Goal: Information Seeking & Learning: Learn about a topic

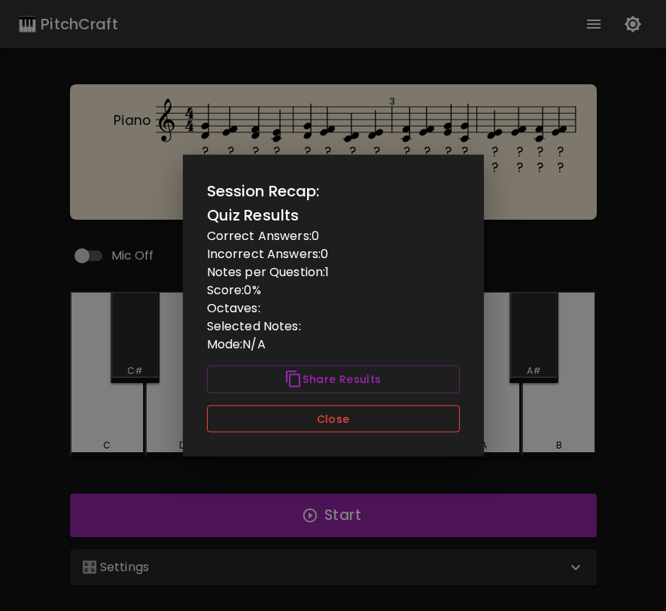
click at [392, 409] on button "Close" at bounding box center [333, 419] width 253 height 28
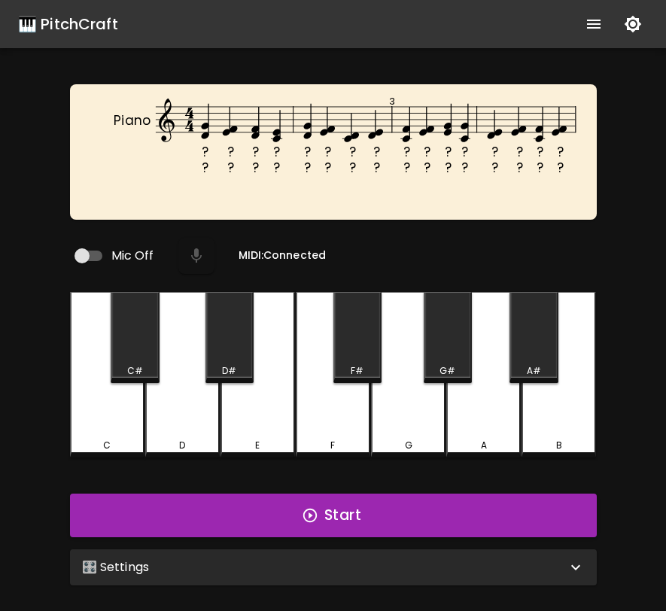
click at [206, 403] on div "D" at bounding box center [182, 375] width 75 height 166
click at [374, 398] on div "G" at bounding box center [408, 375] width 75 height 166
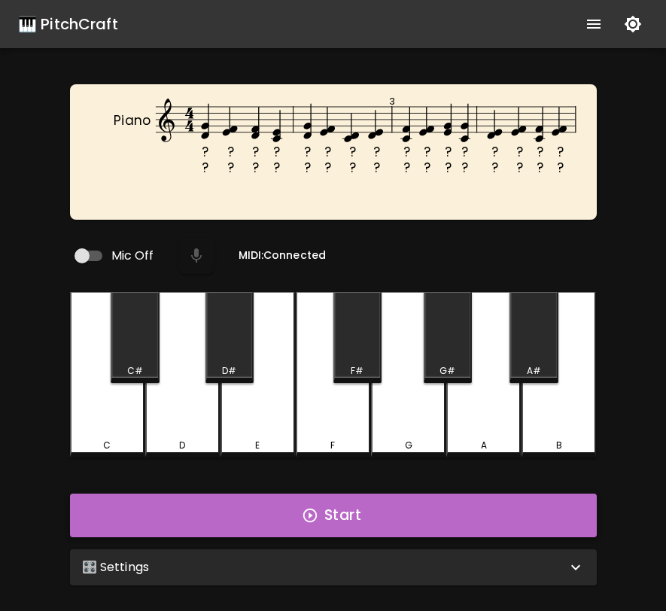
click at [370, 504] on button "Start" at bounding box center [333, 516] width 527 height 44
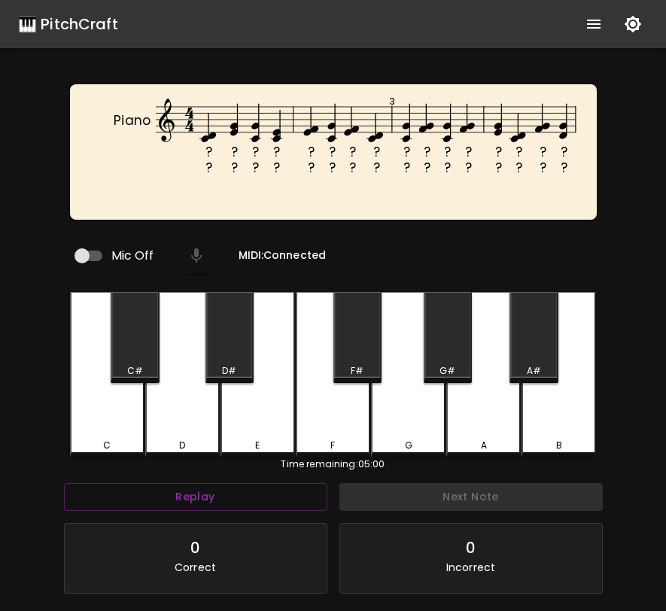
click at [124, 413] on div "C" at bounding box center [107, 375] width 75 height 166
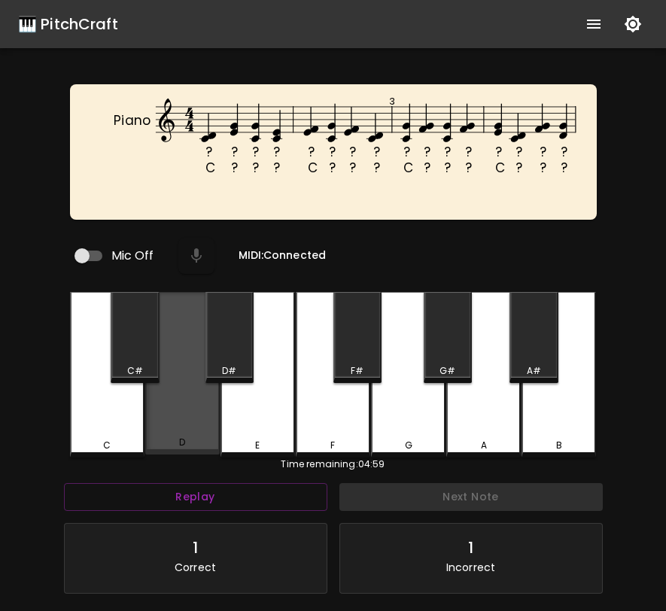
click at [168, 413] on div "D" at bounding box center [182, 373] width 75 height 163
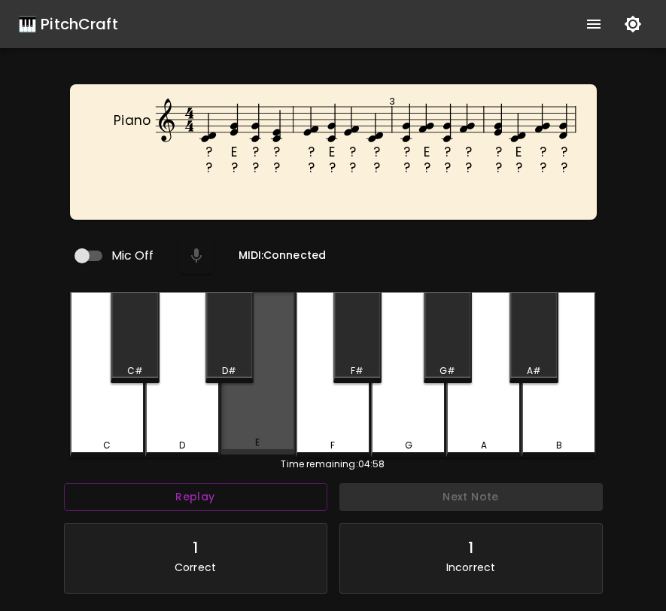
click at [248, 413] on div "E" at bounding box center [258, 373] width 75 height 163
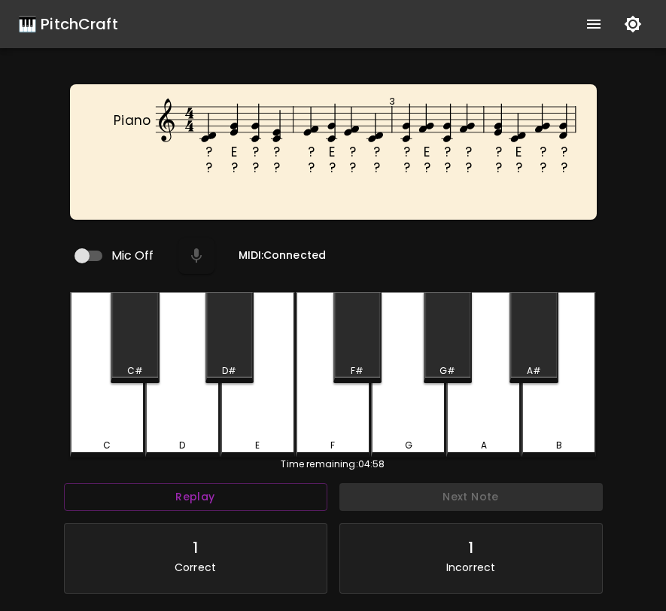
click at [407, 391] on div "G" at bounding box center [408, 375] width 75 height 166
click at [125, 387] on div "C" at bounding box center [107, 375] width 75 height 166
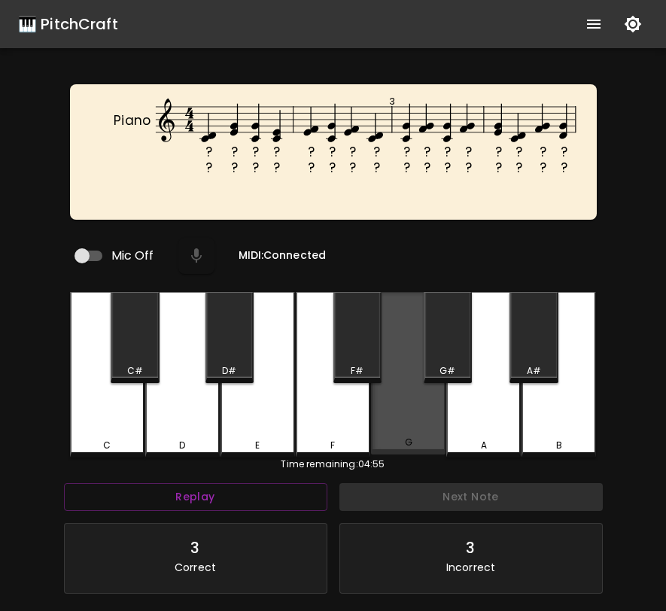
click at [400, 389] on div "G" at bounding box center [408, 373] width 75 height 163
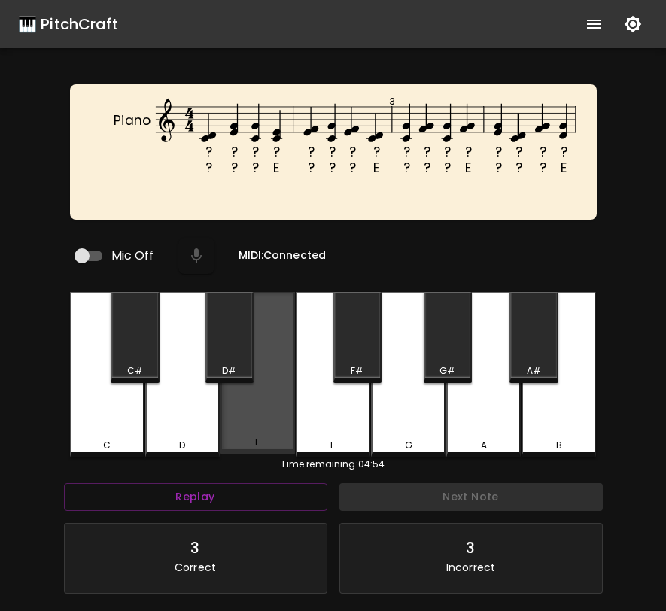
click at [278, 409] on div "E" at bounding box center [258, 373] width 75 height 163
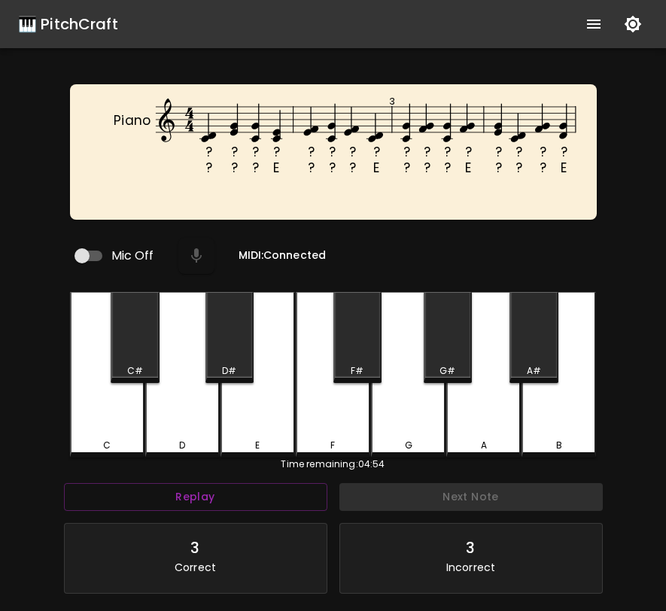
click at [313, 409] on div "F" at bounding box center [333, 375] width 75 height 166
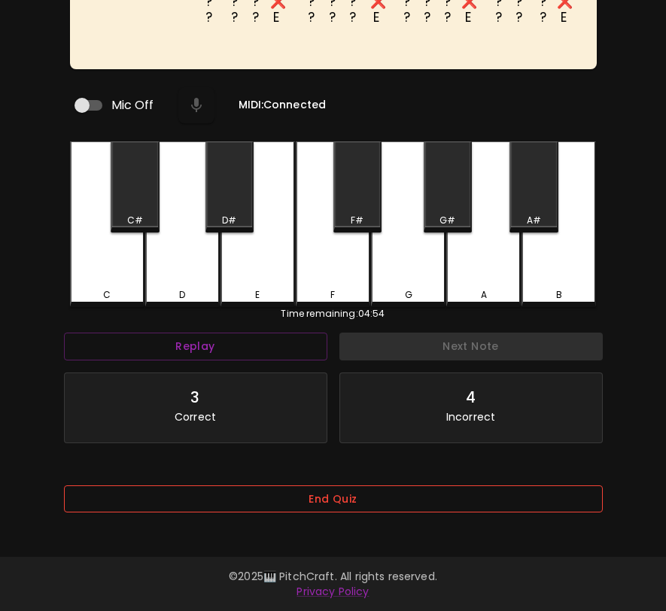
click at [341, 509] on button "End Quiz" at bounding box center [333, 500] width 539 height 28
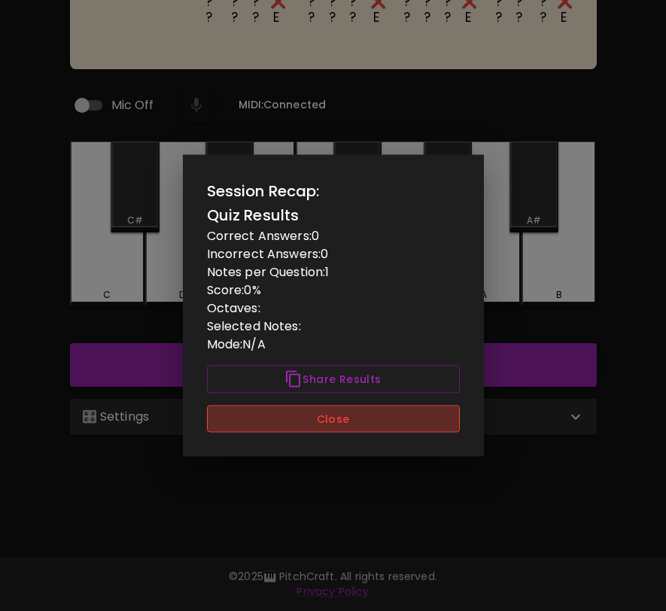
click at [365, 407] on button "Close" at bounding box center [333, 419] width 253 height 28
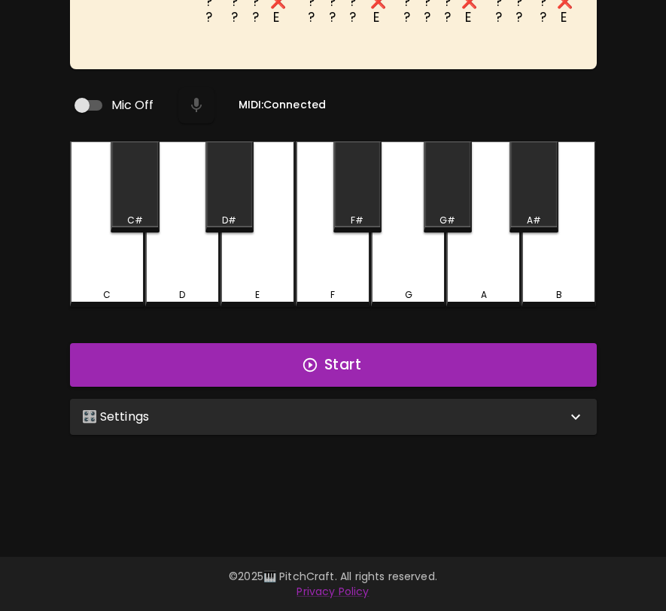
click at [362, 420] on div "🎛️ Settings" at bounding box center [333, 417] width 527 height 36
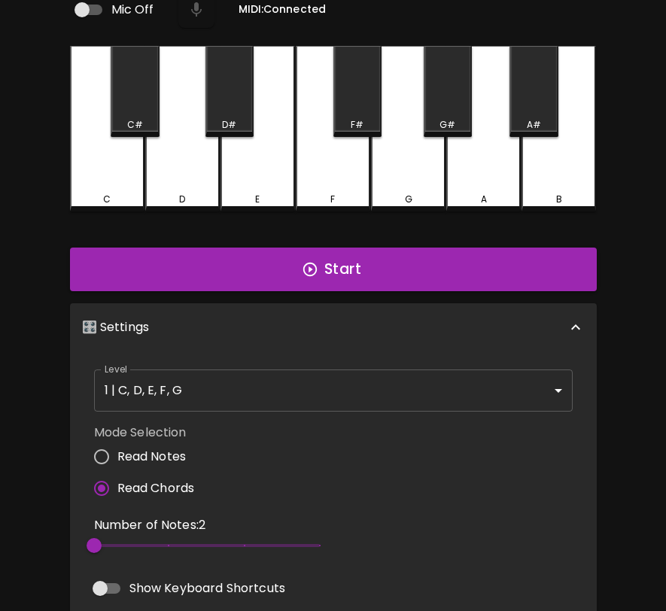
scroll to position [286, 0]
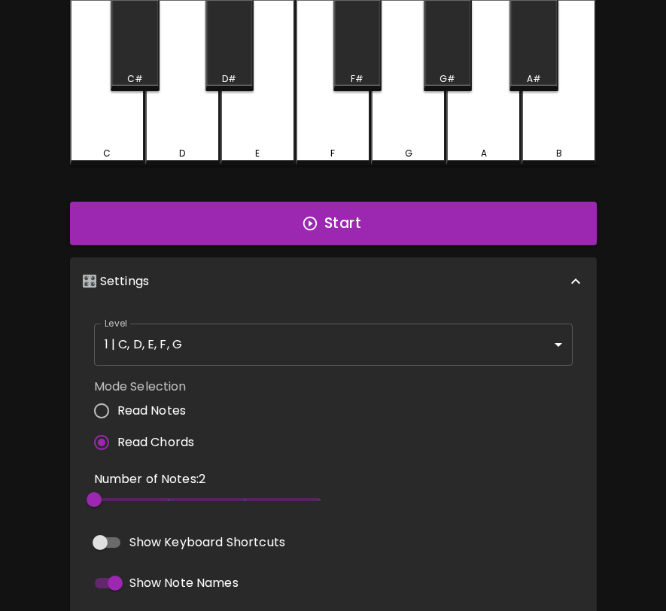
type input "3"
click at [167, 494] on span "2" at bounding box center [207, 500] width 226 height 23
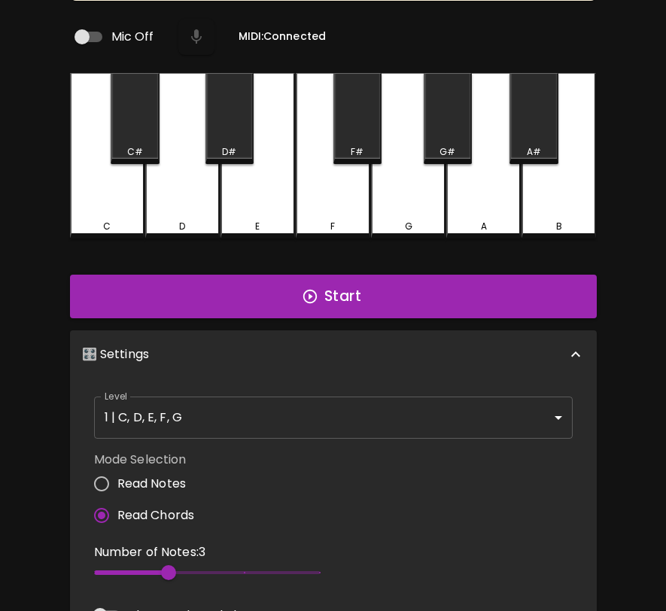
scroll to position [0, 0]
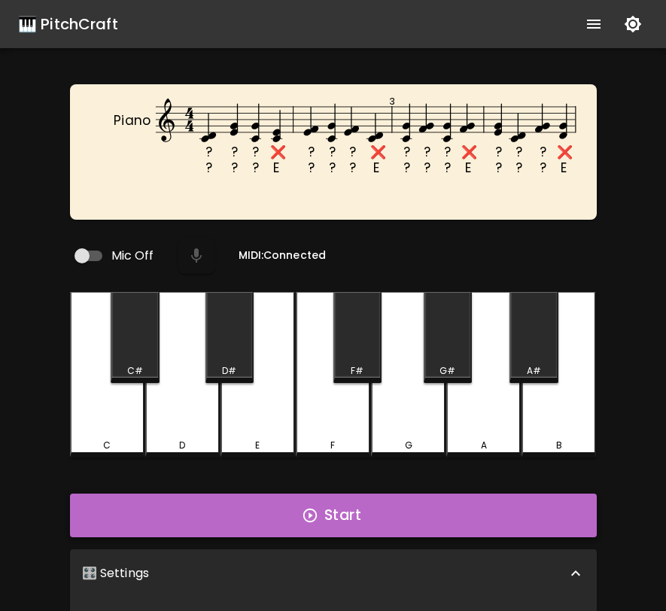
click at [310, 523] on button "Start" at bounding box center [333, 516] width 527 height 44
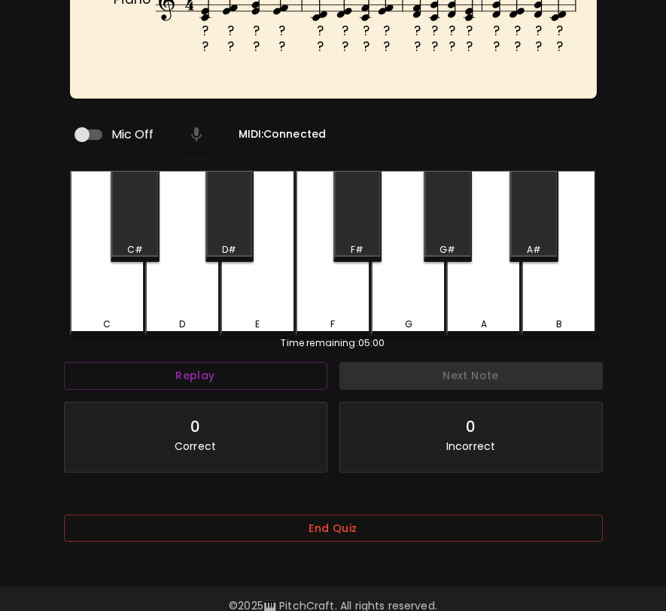
scroll to position [151, 0]
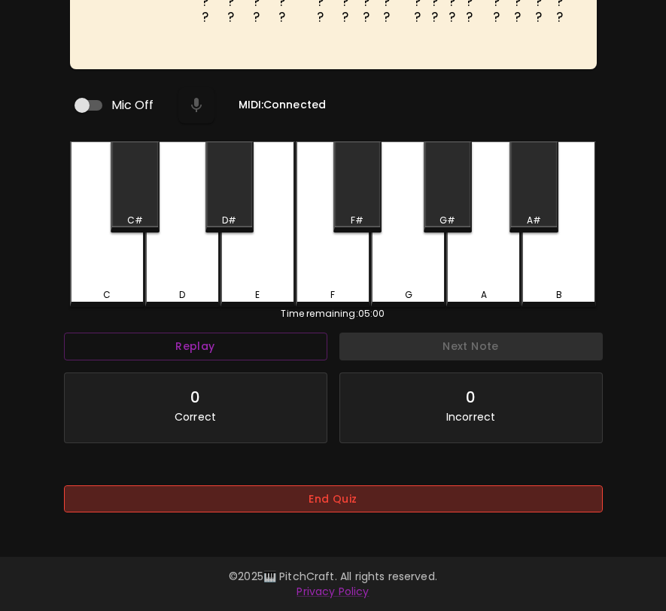
click at [322, 506] on button "End Quiz" at bounding box center [333, 500] width 539 height 28
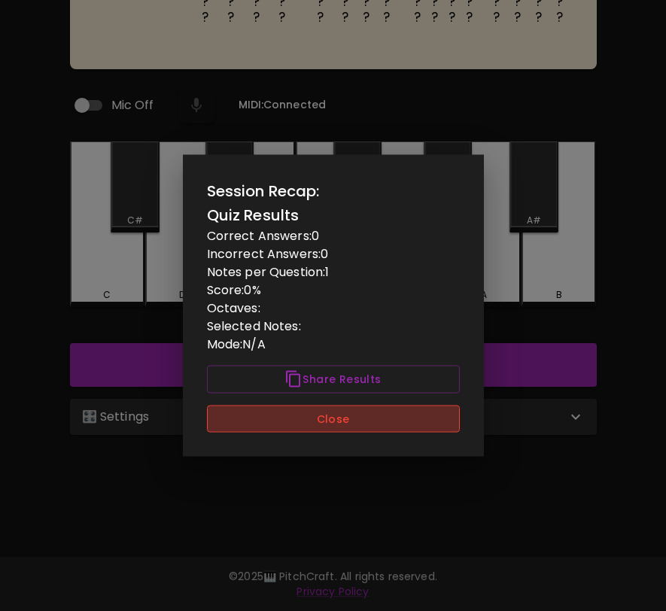
click at [352, 414] on button "Close" at bounding box center [333, 419] width 253 height 28
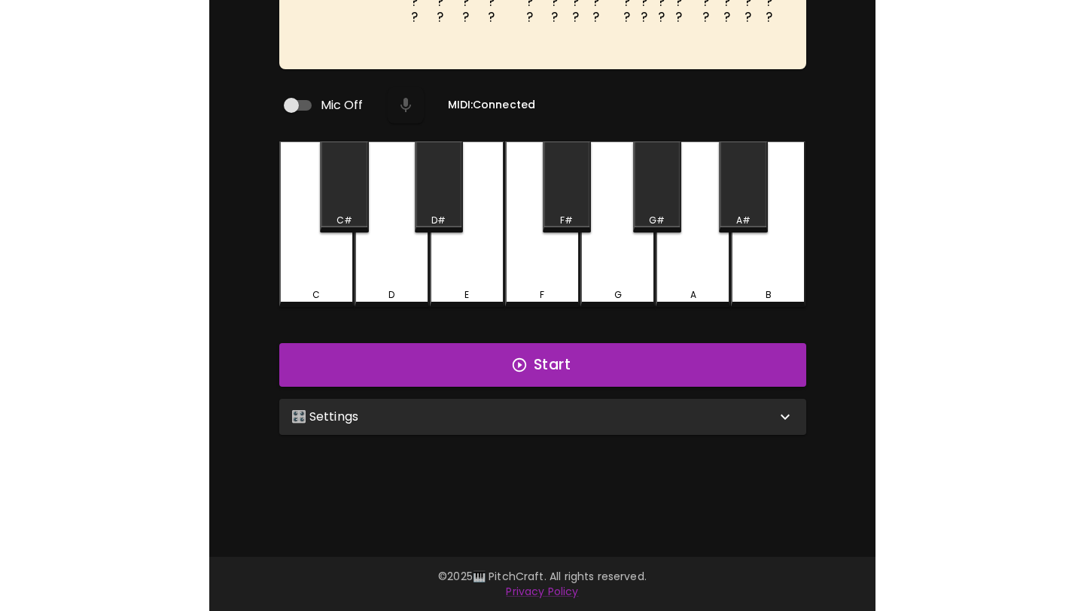
scroll to position [0, 0]
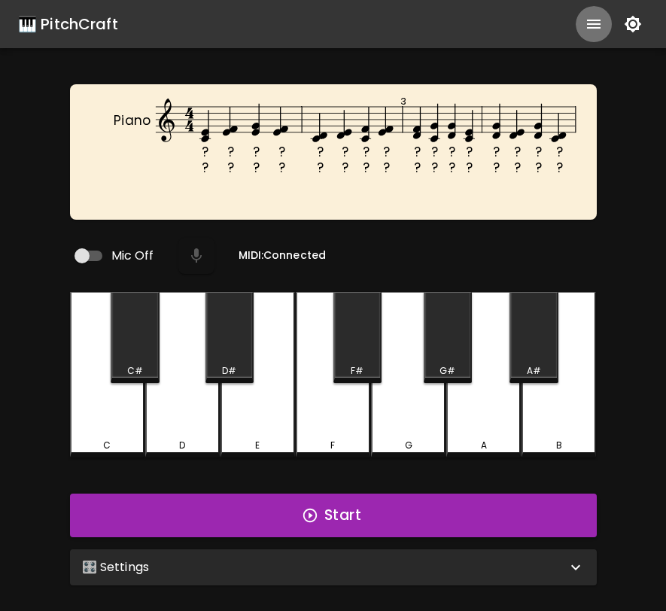
click at [596, 27] on icon "show more" at bounding box center [594, 24] width 14 height 9
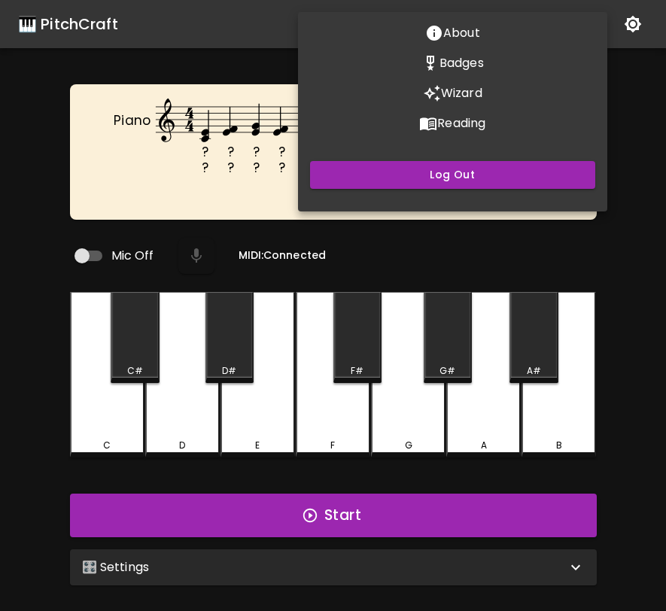
click at [462, 99] on p "Wizard" at bounding box center [461, 93] width 41 height 18
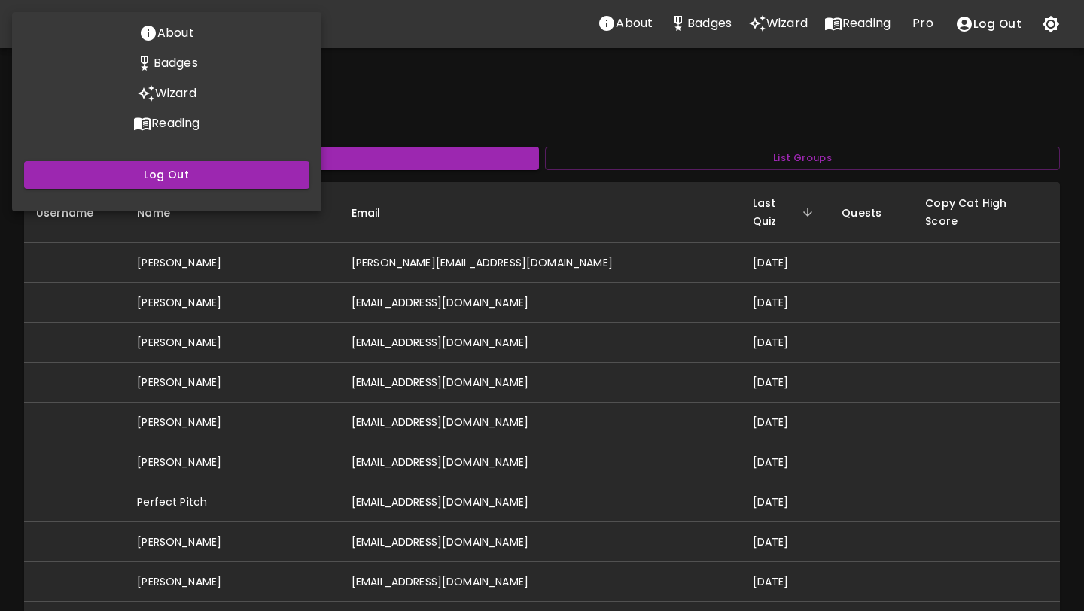
click at [666, 127] on div at bounding box center [542, 305] width 1084 height 611
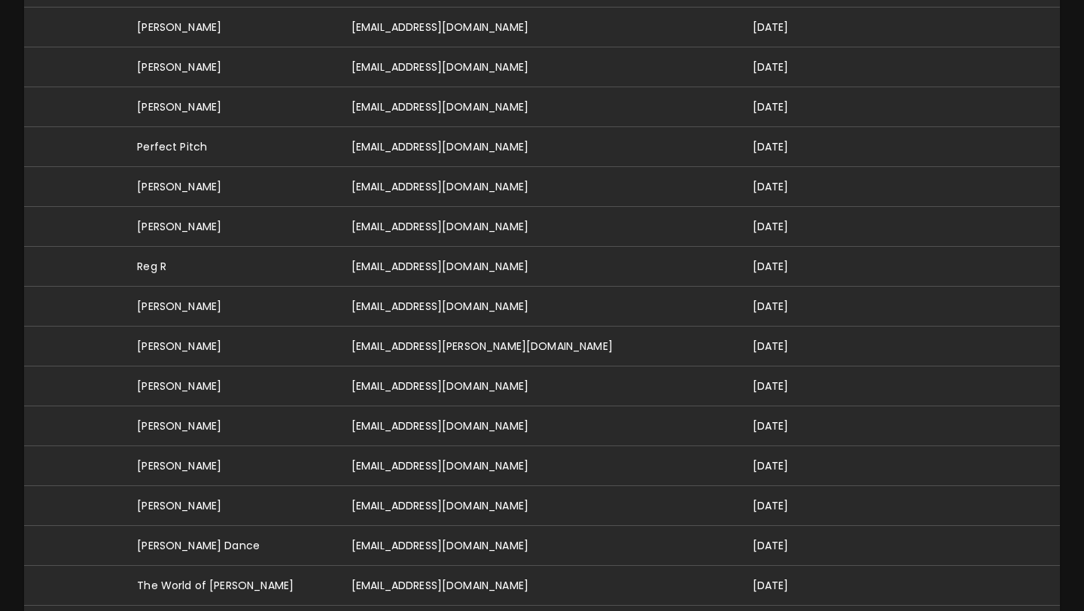
scroll to position [356, 0]
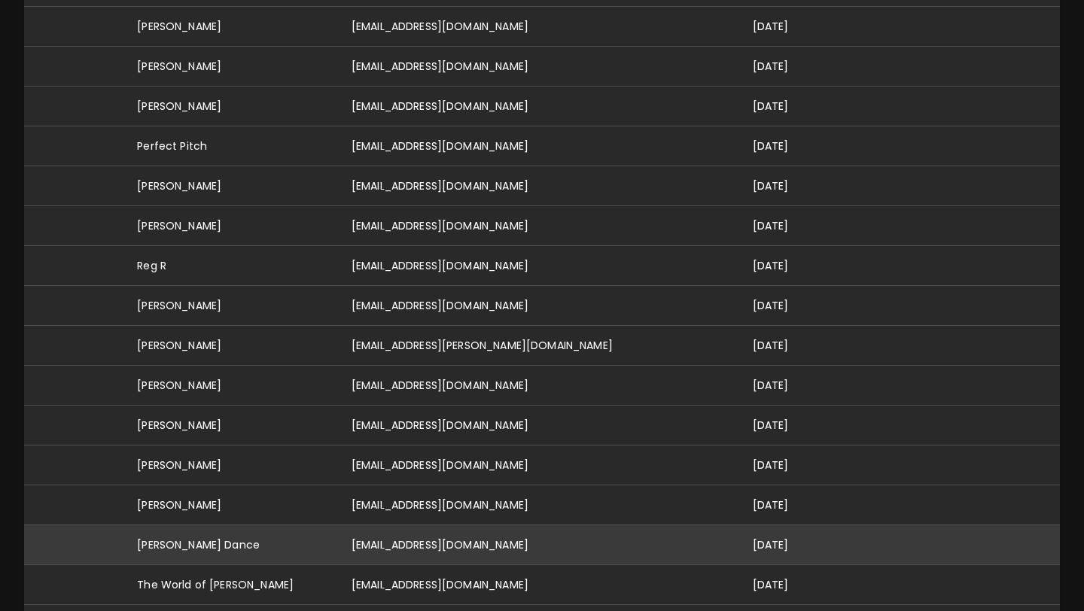
click at [444, 529] on td "[EMAIL_ADDRESS][DOMAIN_NAME]" at bounding box center [540, 546] width 401 height 40
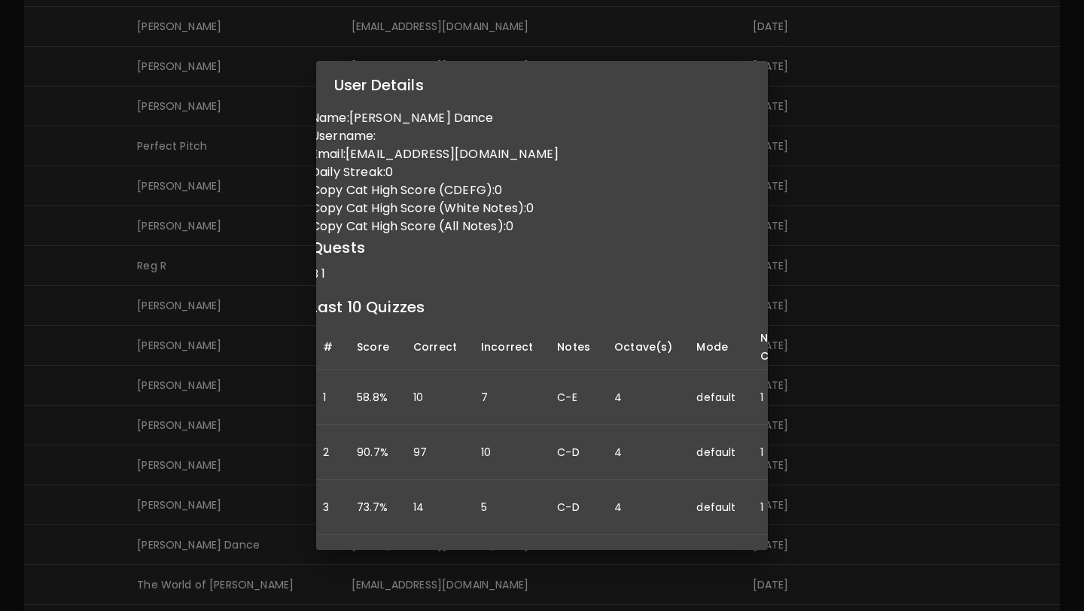
scroll to position [0, 0]
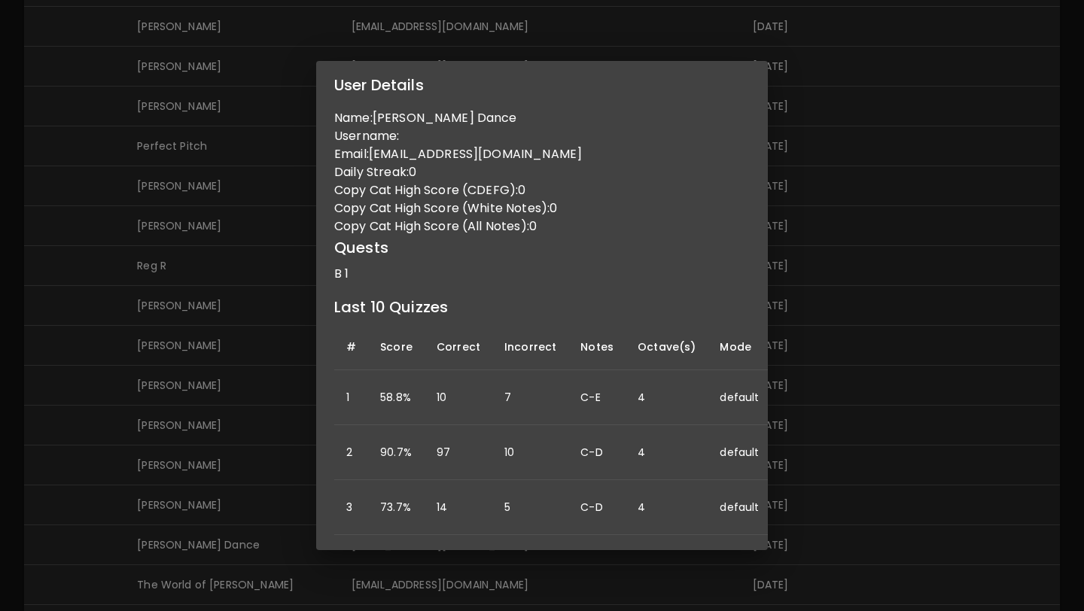
click at [666, 259] on div "User Details Name: [PERSON_NAME] Dance Username: Email: [EMAIL_ADDRESS][DOMAIN_…" at bounding box center [542, 305] width 1084 height 611
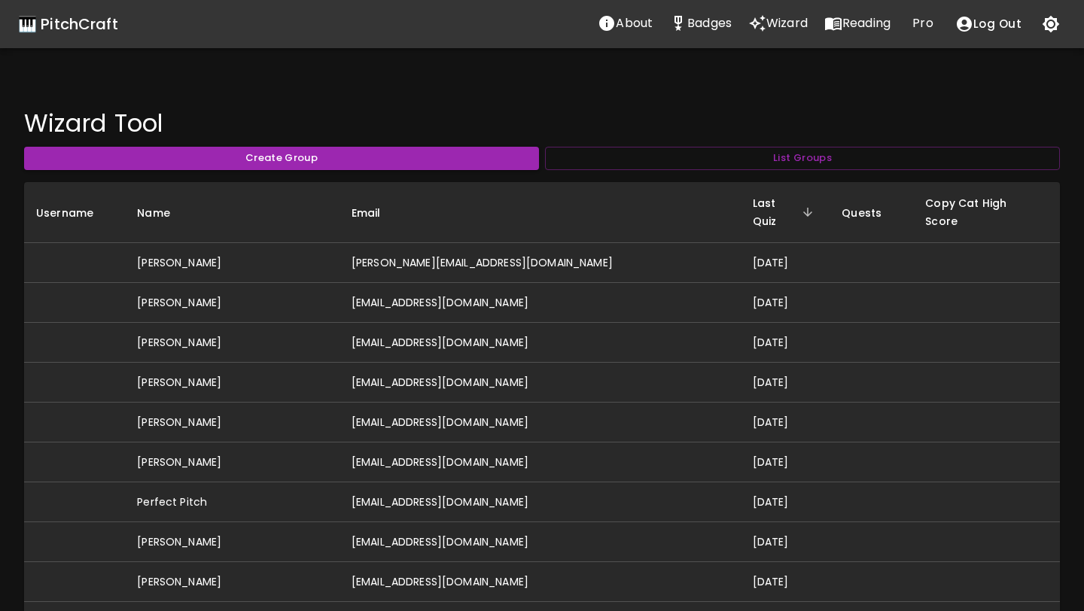
click at [90, 25] on div "🎹 PitchCraft" at bounding box center [68, 24] width 100 height 24
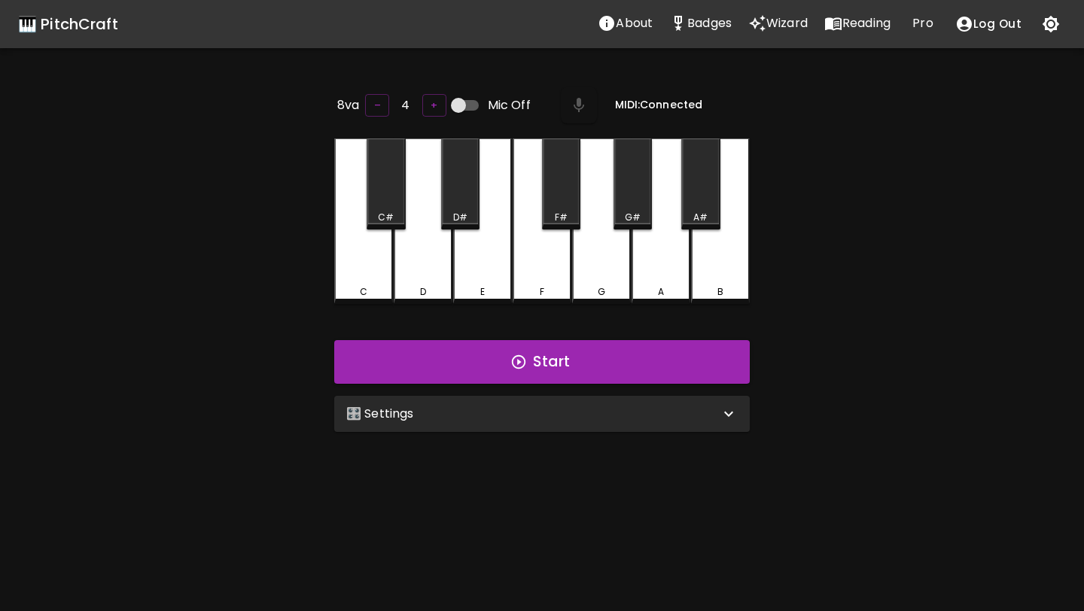
click at [429, 419] on div "🎛️ Settings" at bounding box center [532, 414] width 373 height 18
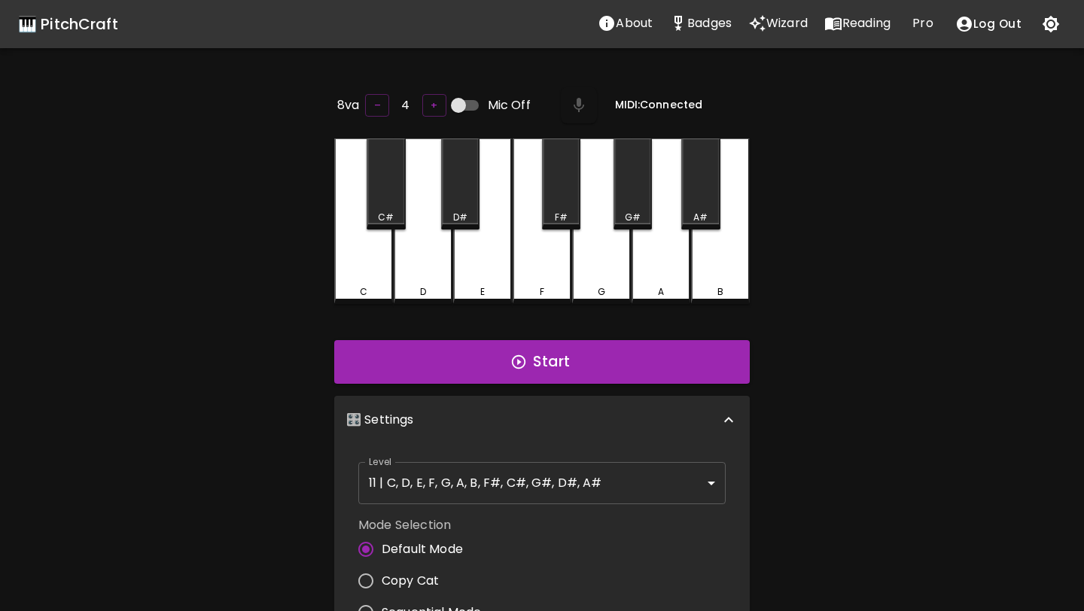
click at [472, 486] on body "🎹 PitchCraft About Badges Wizard Reading Pro Log Out 8va – 4 + Mic Off MIDI: Co…" at bounding box center [542, 499] width 1084 height 998
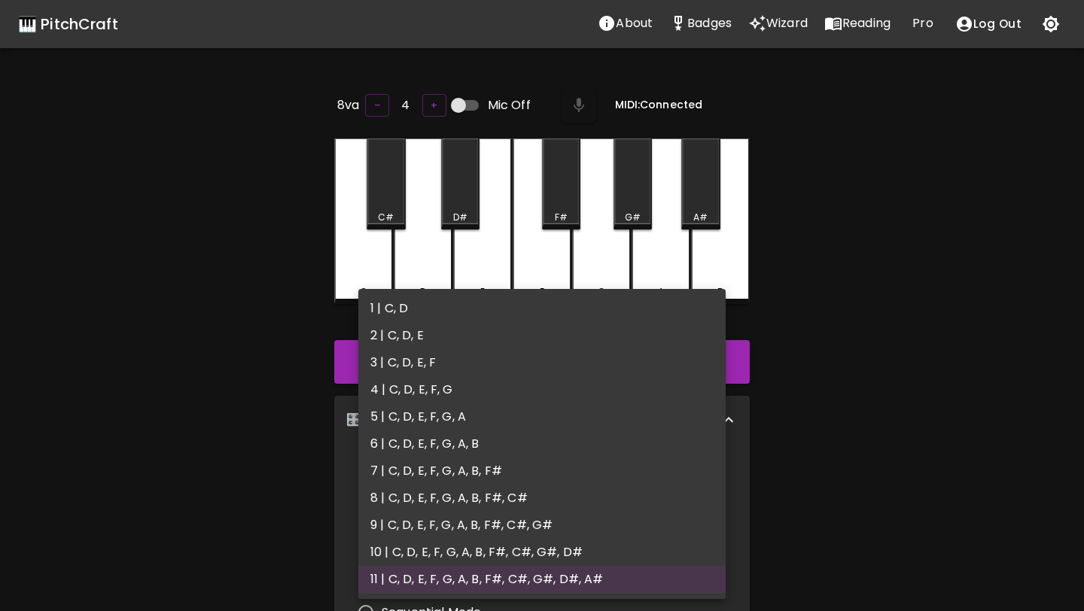
click at [452, 337] on li "2 | C, D, E" at bounding box center [541, 335] width 367 height 27
type input "3"
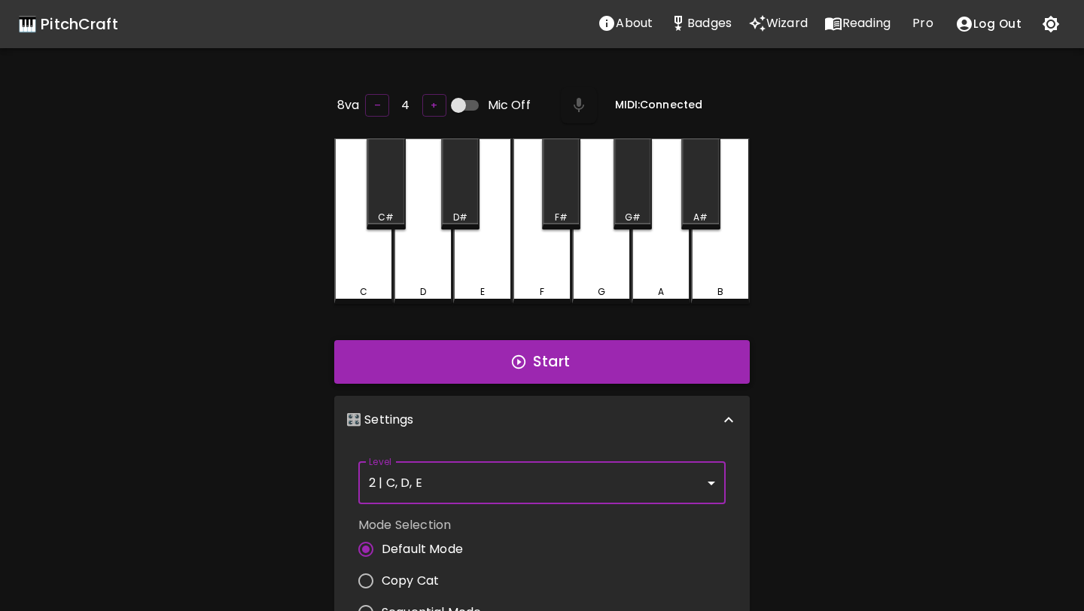
click at [514, 362] on icon "button" at bounding box center [519, 362] width 17 height 17
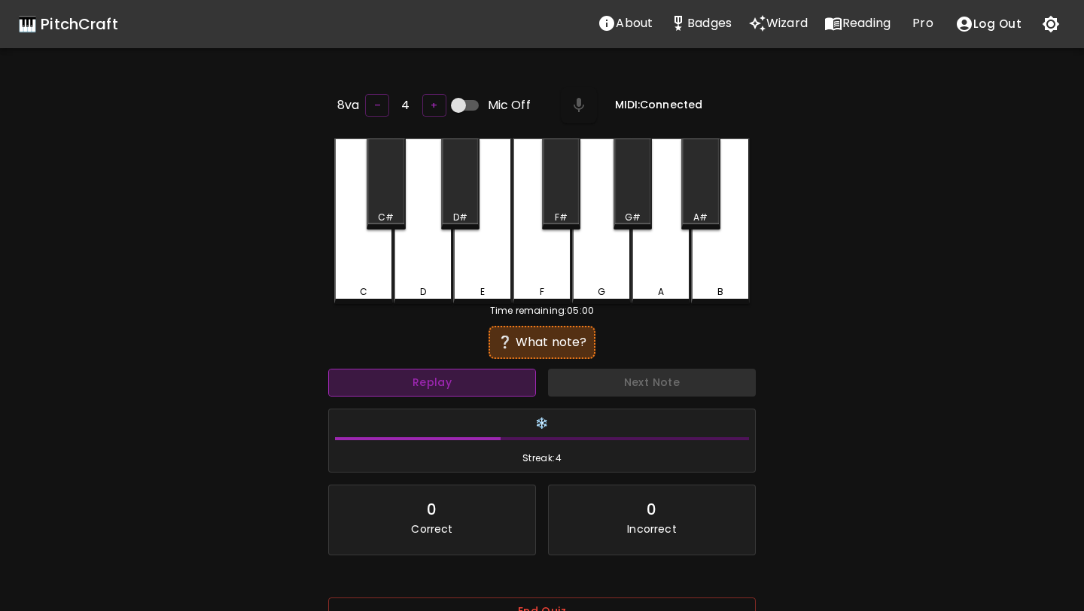
click at [435, 376] on button "Replay" at bounding box center [432, 383] width 208 height 28
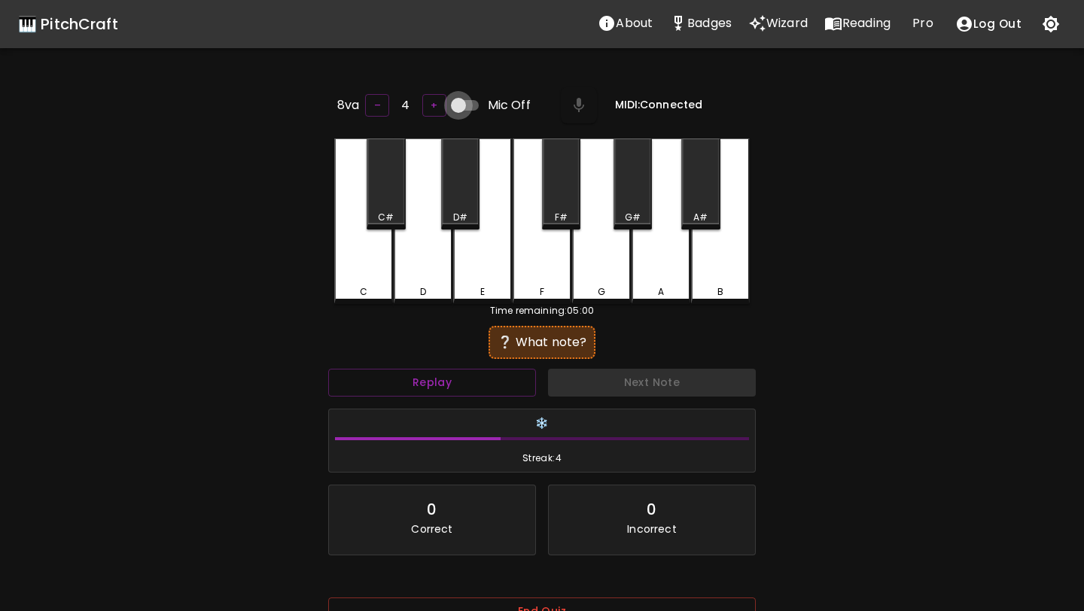
click at [465, 100] on input "Mic Off" at bounding box center [459, 105] width 86 height 29
checkbox input "true"
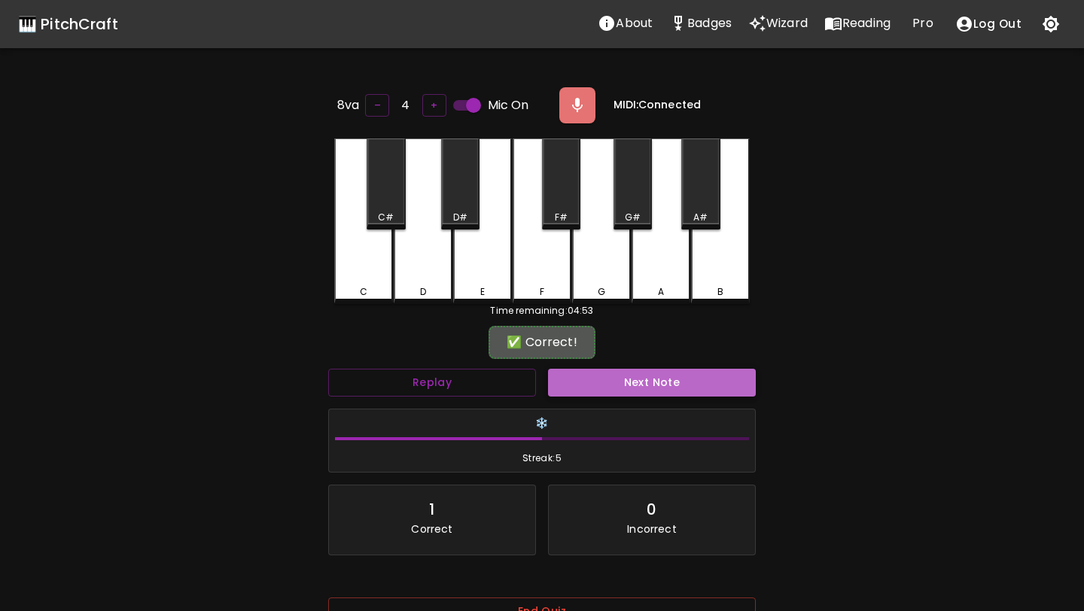
click at [597, 382] on button "Next Note" at bounding box center [652, 383] width 208 height 28
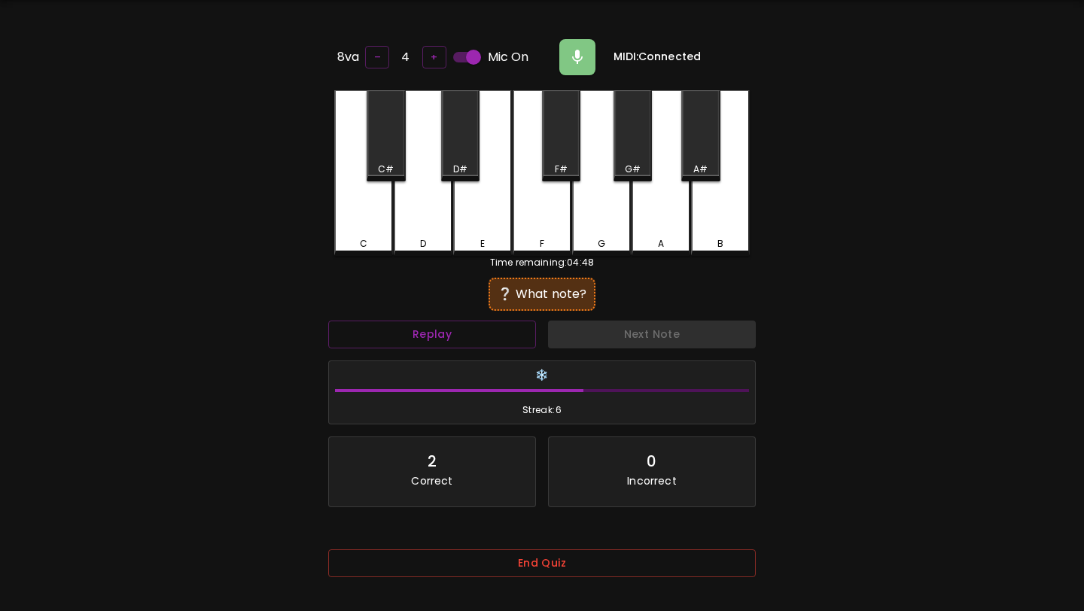
scroll to position [66, 0]
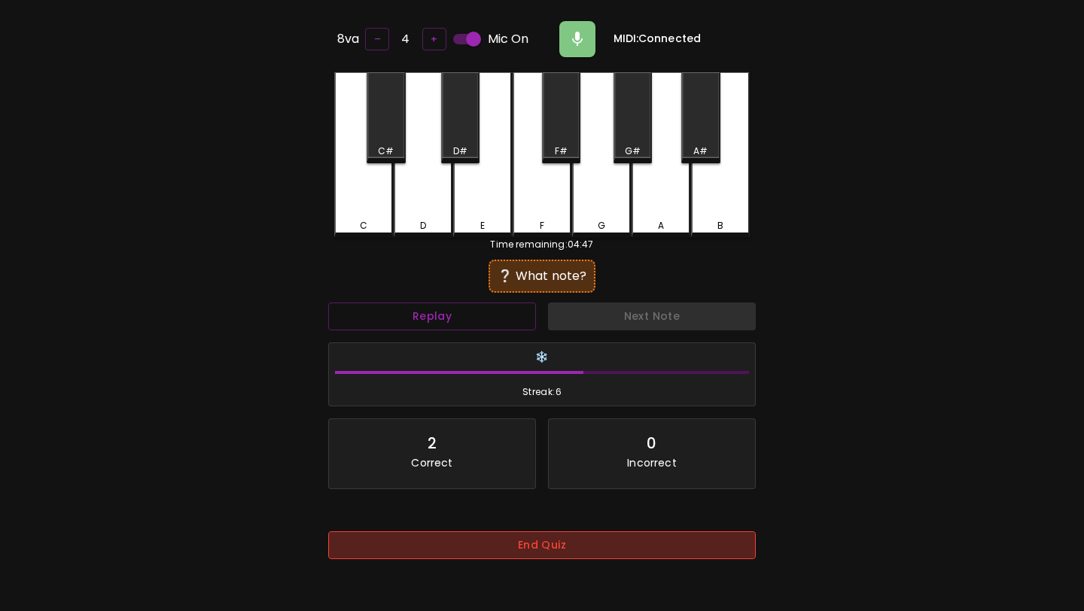
click at [540, 554] on button "End Quiz" at bounding box center [542, 546] width 428 height 28
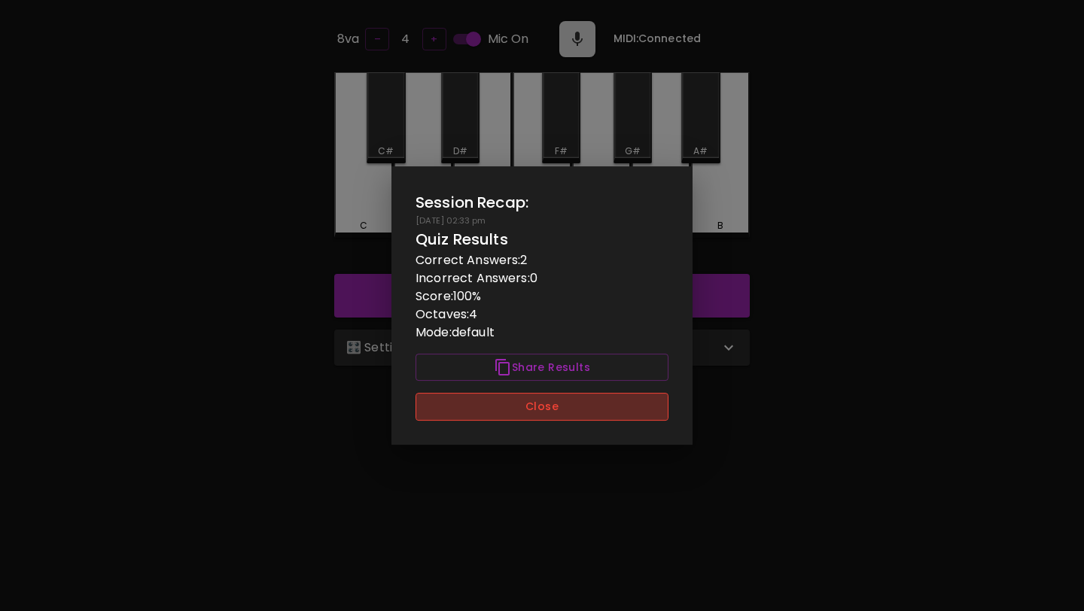
click at [556, 415] on button "Close" at bounding box center [542, 407] width 253 height 28
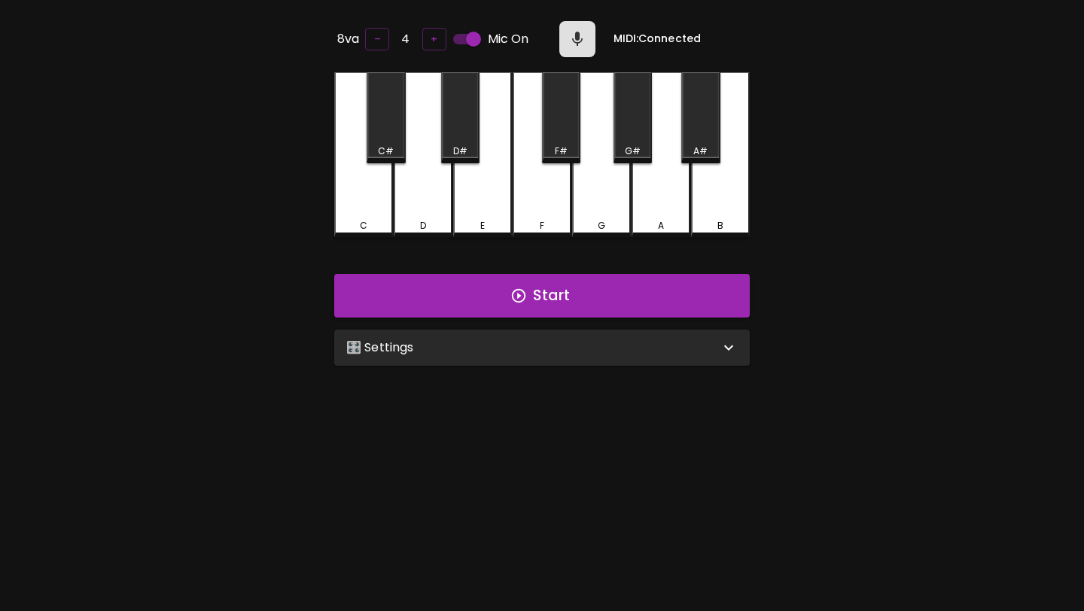
click at [557, 354] on div "🎛️ Settings" at bounding box center [542, 348] width 416 height 36
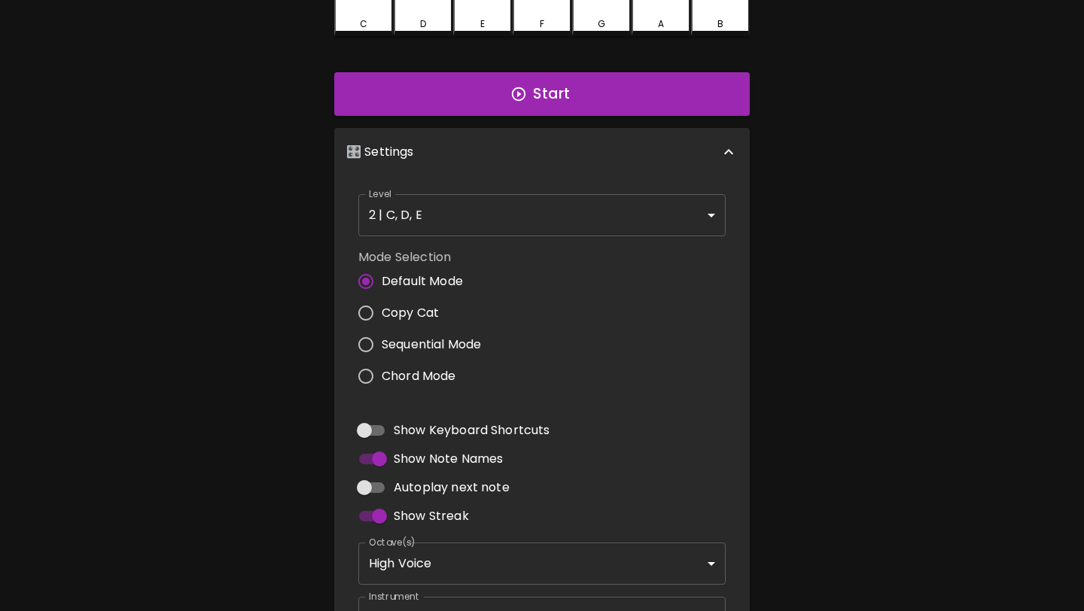
scroll to position [282, 0]
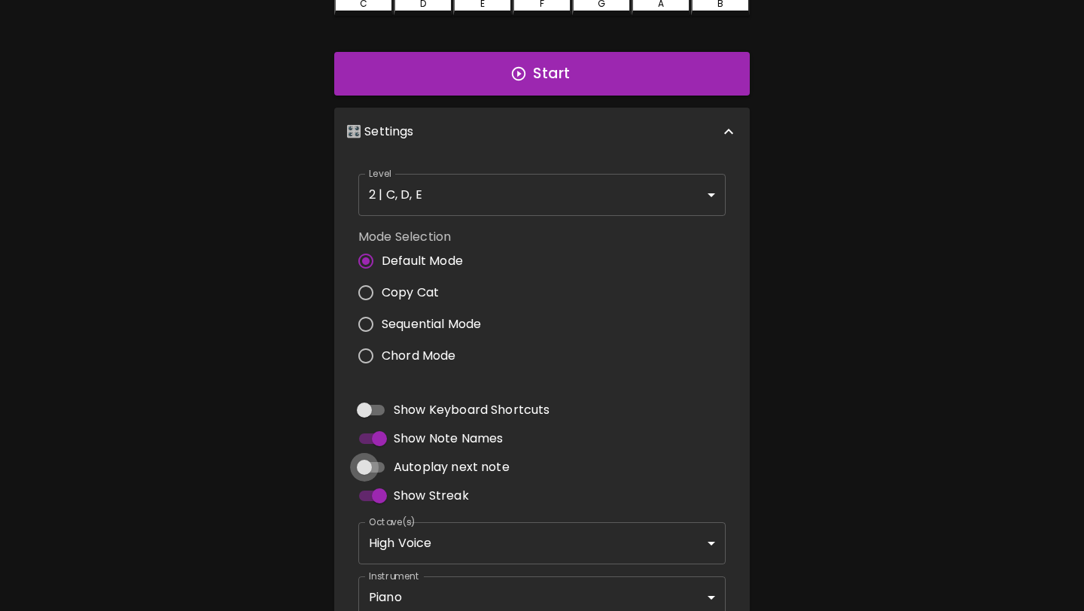
click at [373, 465] on input "Autoplay next note" at bounding box center [365, 467] width 86 height 29
checkbox input "true"
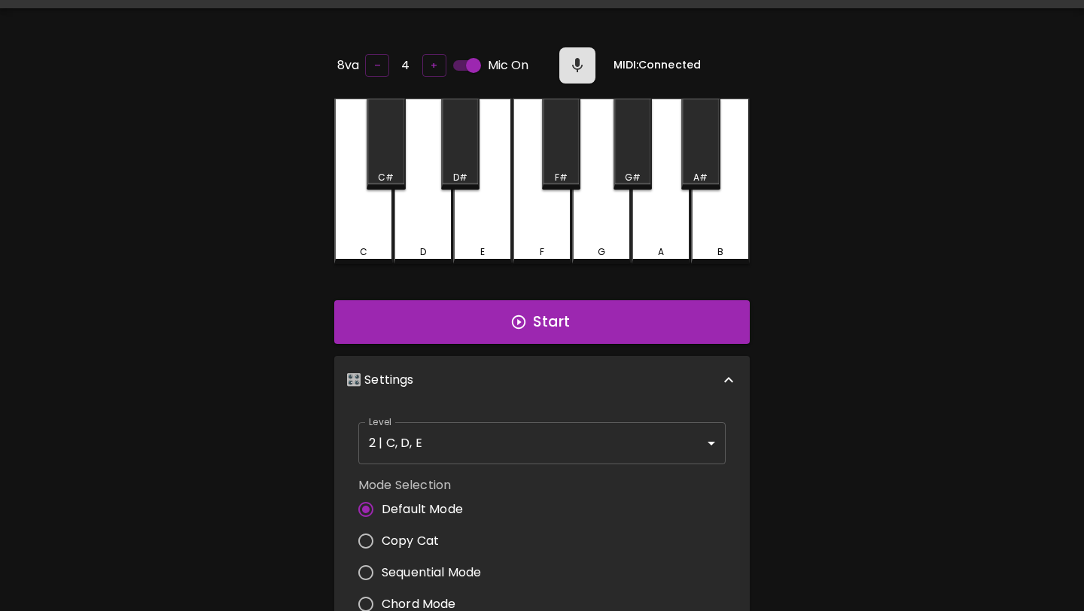
scroll to position [0, 0]
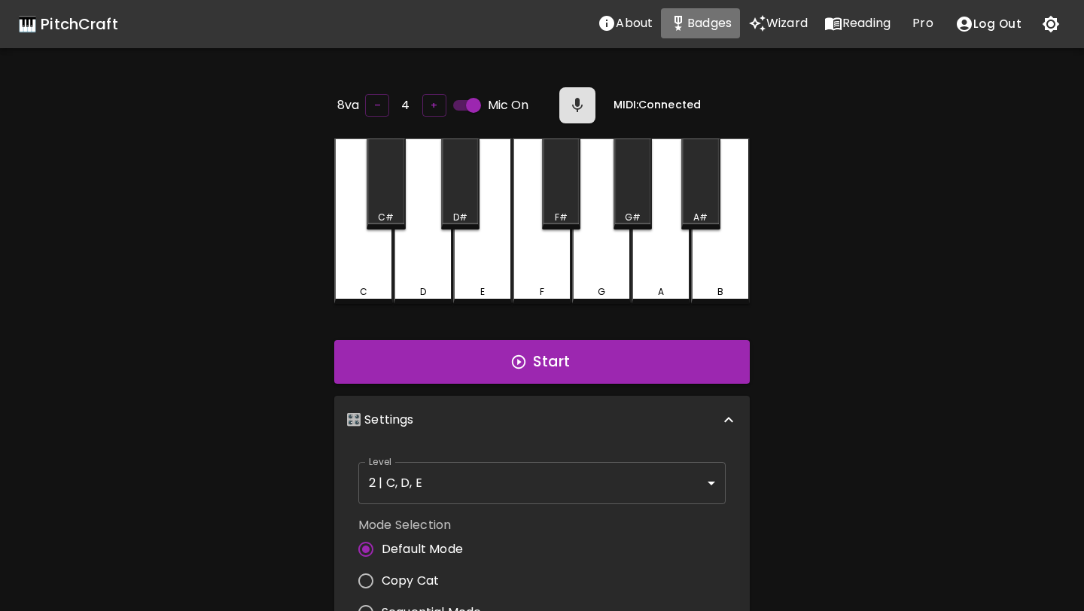
click at [666, 26] on p "Badges" at bounding box center [710, 23] width 44 height 18
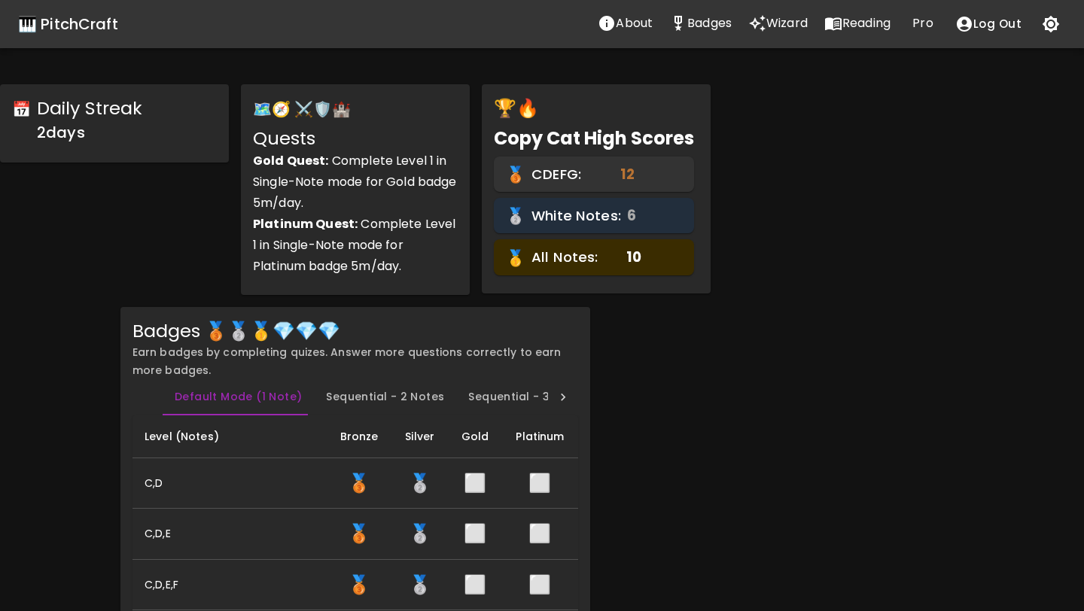
click at [666, 27] on p "Wizard" at bounding box center [787, 23] width 41 height 18
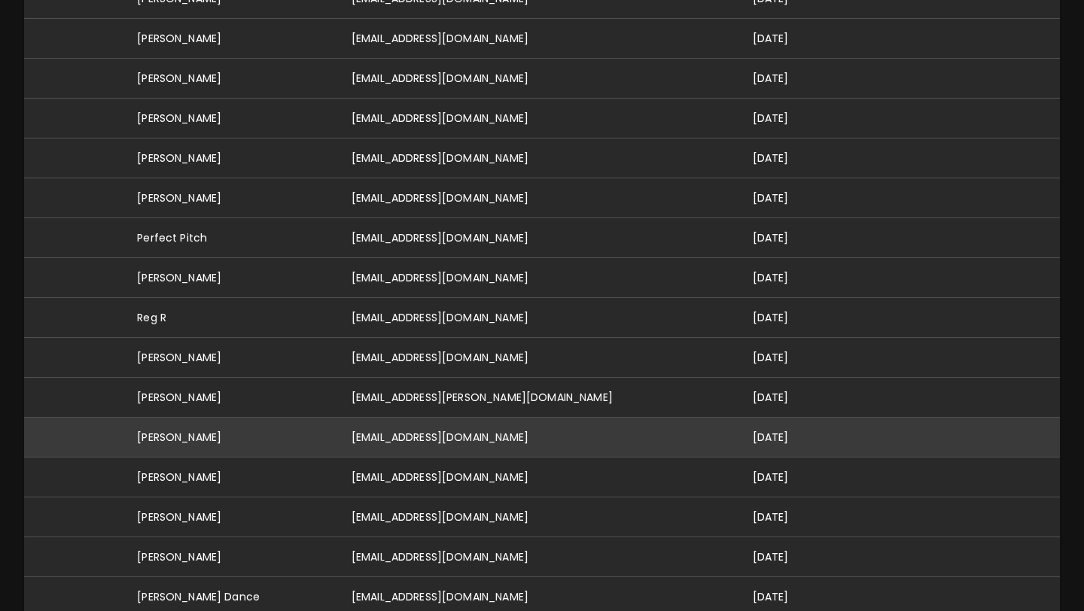
scroll to position [316, 0]
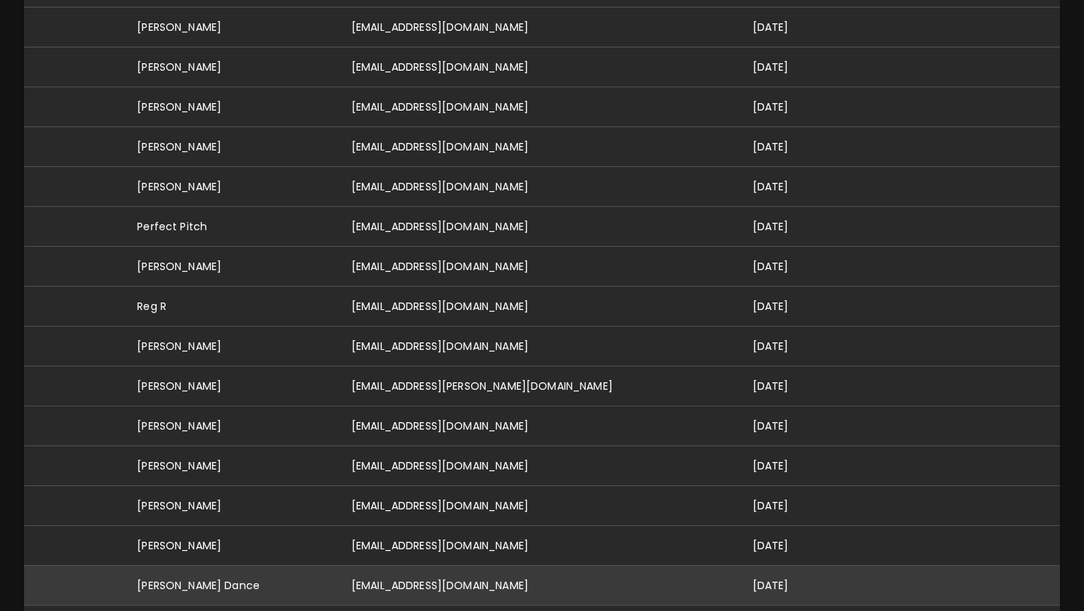
click at [447, 566] on td "[EMAIL_ADDRESS][DOMAIN_NAME]" at bounding box center [540, 586] width 401 height 40
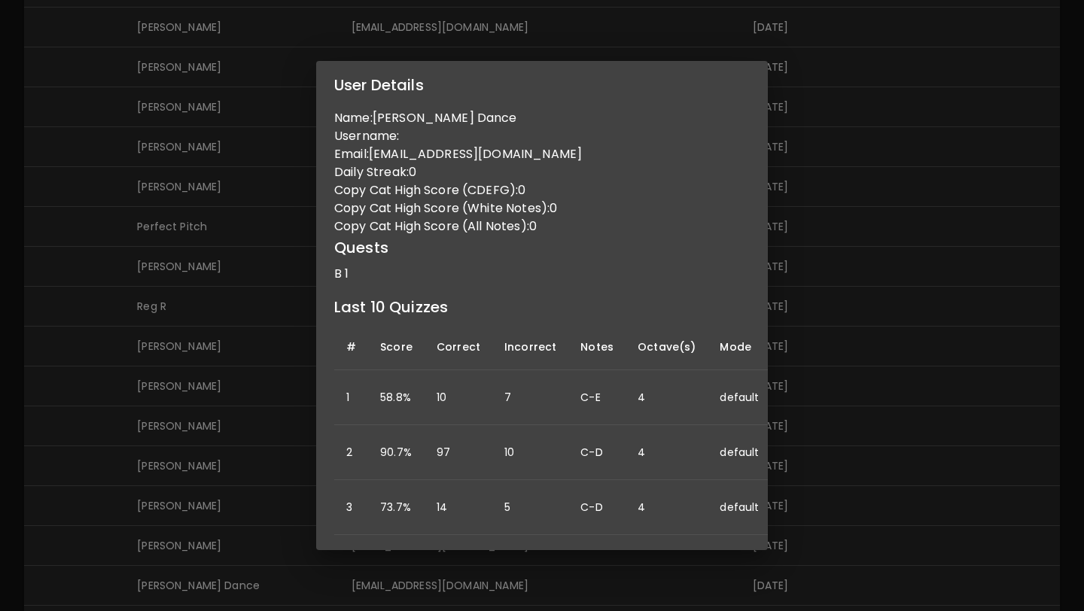
click at [666, 445] on div "User Details Name: [PERSON_NAME] Dance Username: Email: [EMAIL_ADDRESS][DOMAIN_…" at bounding box center [542, 305] width 1084 height 611
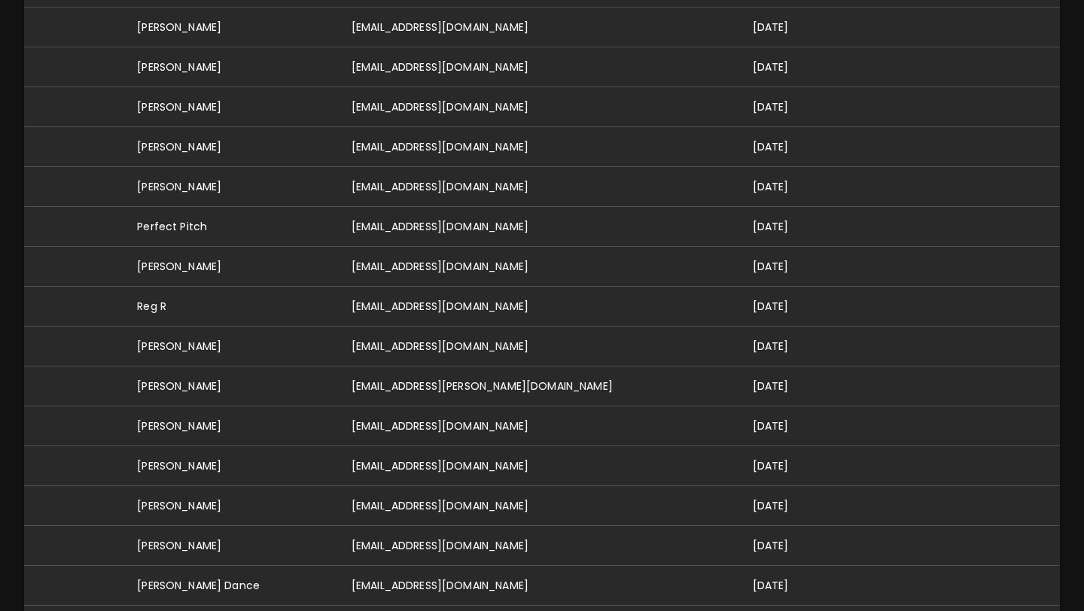
scroll to position [0, 0]
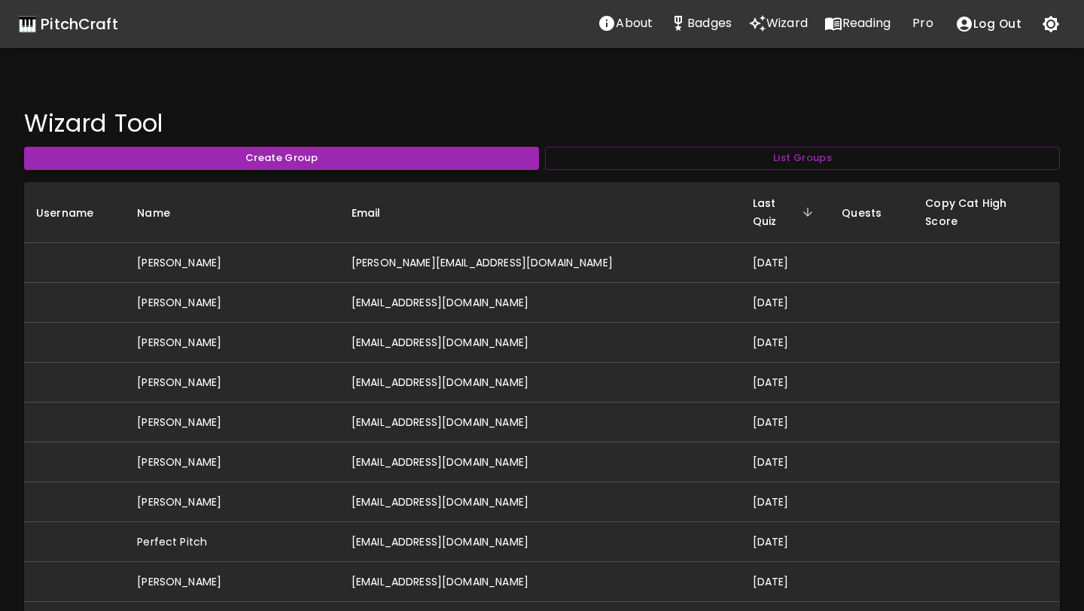
click at [106, 31] on div "🎹 PitchCraft" at bounding box center [68, 24] width 100 height 24
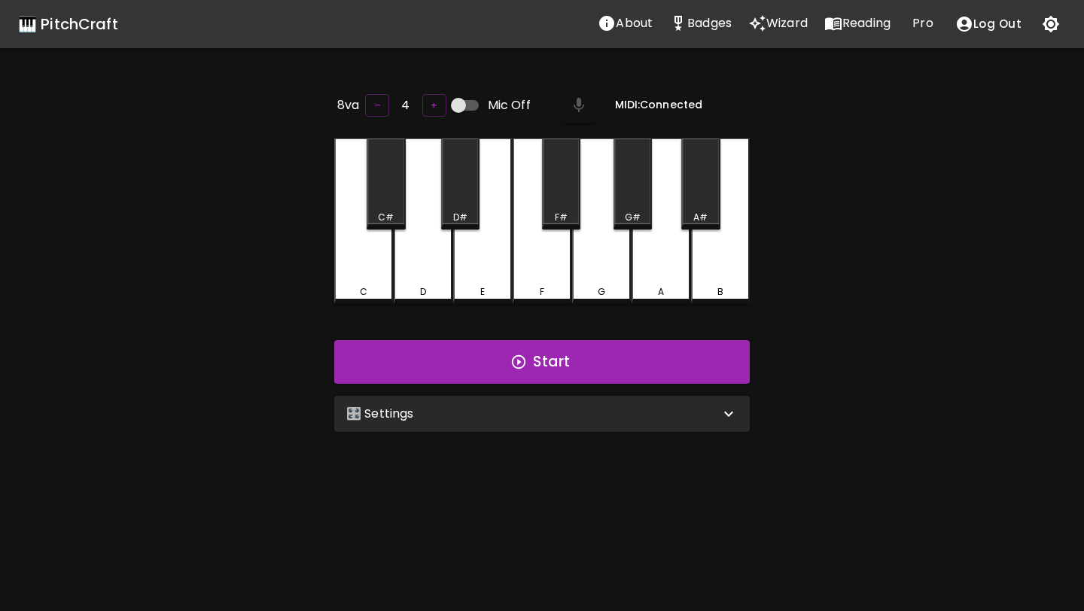
click at [465, 410] on div "🎛️ Settings" at bounding box center [532, 414] width 373 height 18
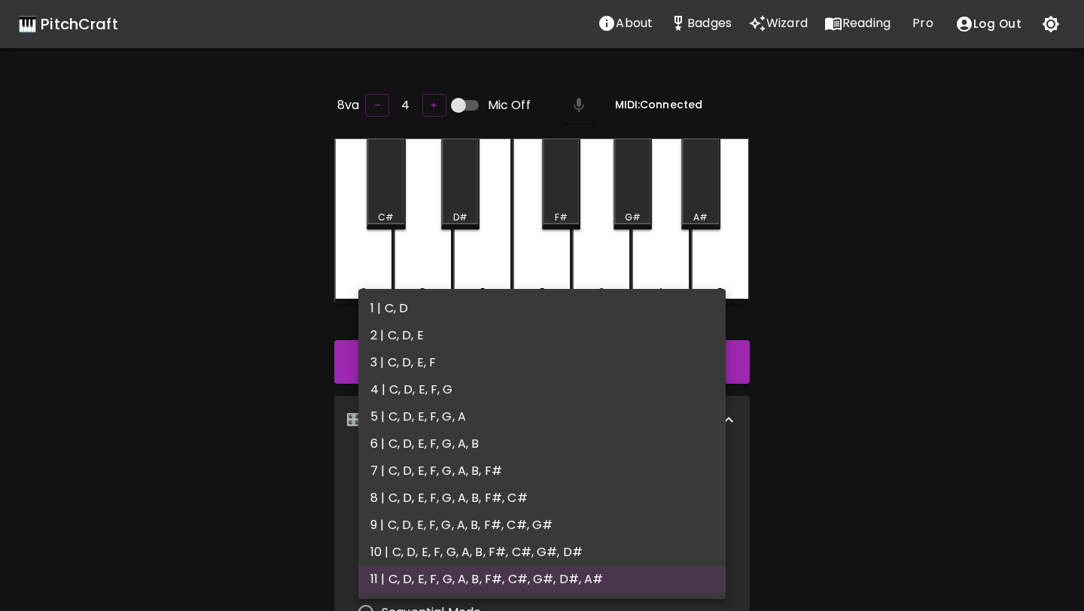
click at [461, 483] on body "🎹 PitchCraft About Badges Wizard Reading Pro Log Out 8va – 4 + Mic Off MIDI: Co…" at bounding box center [542, 499] width 1084 height 998
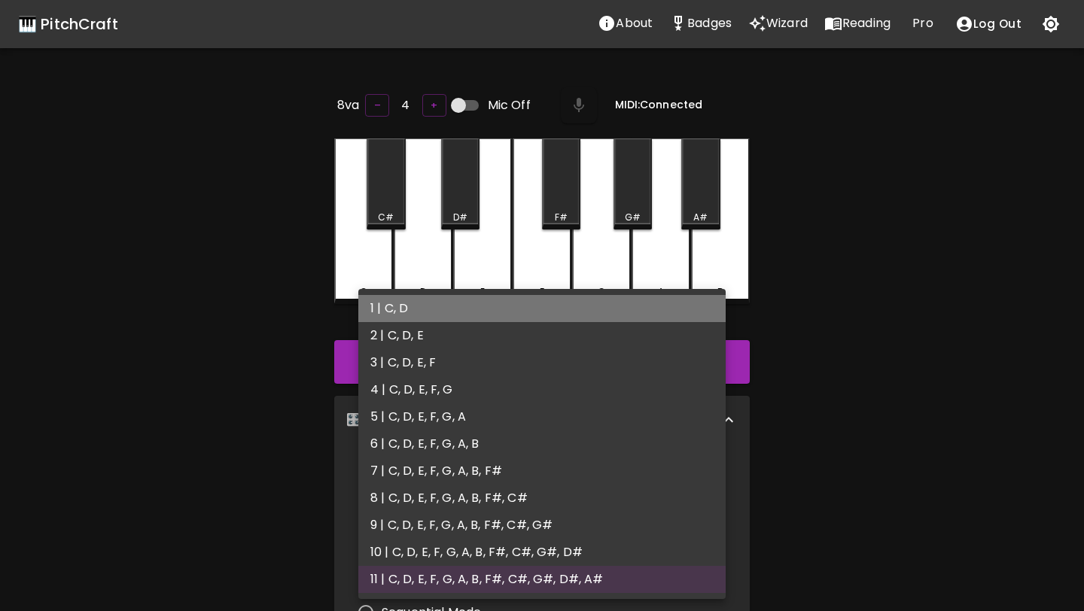
click at [459, 319] on li "1 | C, D" at bounding box center [541, 308] width 367 height 27
type input "1"
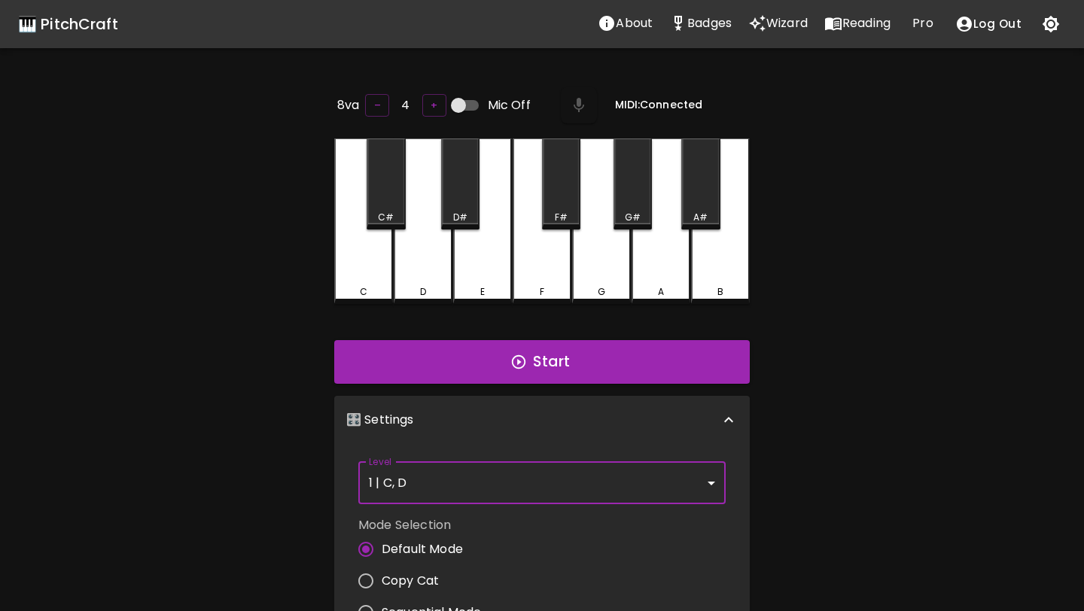
click at [450, 104] on input "Mic Off" at bounding box center [459, 105] width 86 height 29
checkbox input "true"
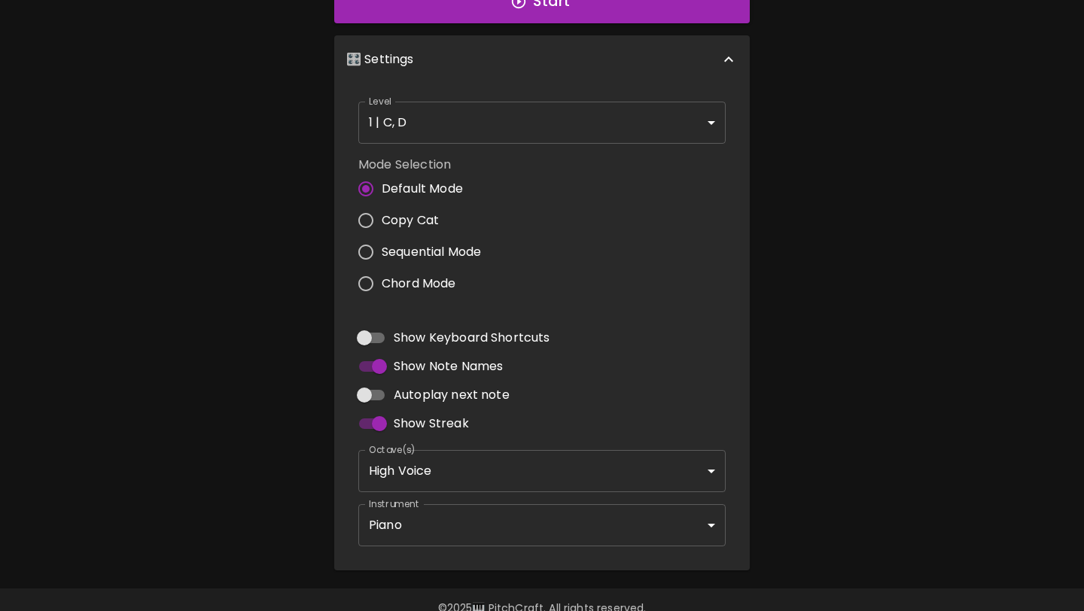
scroll to position [383, 0]
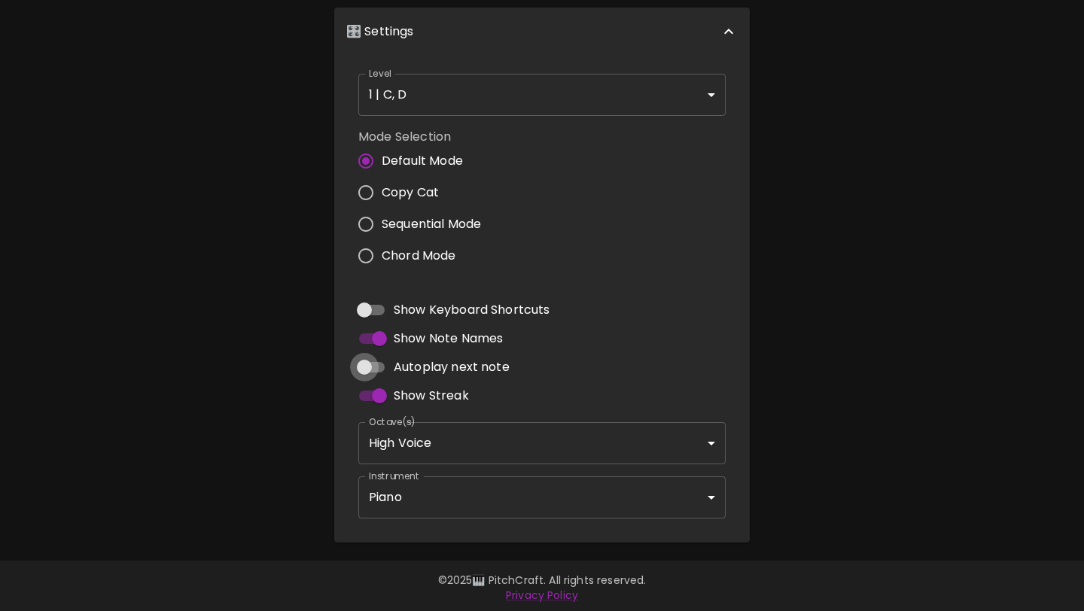
click at [385, 360] on input "Autoplay next note" at bounding box center [365, 367] width 86 height 29
checkbox input "true"
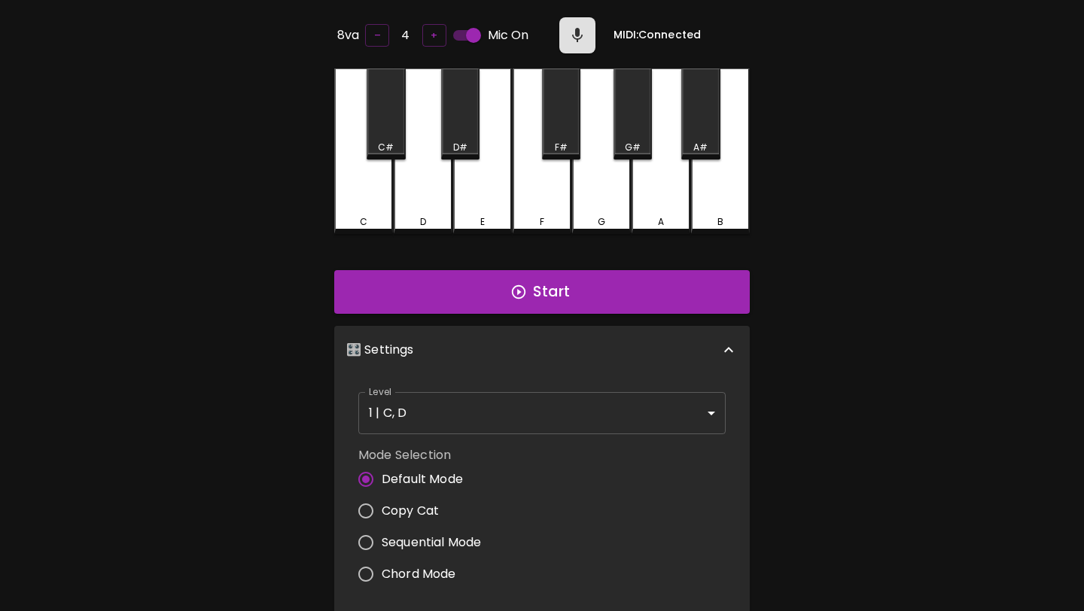
scroll to position [0, 0]
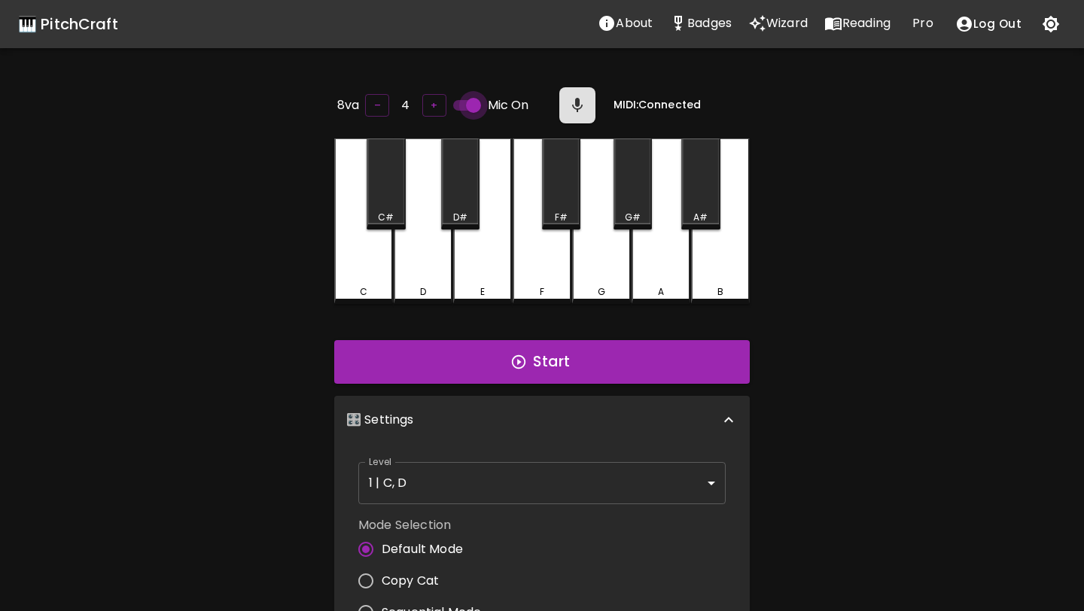
click at [473, 103] on input "Mic On" at bounding box center [474, 105] width 86 height 29
checkbox input "false"
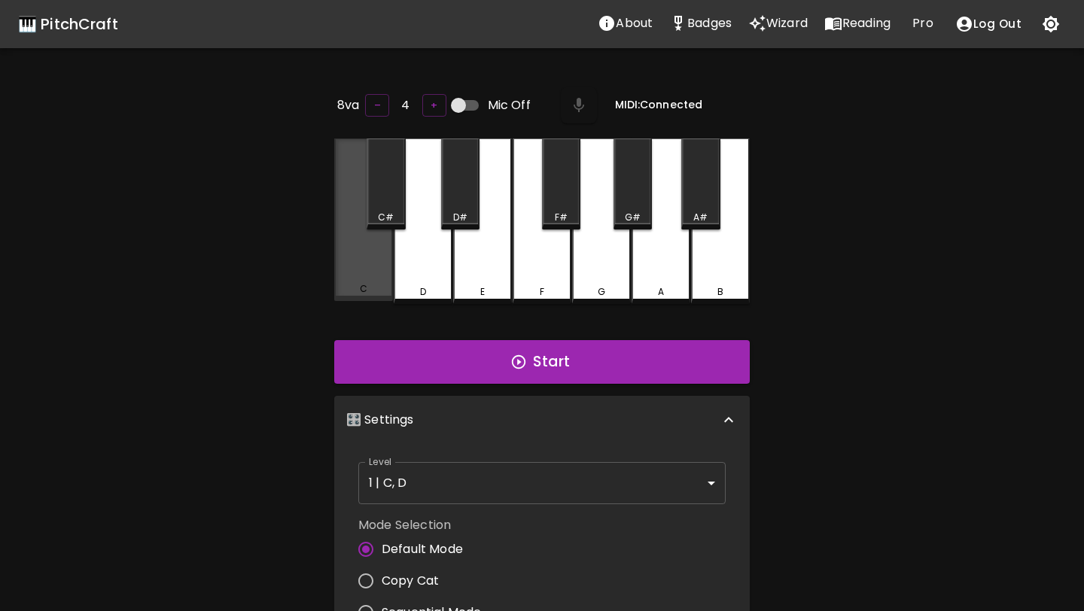
click at [373, 249] on div "C" at bounding box center [363, 220] width 59 height 163
click at [417, 260] on div "D" at bounding box center [423, 222] width 59 height 166
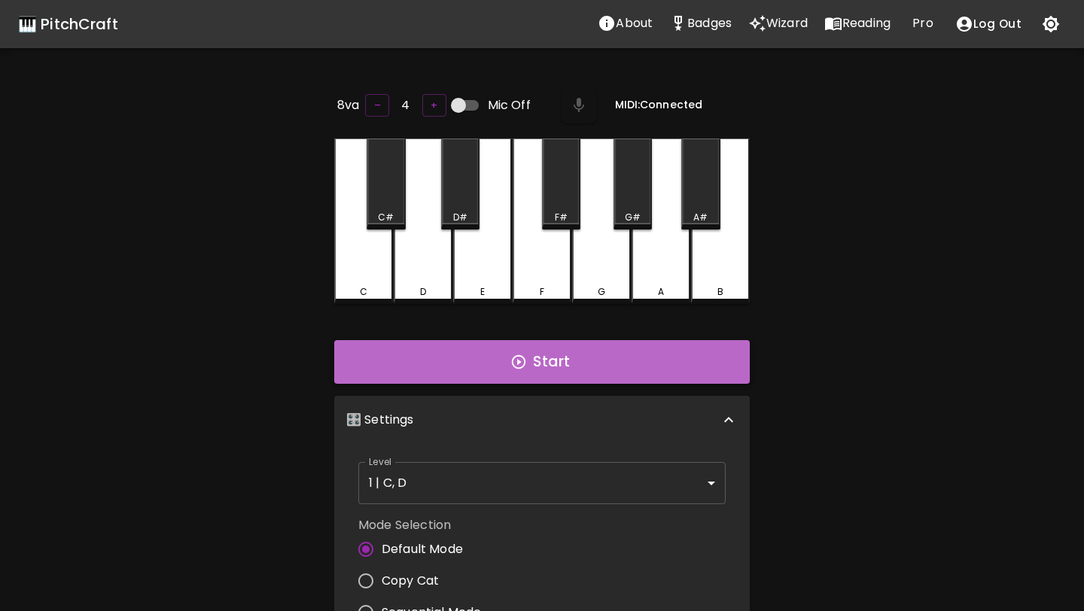
click at [483, 355] on button "Start" at bounding box center [542, 362] width 416 height 44
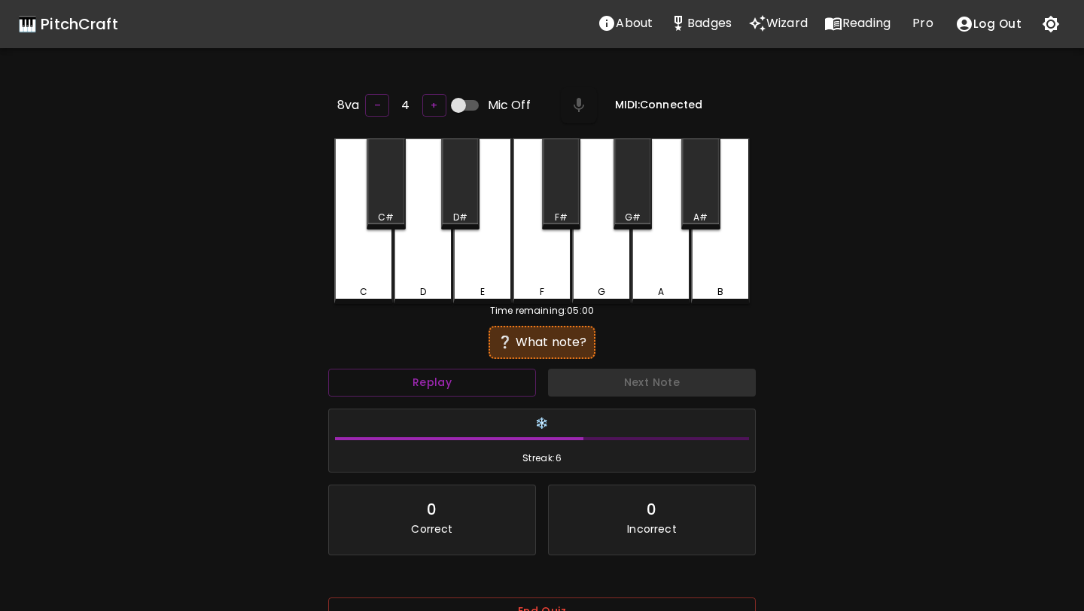
click at [401, 285] on div "D" at bounding box center [423, 292] width 56 height 14
click at [501, 370] on button "Replay" at bounding box center [432, 383] width 208 height 28
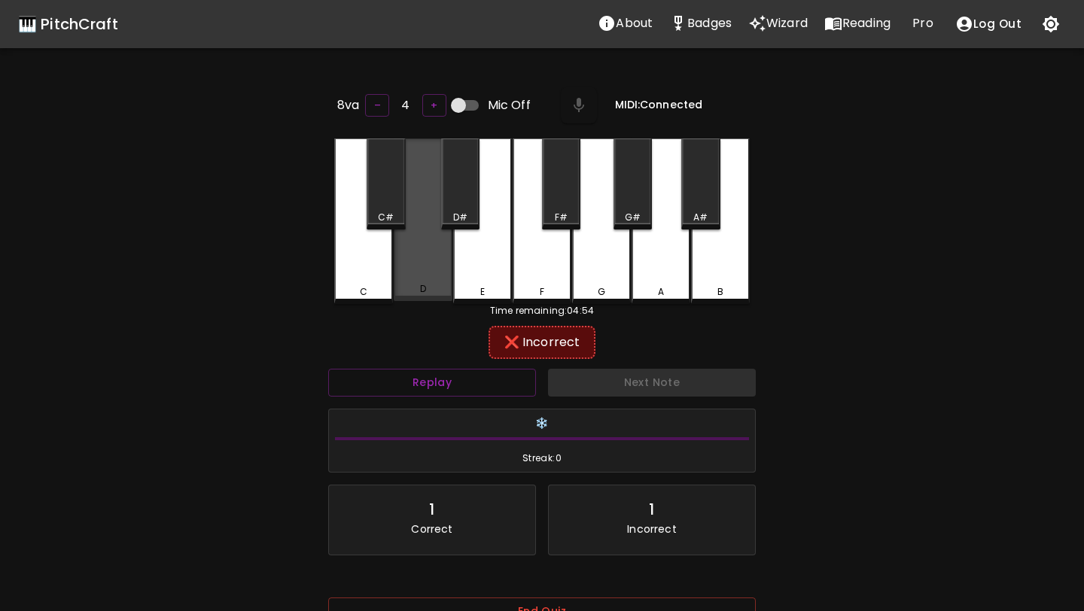
click at [427, 297] on div "D" at bounding box center [423, 220] width 59 height 163
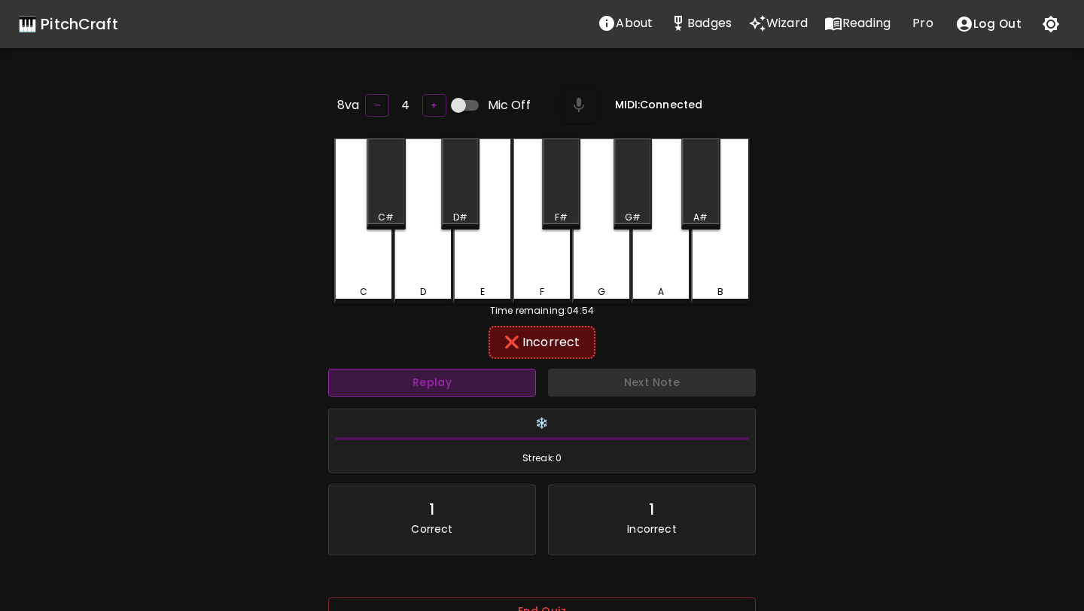
click at [439, 377] on button "Replay" at bounding box center [432, 383] width 208 height 28
click at [380, 278] on div "C" at bounding box center [363, 222] width 59 height 166
click at [412, 369] on button "Replay" at bounding box center [432, 383] width 208 height 28
click at [437, 383] on button "Replay" at bounding box center [432, 383] width 208 height 28
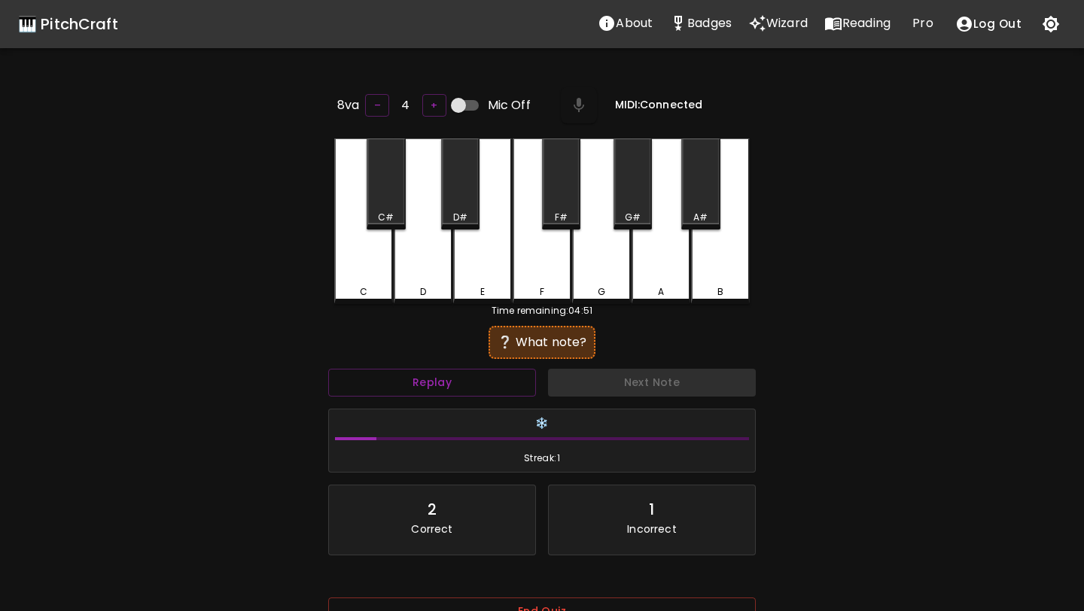
click at [377, 304] on div "Time remaining: 04:51" at bounding box center [542, 311] width 416 height 14
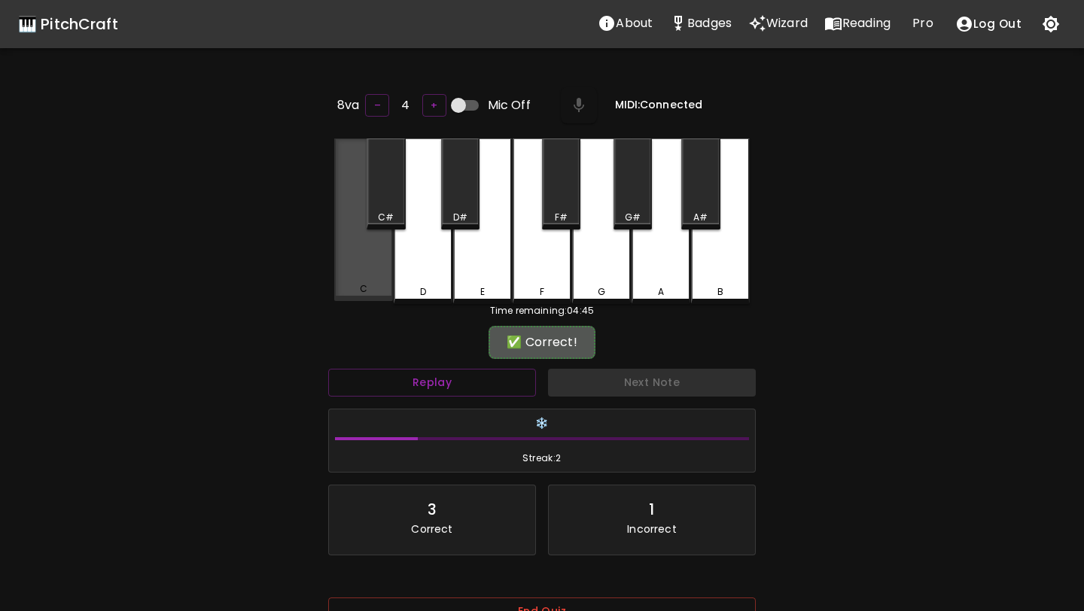
click at [368, 280] on div "C" at bounding box center [363, 220] width 59 height 163
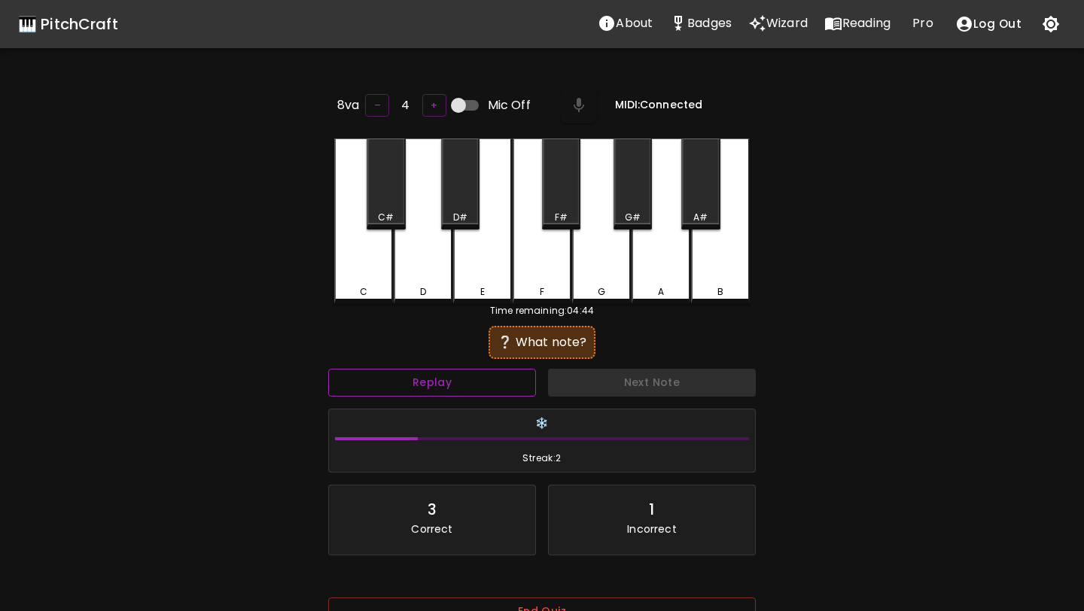
click at [443, 378] on button "Replay" at bounding box center [432, 383] width 208 height 28
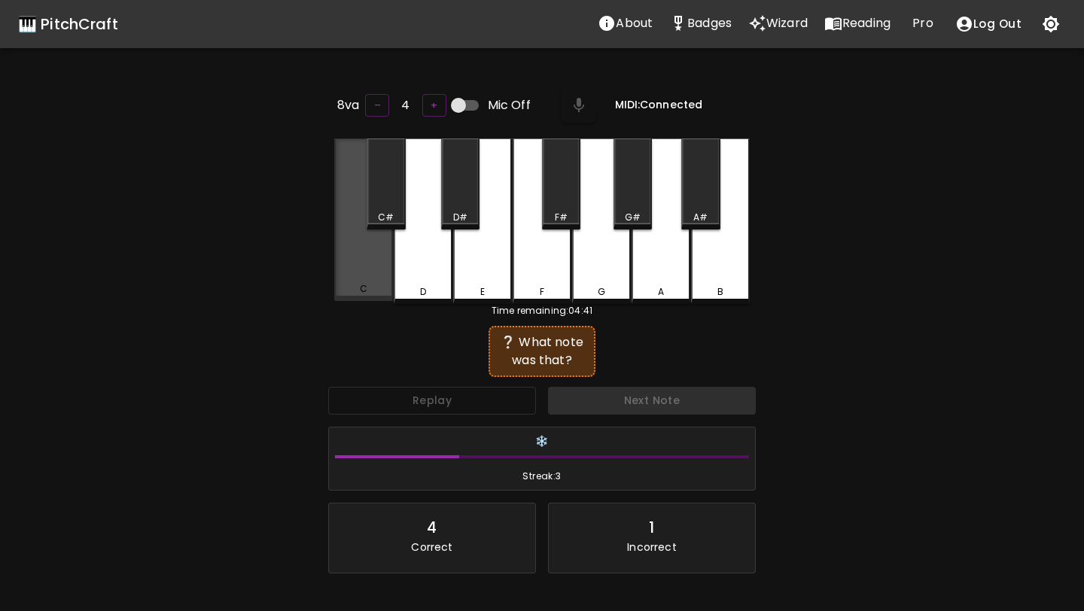
click at [361, 291] on div "C" at bounding box center [364, 289] width 8 height 14
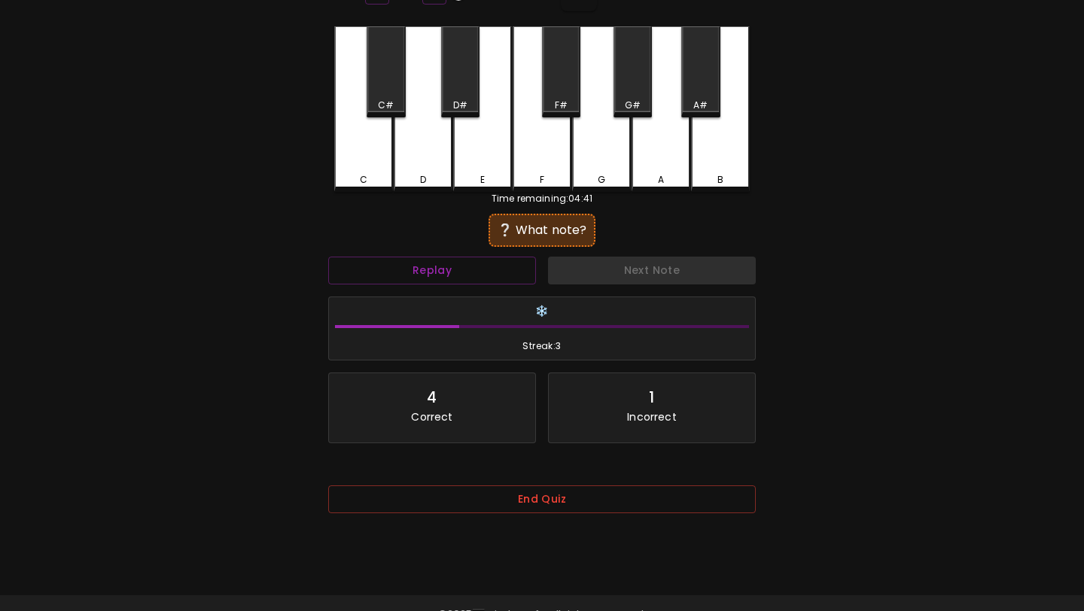
scroll to position [109, 0]
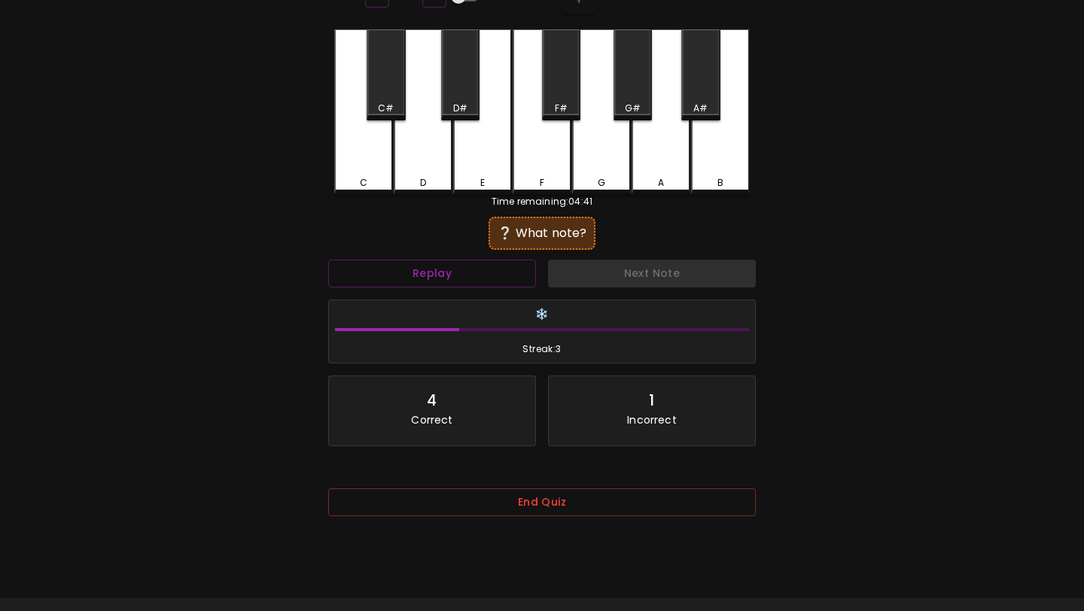
click at [370, 176] on div "C" at bounding box center [364, 183] width 56 height 14
click at [408, 191] on div "D" at bounding box center [423, 112] width 59 height 166
click at [423, 191] on div "D" at bounding box center [423, 112] width 59 height 166
click at [422, 191] on div "C C# D D# E F F# G G# A A# B" at bounding box center [542, 112] width 416 height 166
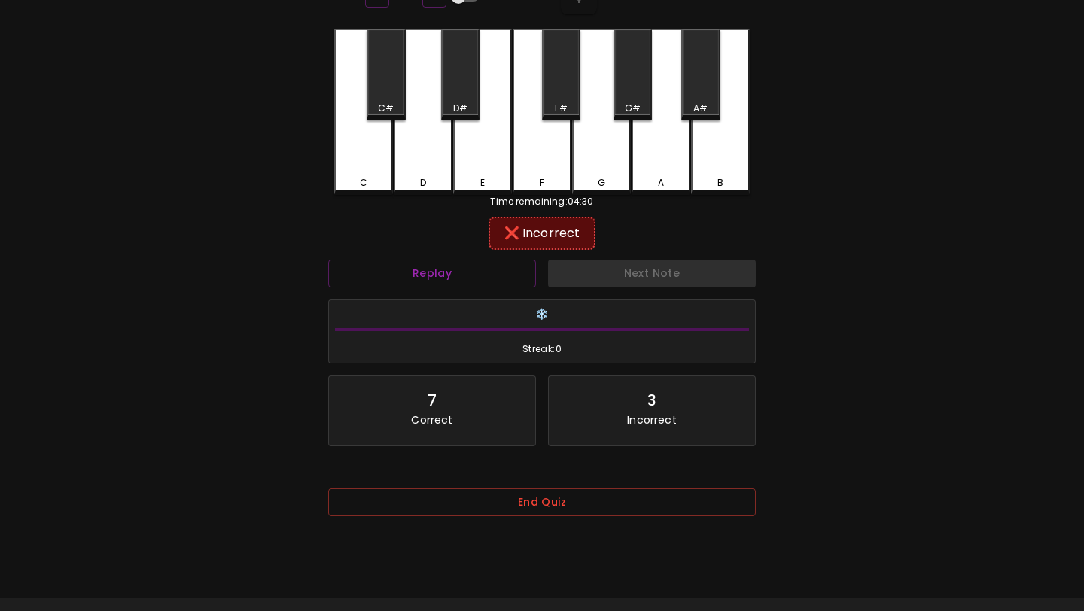
click at [422, 191] on div "D" at bounding box center [423, 112] width 59 height 166
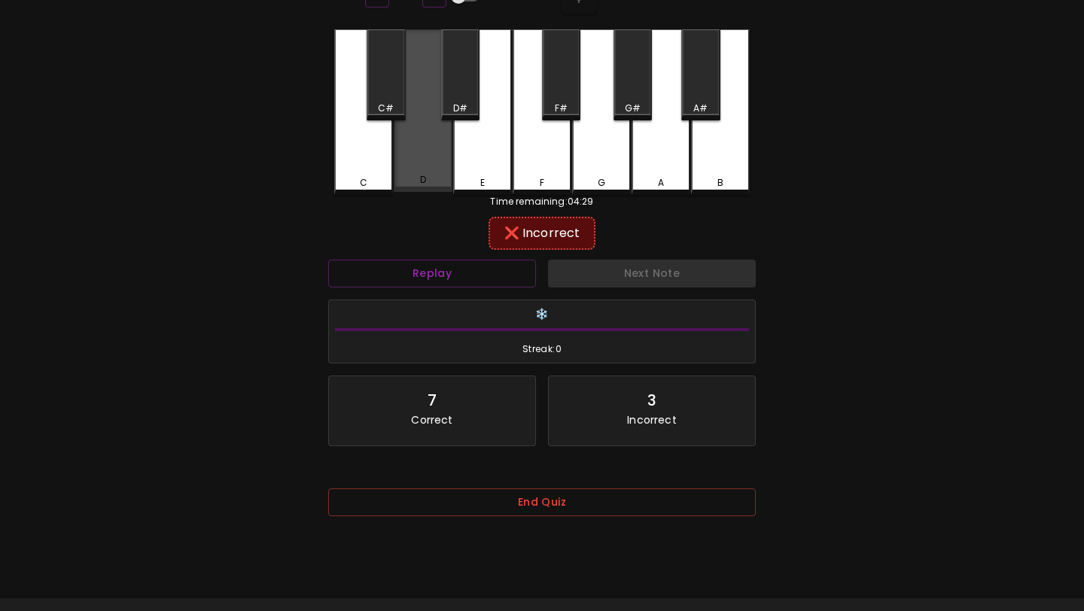
click at [424, 183] on div "D" at bounding box center [423, 180] width 6 height 14
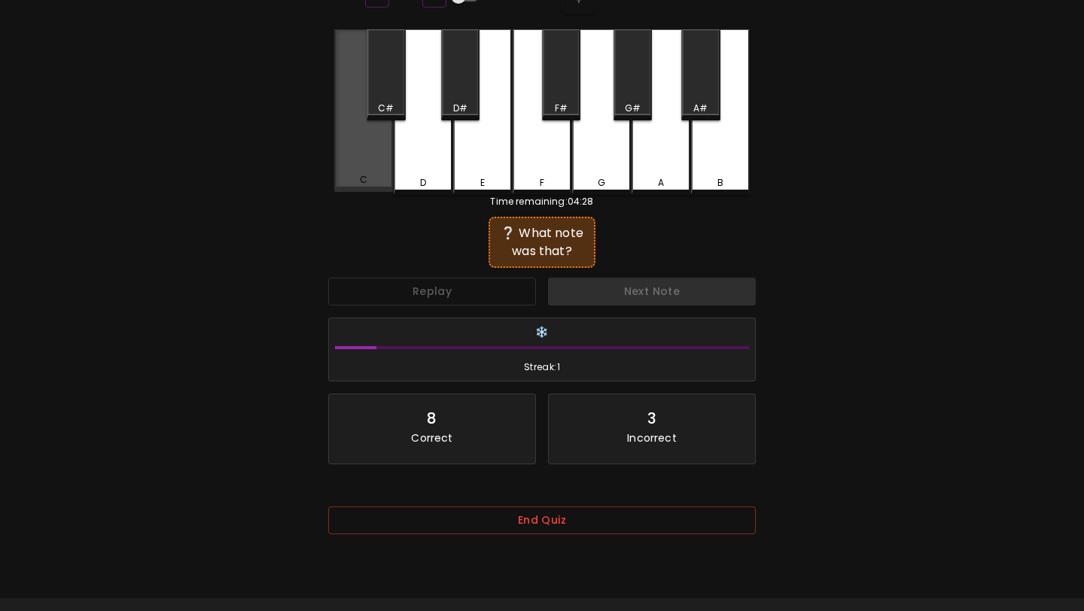
click at [355, 188] on div "C" at bounding box center [363, 110] width 59 height 163
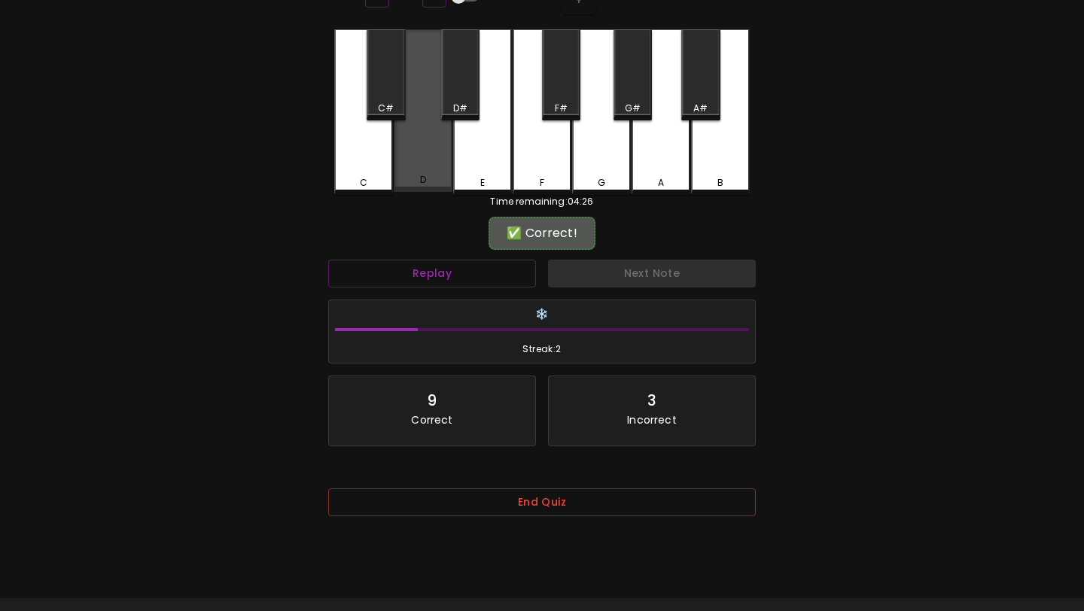
click at [421, 178] on div "D" at bounding box center [423, 180] width 6 height 14
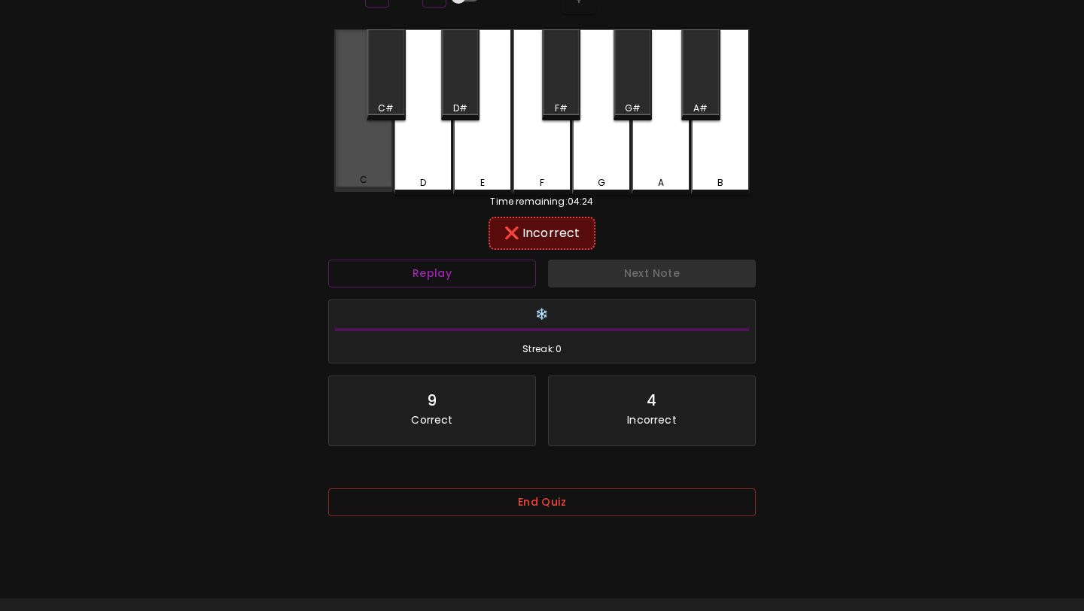
click at [371, 174] on div "C" at bounding box center [364, 180] width 56 height 14
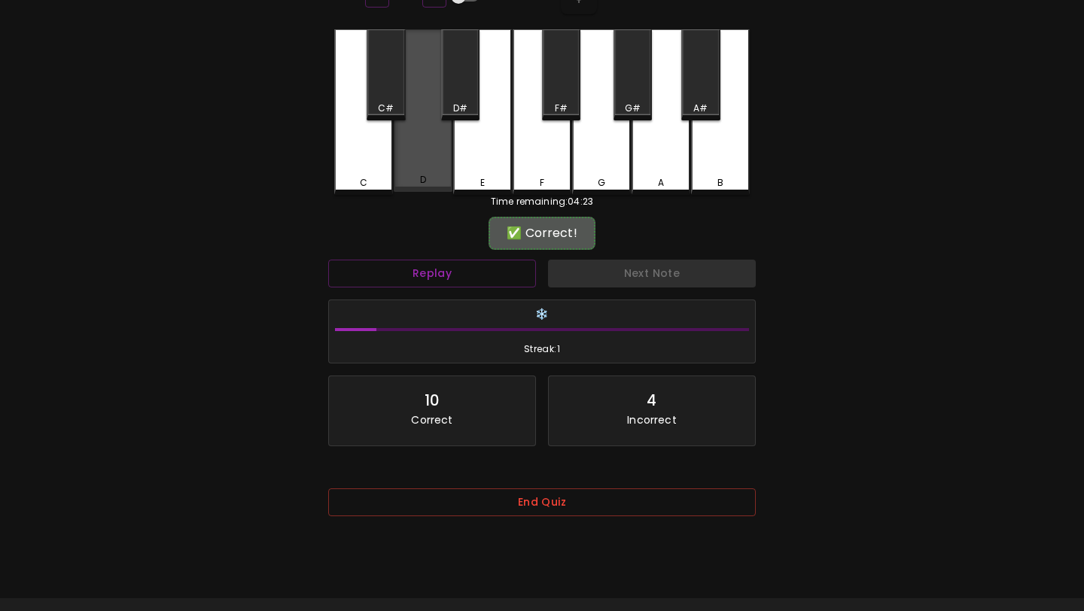
click at [412, 181] on div "D" at bounding box center [423, 180] width 56 height 14
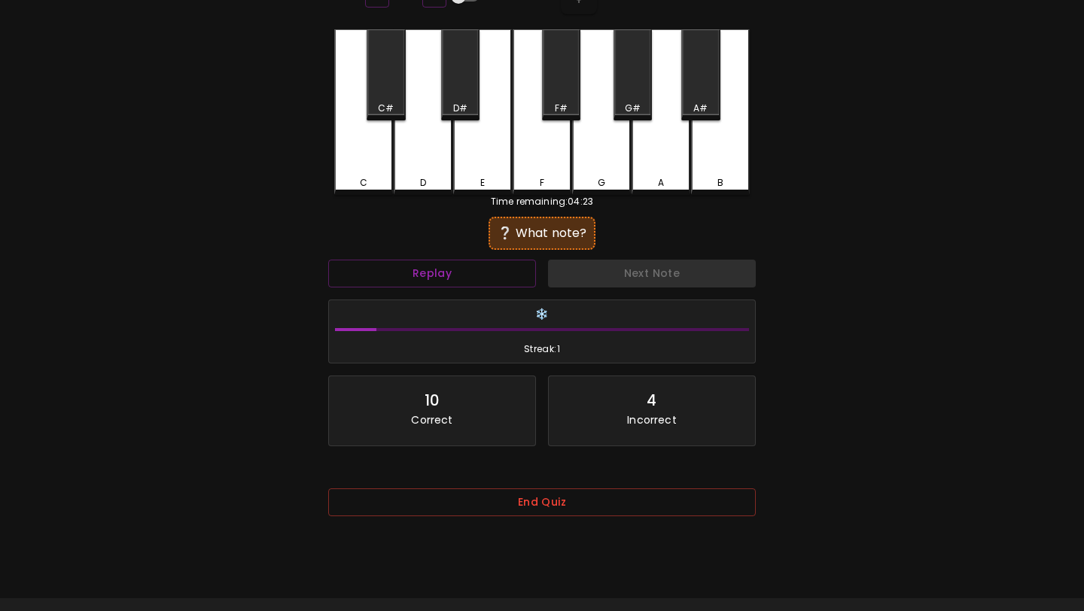
click at [375, 176] on div "C" at bounding box center [364, 183] width 56 height 14
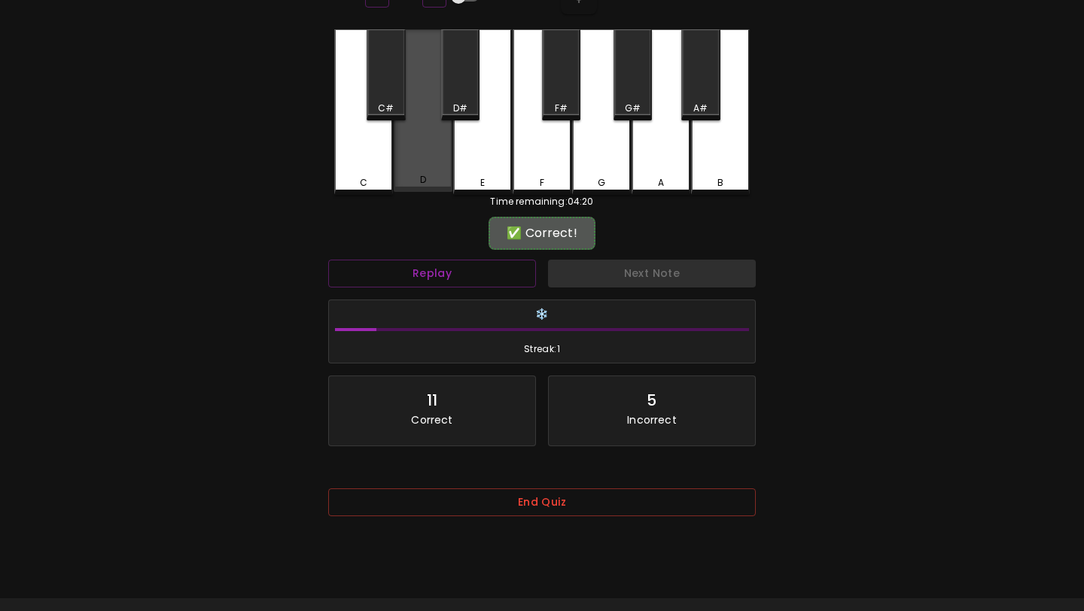
click at [412, 173] on div "D" at bounding box center [423, 180] width 56 height 14
click at [413, 178] on div "D" at bounding box center [423, 180] width 56 height 14
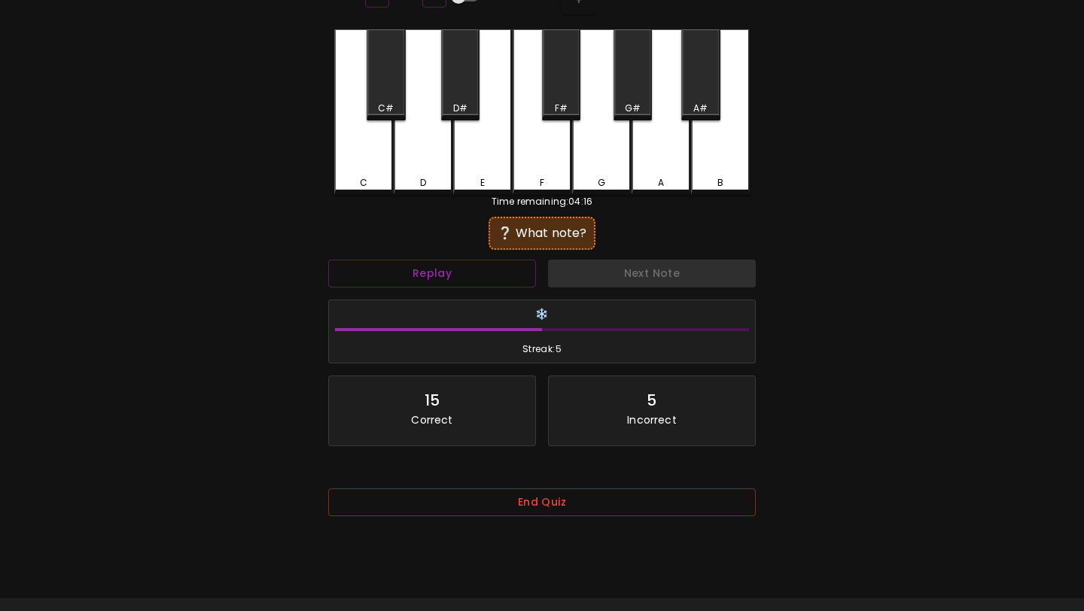
click at [373, 176] on div "C" at bounding box center [364, 183] width 56 height 14
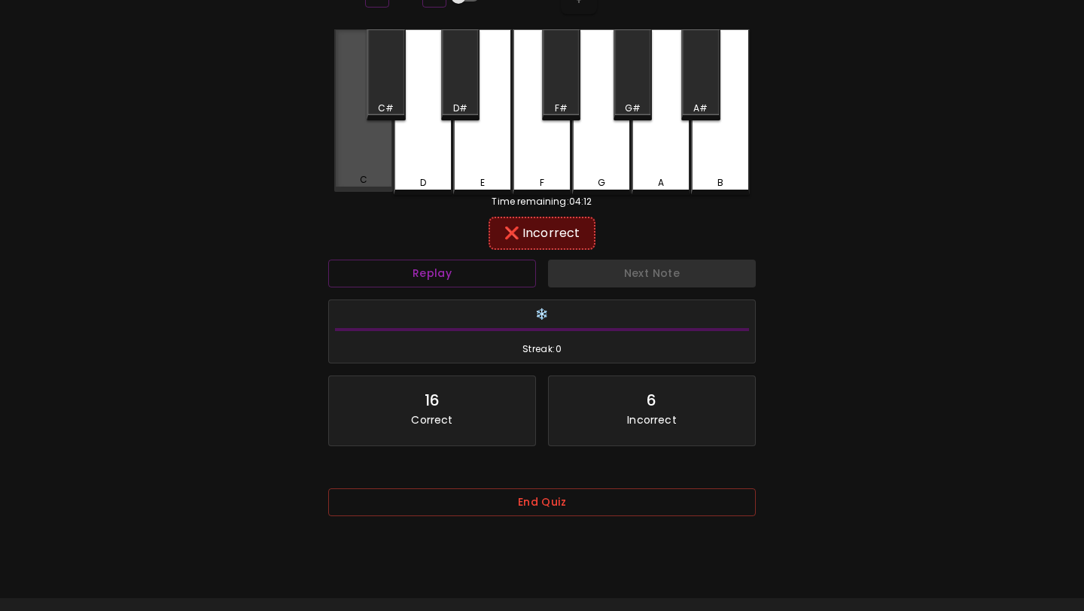
click at [373, 176] on div "C" at bounding box center [364, 180] width 56 height 14
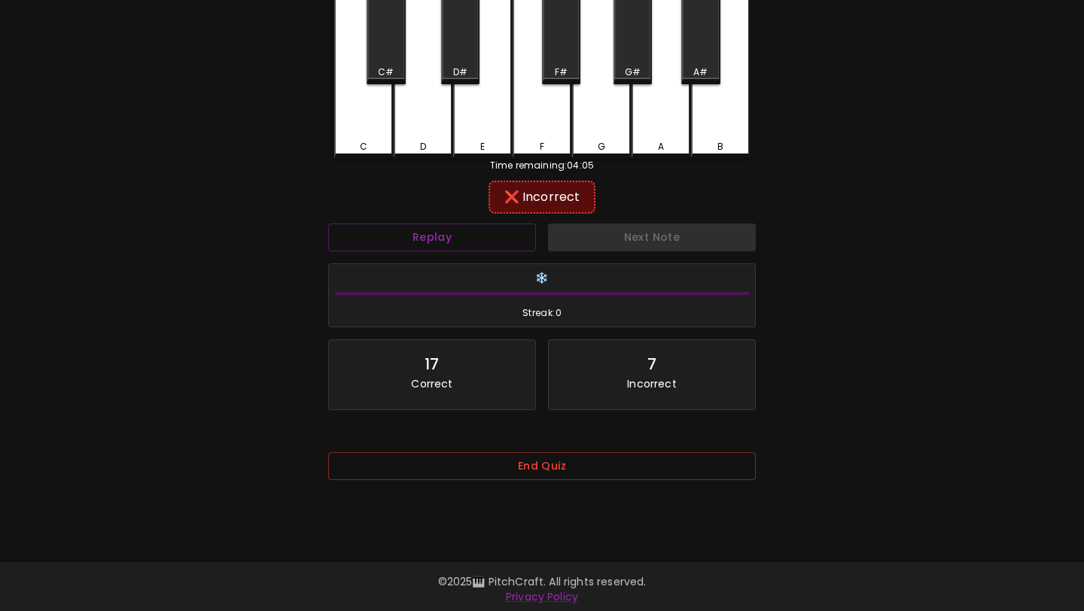
scroll to position [151, 0]
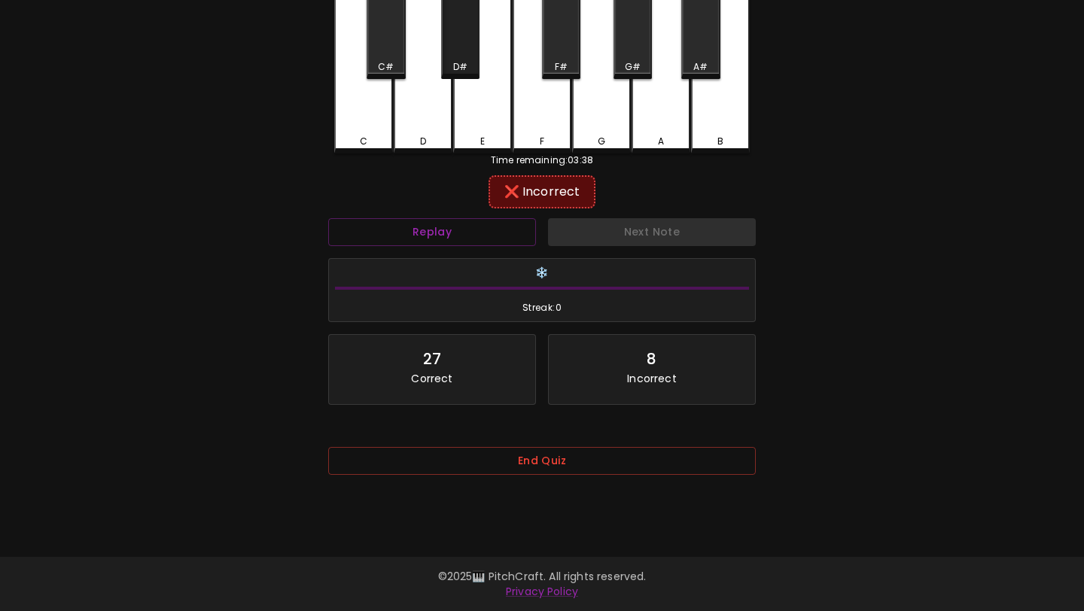
click at [466, 60] on div "D#" at bounding box center [460, 67] width 14 height 14
click at [401, 70] on div "C#" at bounding box center [385, 67] width 35 height 14
click at [403, 66] on div "C#" at bounding box center [385, 67] width 35 height 14
click at [462, 222] on button "Replay" at bounding box center [432, 232] width 208 height 28
click at [516, 183] on div "❌ Incorrect" at bounding box center [542, 192] width 92 height 18
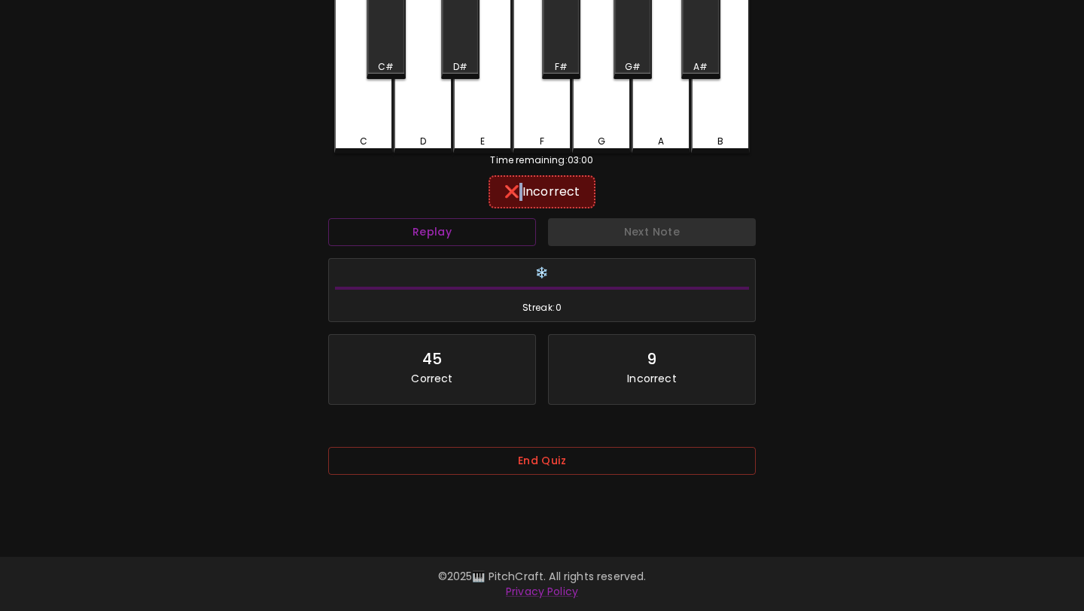
click at [516, 183] on div "❌ Incorrect" at bounding box center [542, 192] width 92 height 18
click at [565, 194] on div "❌ Incorrect" at bounding box center [542, 192] width 92 height 18
click at [502, 235] on button "Replay" at bounding box center [432, 232] width 208 height 28
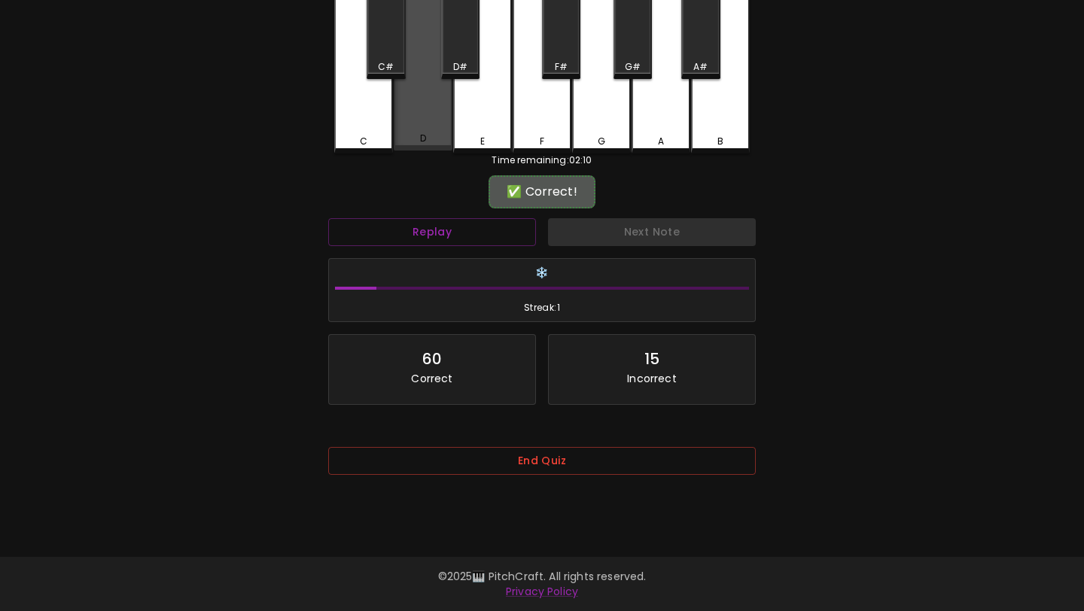
click at [429, 134] on div "D" at bounding box center [423, 139] width 56 height 14
click at [423, 136] on div "D" at bounding box center [423, 139] width 6 height 14
click at [426, 140] on div "D" at bounding box center [423, 139] width 56 height 14
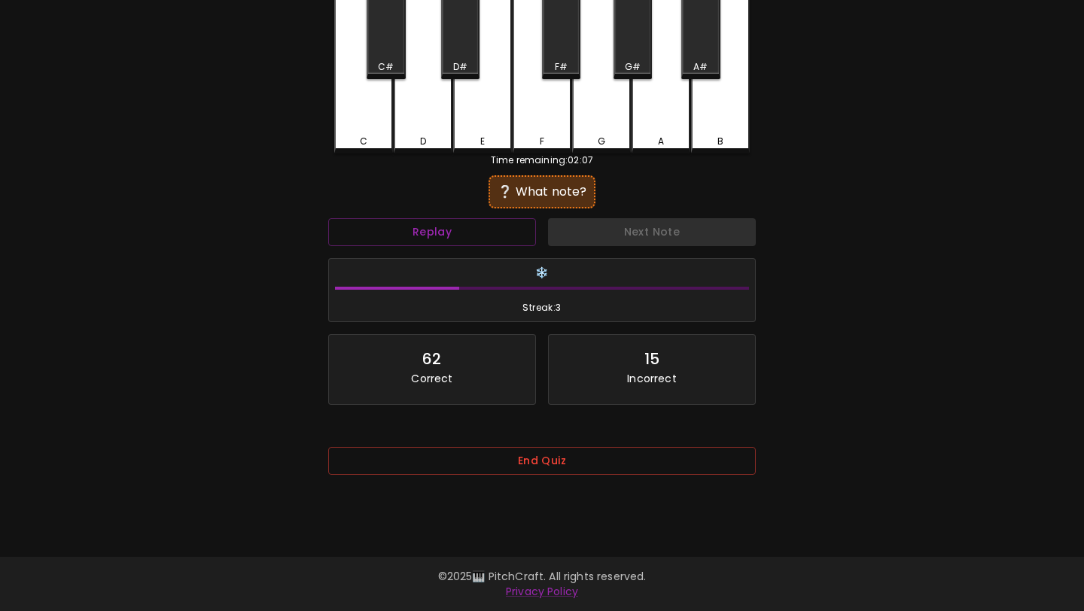
click at [349, 135] on div "C" at bounding box center [364, 142] width 56 height 14
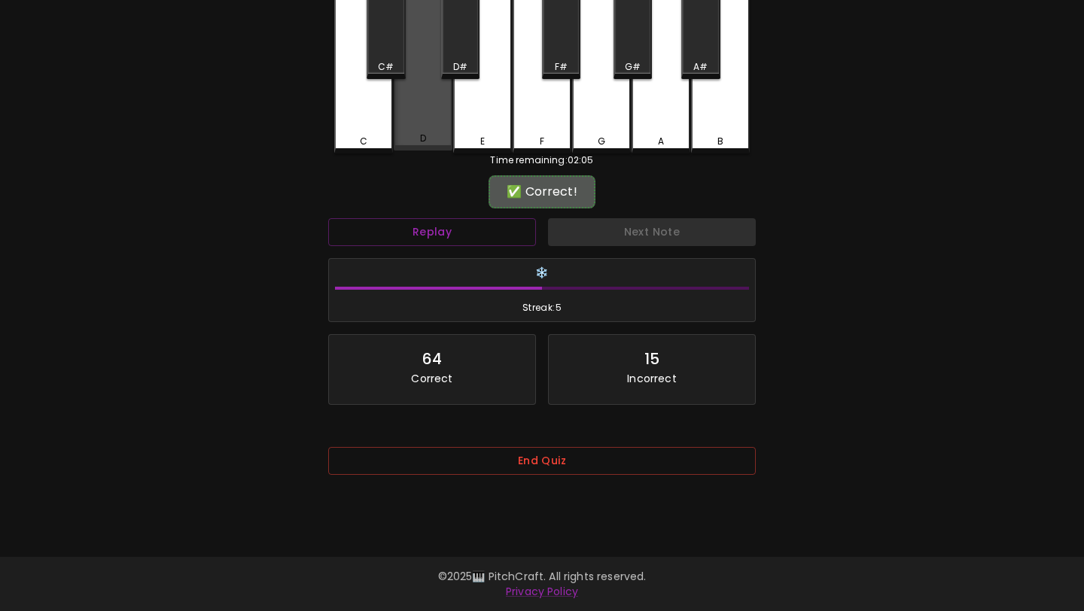
click at [416, 116] on div "D" at bounding box center [423, 69] width 59 height 163
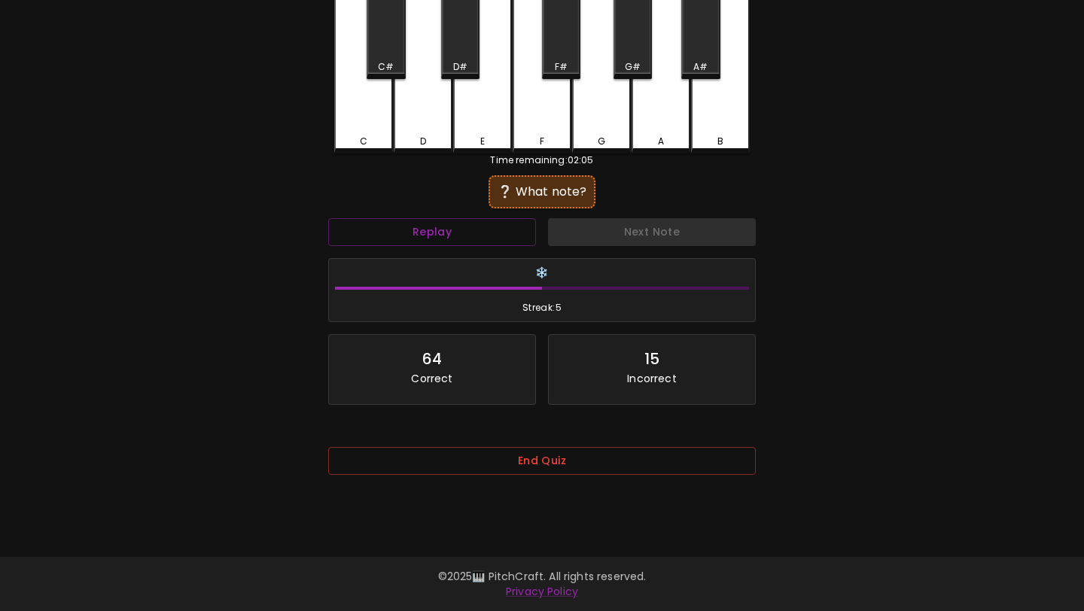
click at [370, 120] on div "C" at bounding box center [363, 71] width 59 height 166
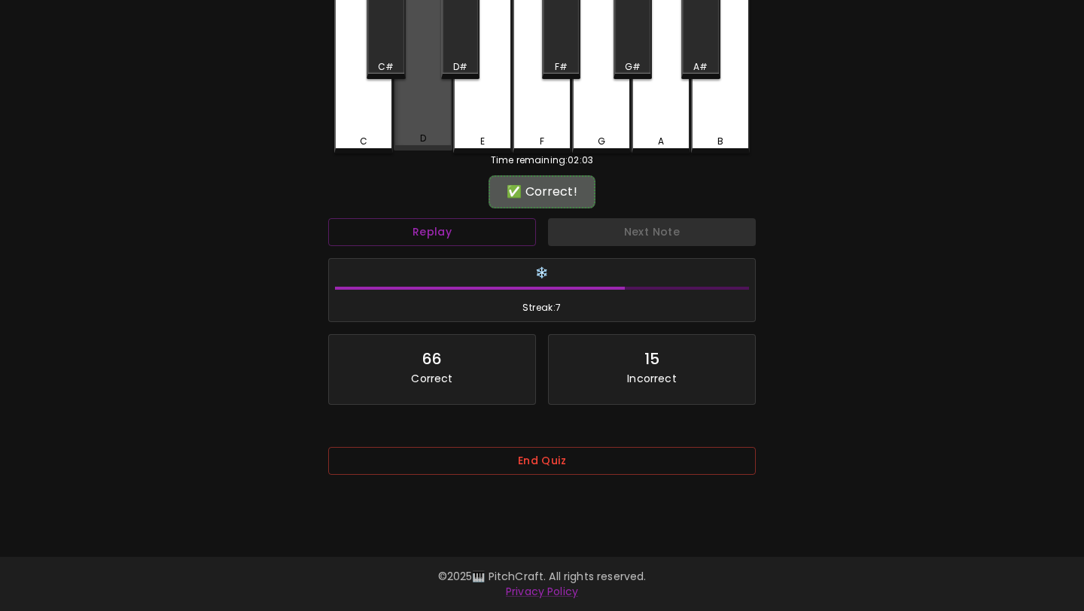
click at [416, 111] on div "D" at bounding box center [423, 69] width 59 height 163
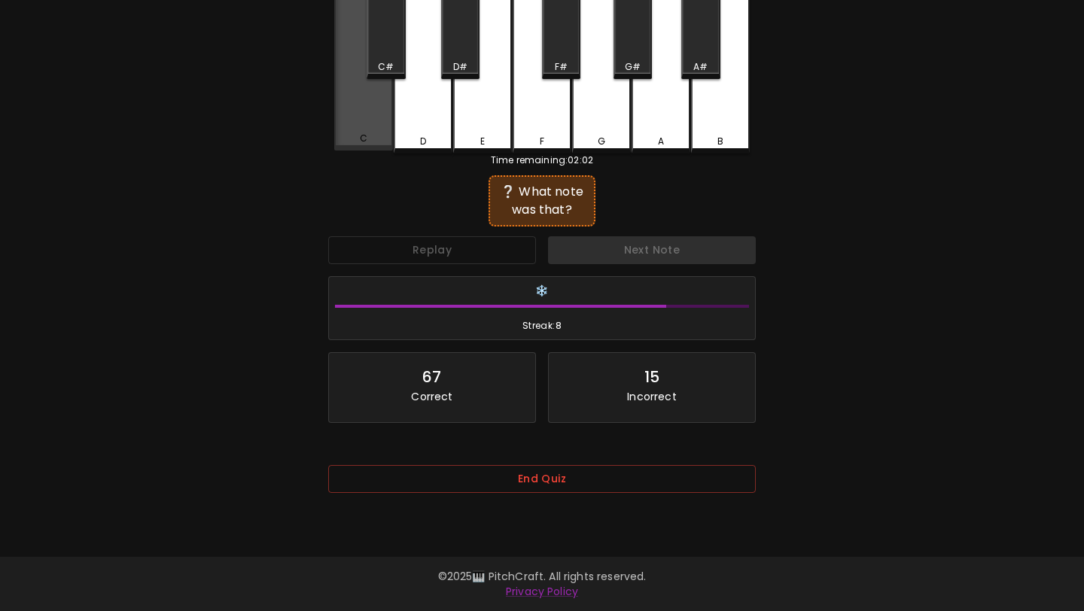
click at [386, 123] on div "C" at bounding box center [363, 69] width 59 height 163
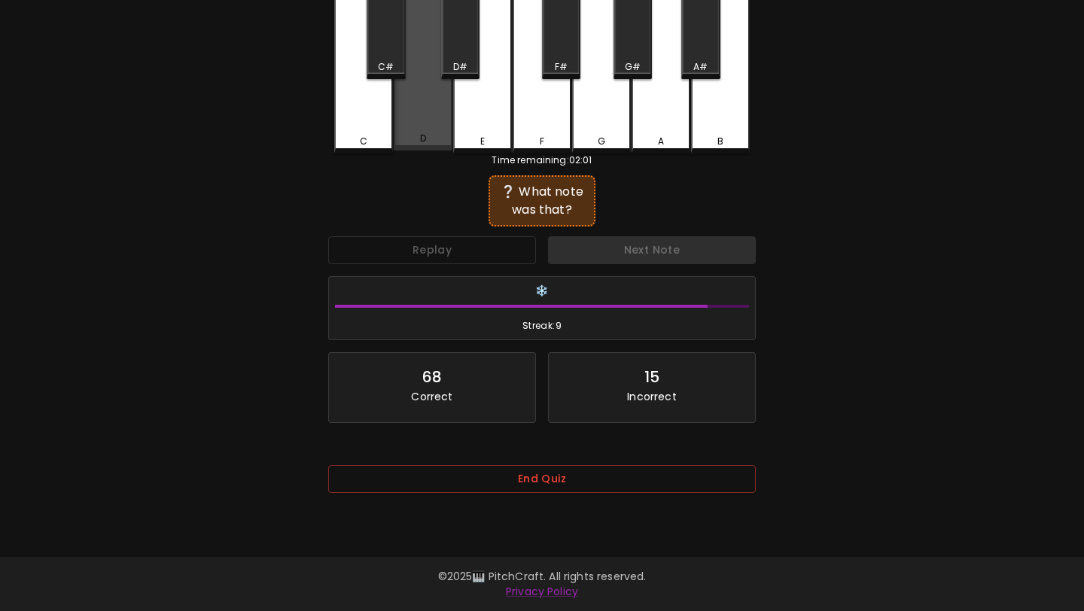
click at [425, 119] on div "D" at bounding box center [423, 69] width 59 height 163
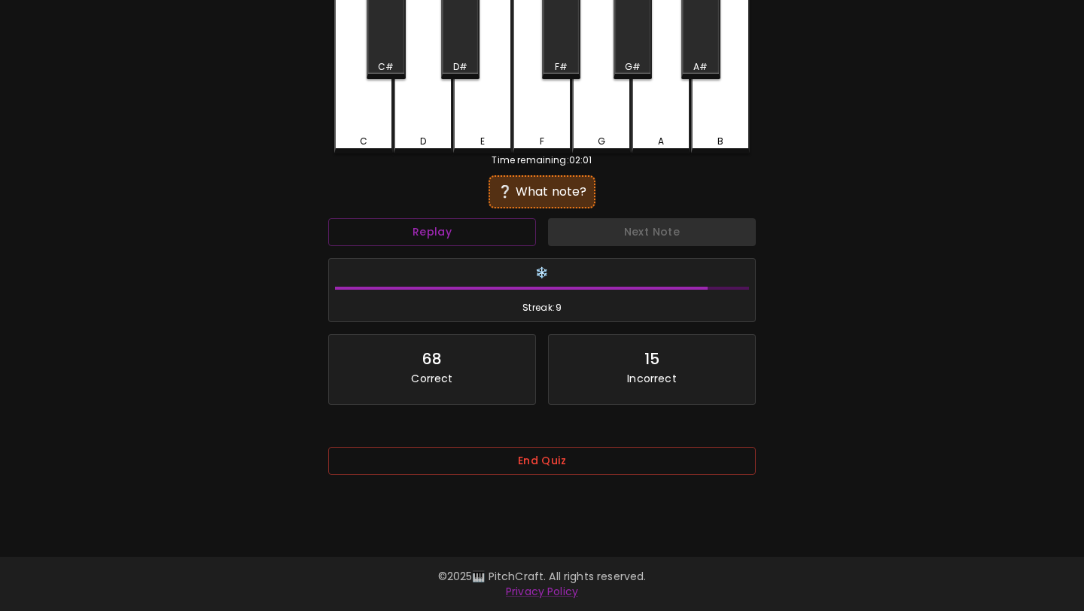
click at [395, 127] on div "D" at bounding box center [423, 71] width 59 height 166
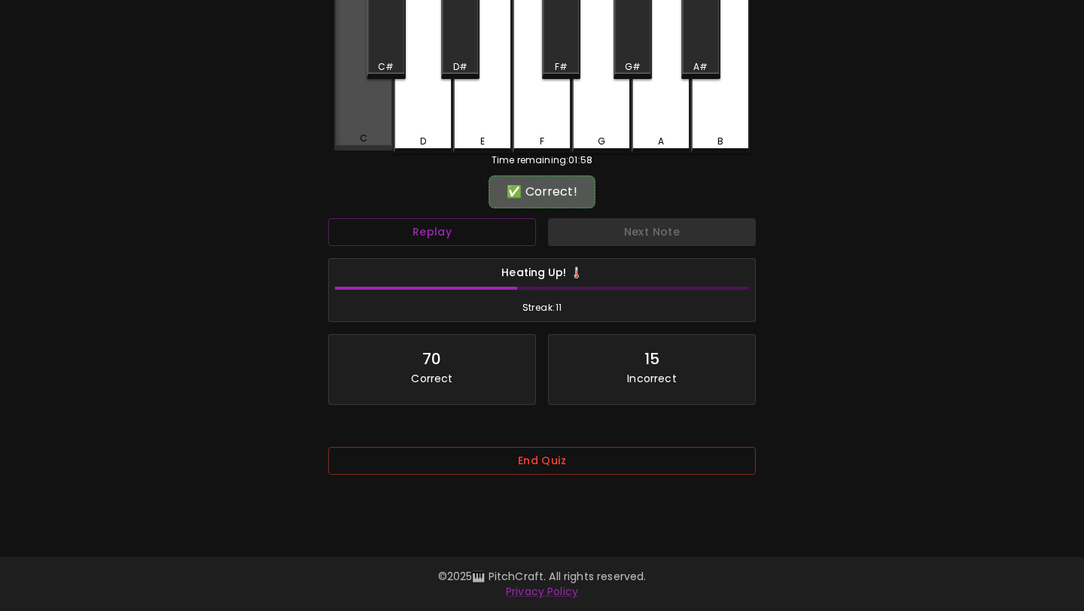
click at [382, 127] on div "C" at bounding box center [363, 69] width 59 height 163
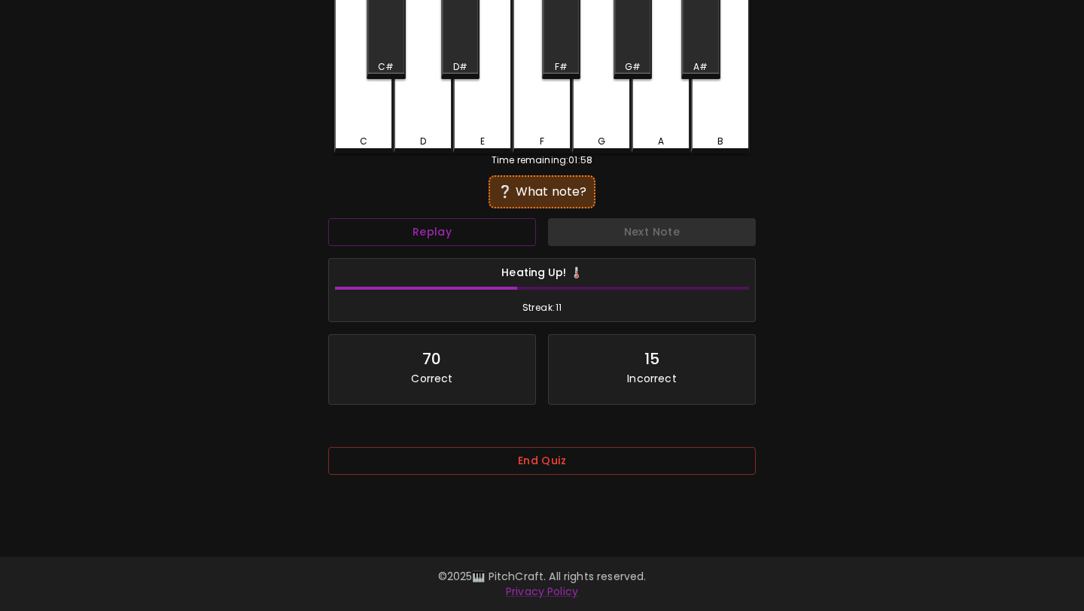
click at [429, 119] on div "D" at bounding box center [423, 71] width 59 height 166
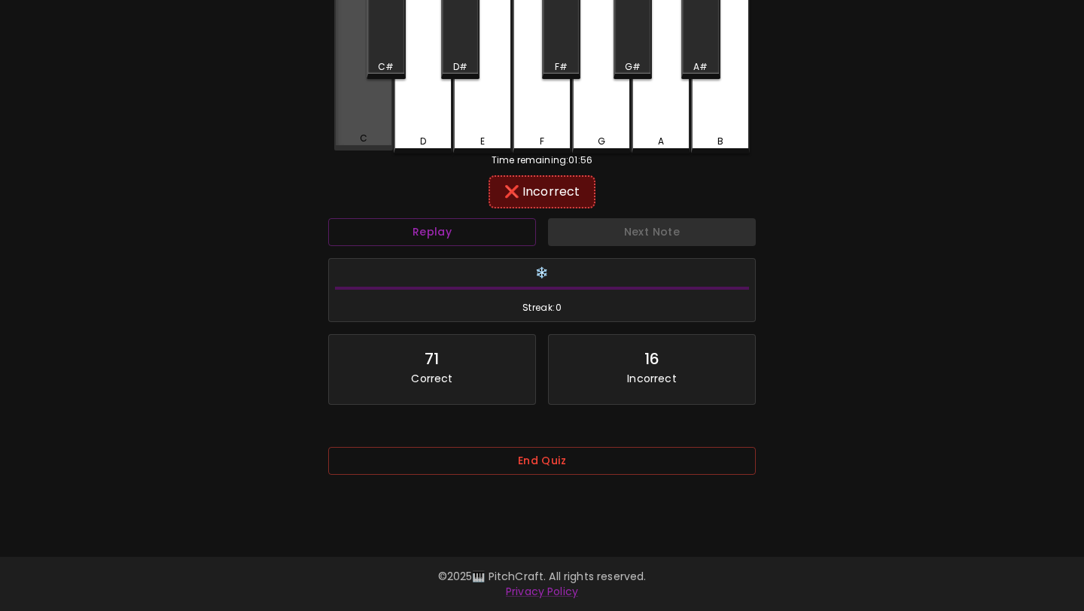
click at [388, 126] on div "C" at bounding box center [363, 69] width 59 height 163
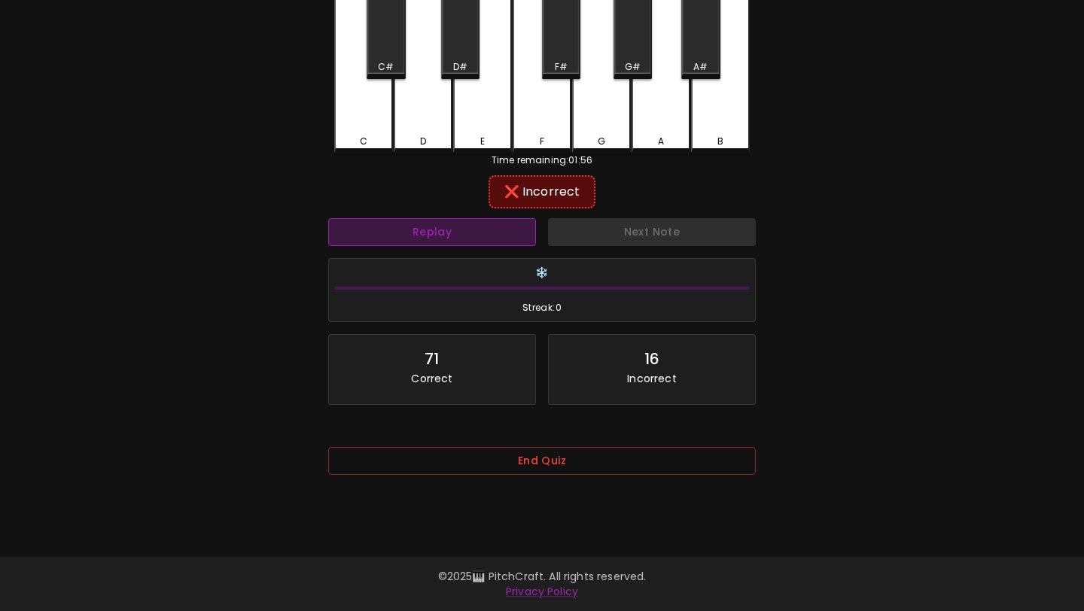
click at [494, 236] on button "Replay" at bounding box center [432, 232] width 208 height 28
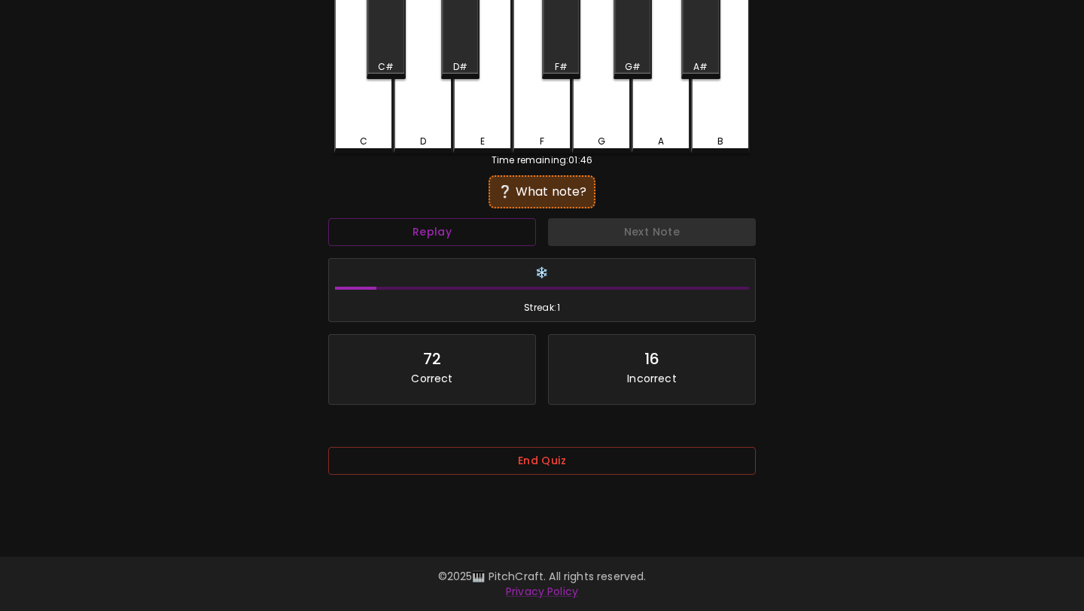
click at [364, 130] on div "C" at bounding box center [363, 71] width 59 height 166
click at [366, 139] on div "C" at bounding box center [364, 142] width 8 height 14
click at [361, 139] on div "C" at bounding box center [364, 142] width 8 height 14
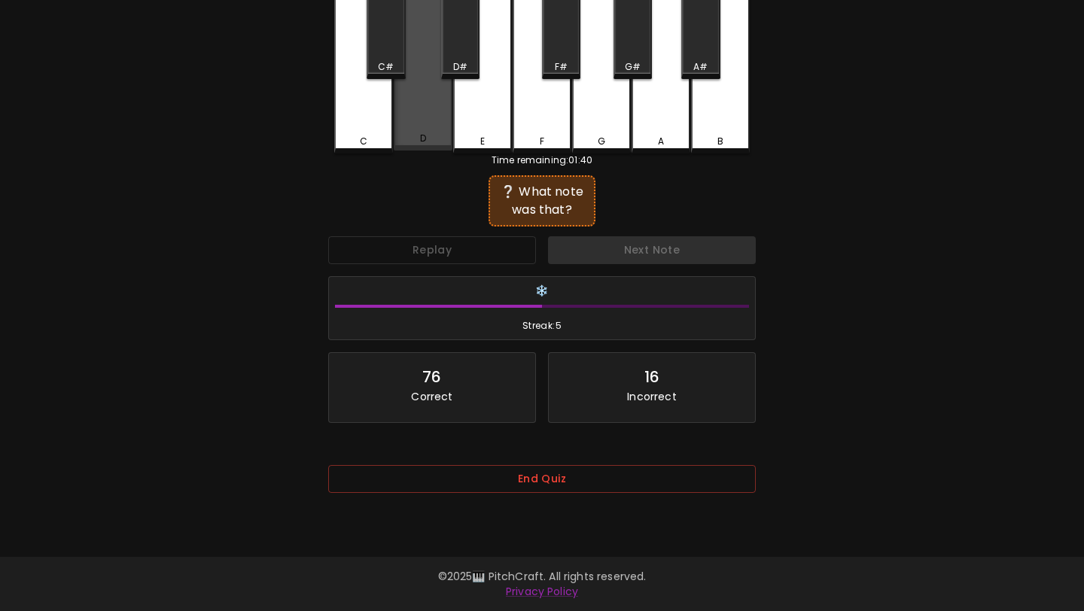
click at [404, 117] on div "D" at bounding box center [423, 69] width 59 height 163
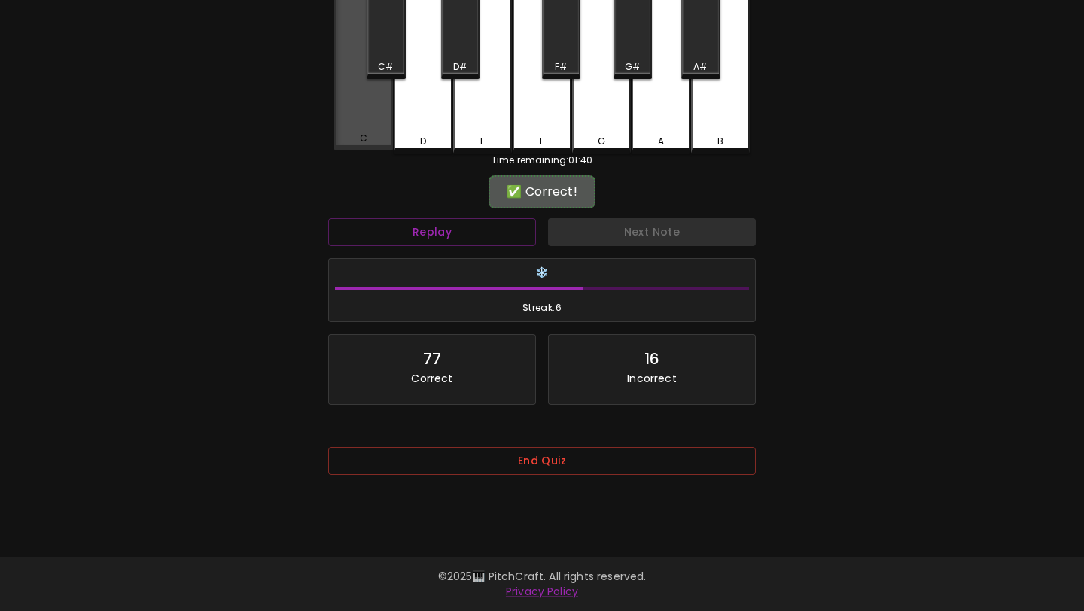
click at [371, 127] on div "C" at bounding box center [363, 69] width 59 height 163
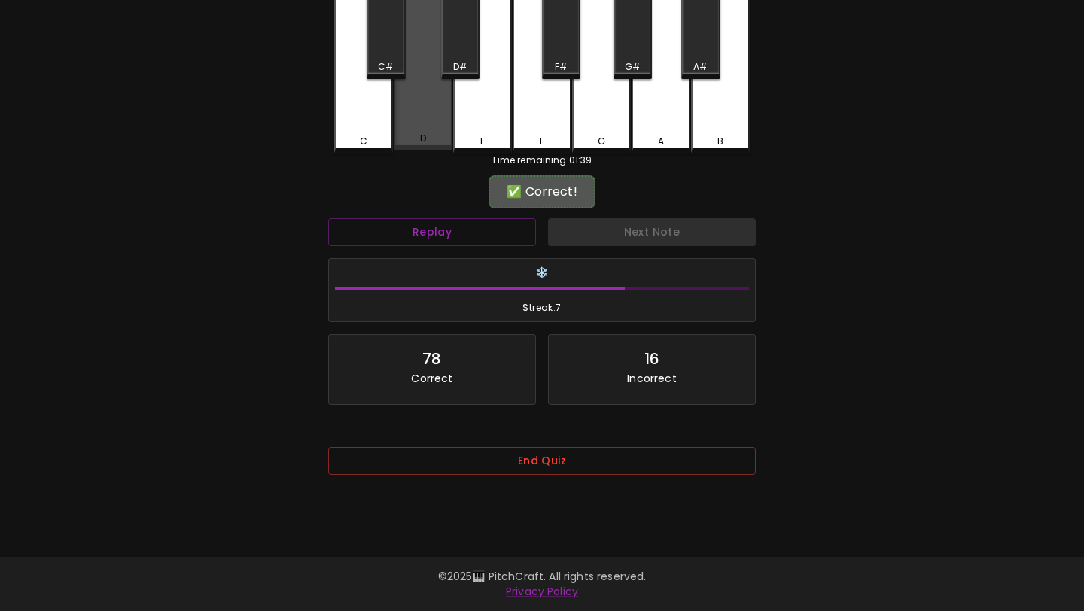
click at [404, 129] on div "D" at bounding box center [423, 69] width 59 height 163
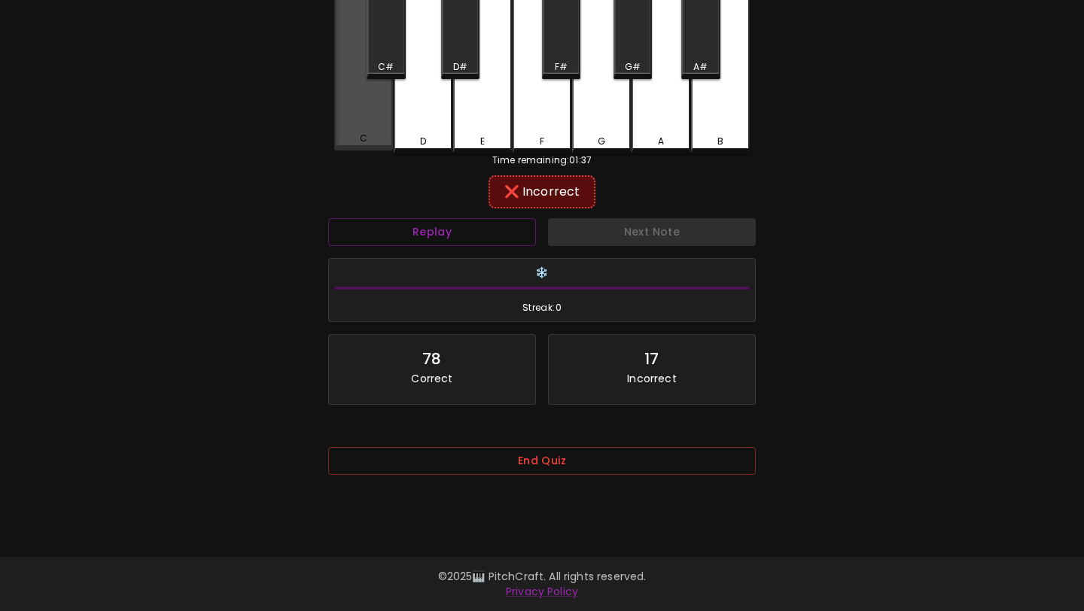
click at [364, 133] on div "C" at bounding box center [364, 139] width 8 height 14
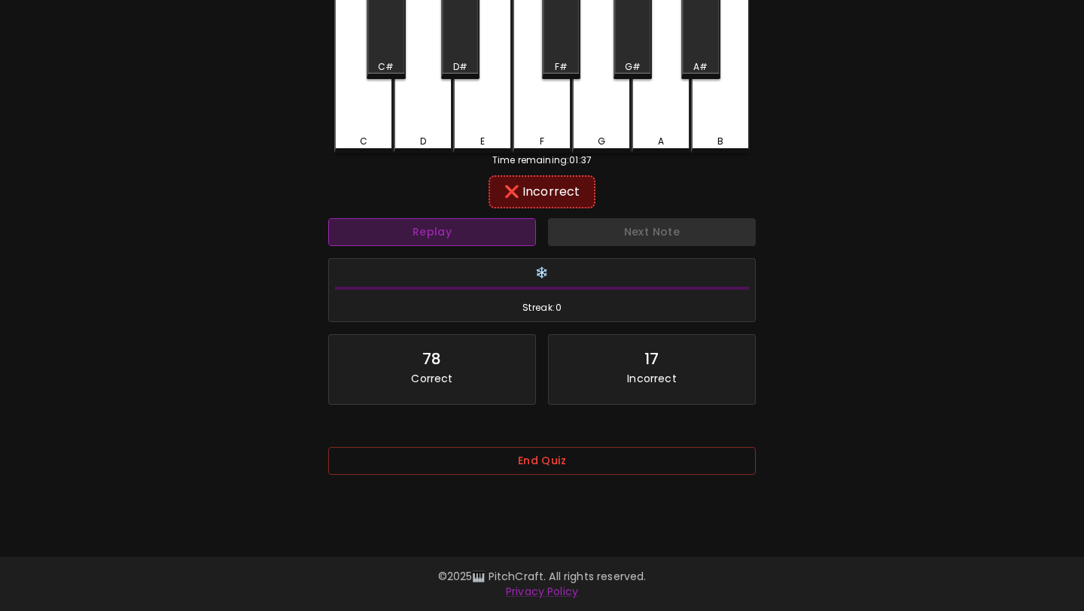
click at [408, 223] on button "Replay" at bounding box center [432, 232] width 208 height 28
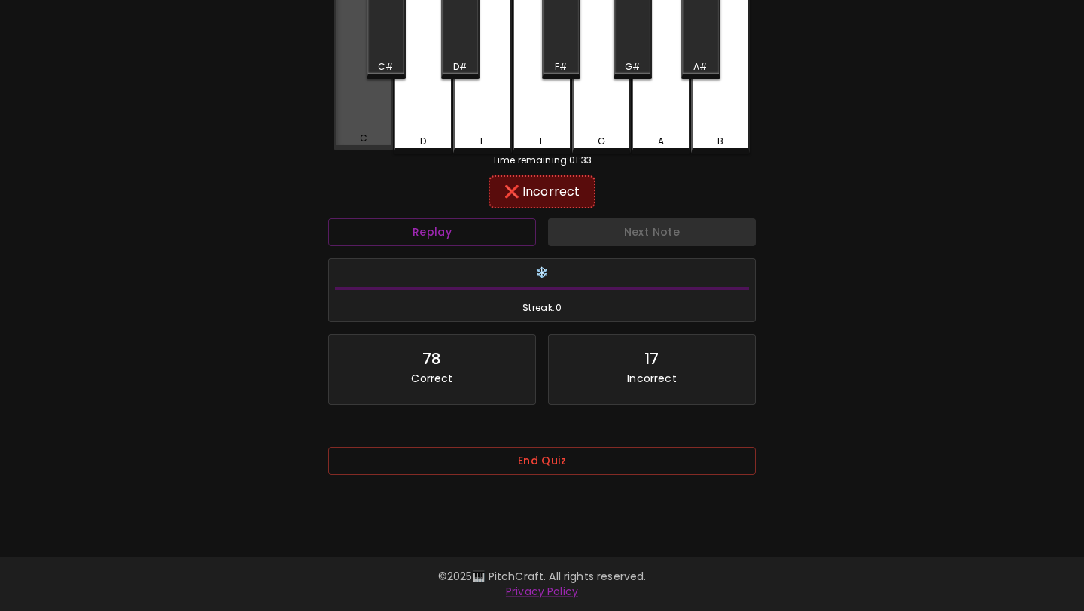
click at [370, 117] on div "C" at bounding box center [363, 69] width 59 height 163
click at [425, 121] on div "D" at bounding box center [423, 71] width 59 height 166
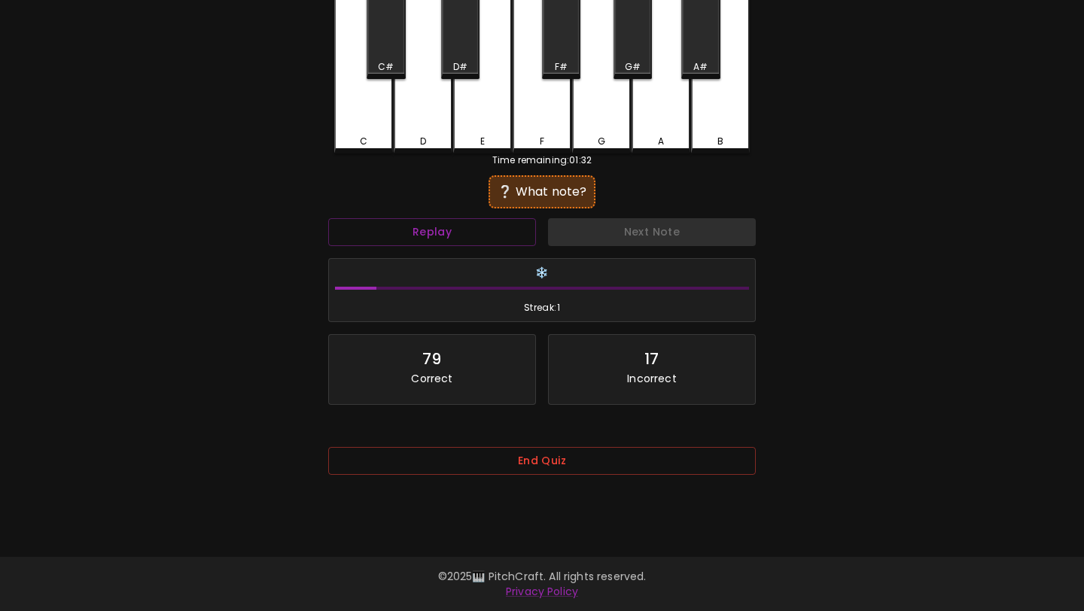
click at [387, 127] on div "C" at bounding box center [363, 71] width 59 height 166
click at [451, 82] on div "D" at bounding box center [423, 71] width 59 height 166
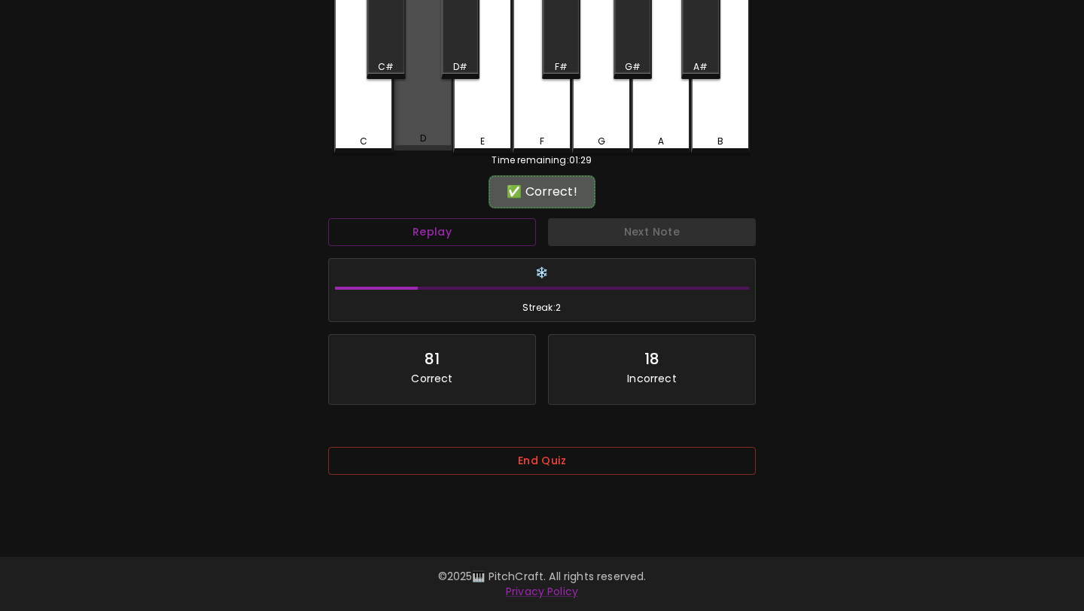
click at [446, 83] on div "D" at bounding box center [423, 69] width 59 height 163
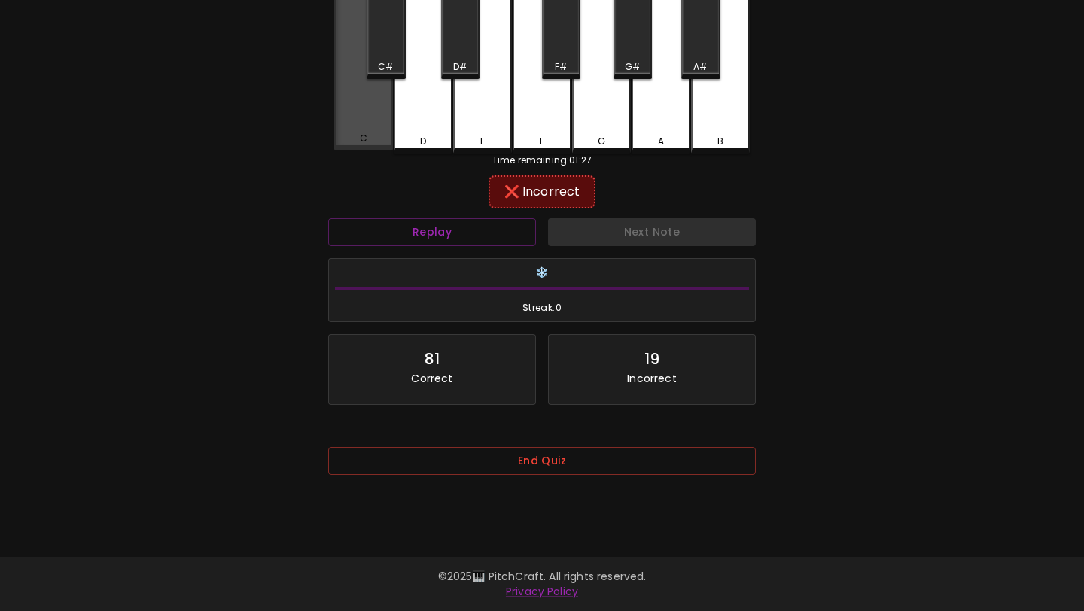
click at [380, 111] on div "C" at bounding box center [363, 69] width 59 height 163
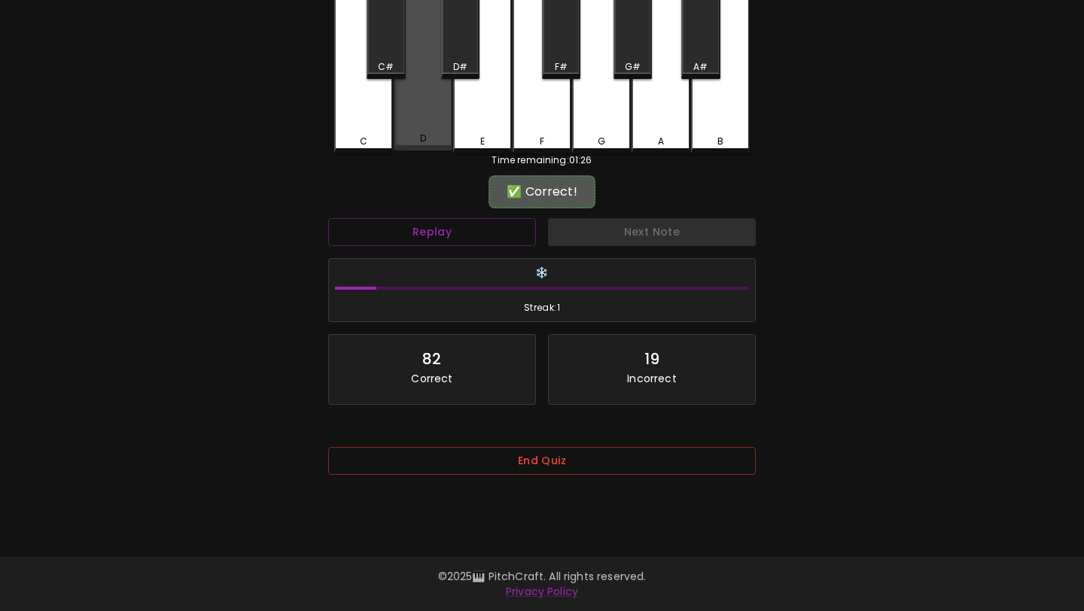
click at [427, 120] on div "D" at bounding box center [423, 69] width 59 height 163
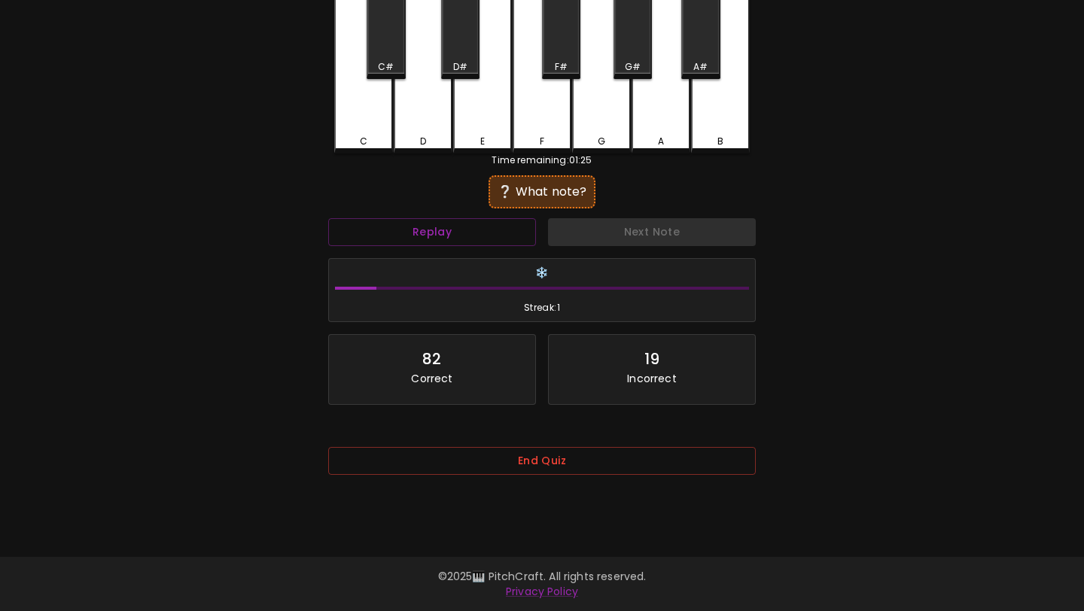
click at [427, 120] on div "D" at bounding box center [423, 71] width 59 height 166
click at [380, 122] on div "C" at bounding box center [363, 71] width 59 height 166
click at [407, 131] on div "D" at bounding box center [423, 71] width 59 height 166
click at [358, 129] on div "C" at bounding box center [363, 71] width 59 height 166
click at [366, 119] on div "C" at bounding box center [363, 71] width 59 height 166
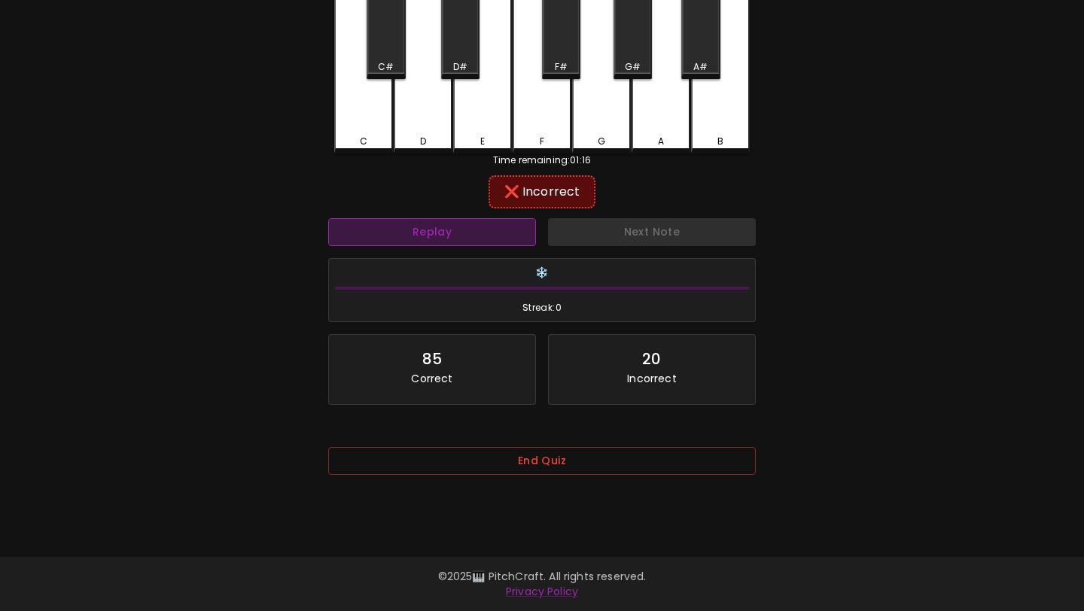
click at [430, 219] on button "Replay" at bounding box center [432, 232] width 208 height 28
click at [376, 135] on div "C" at bounding box center [364, 142] width 56 height 14
click at [411, 115] on div "D" at bounding box center [423, 71] width 59 height 166
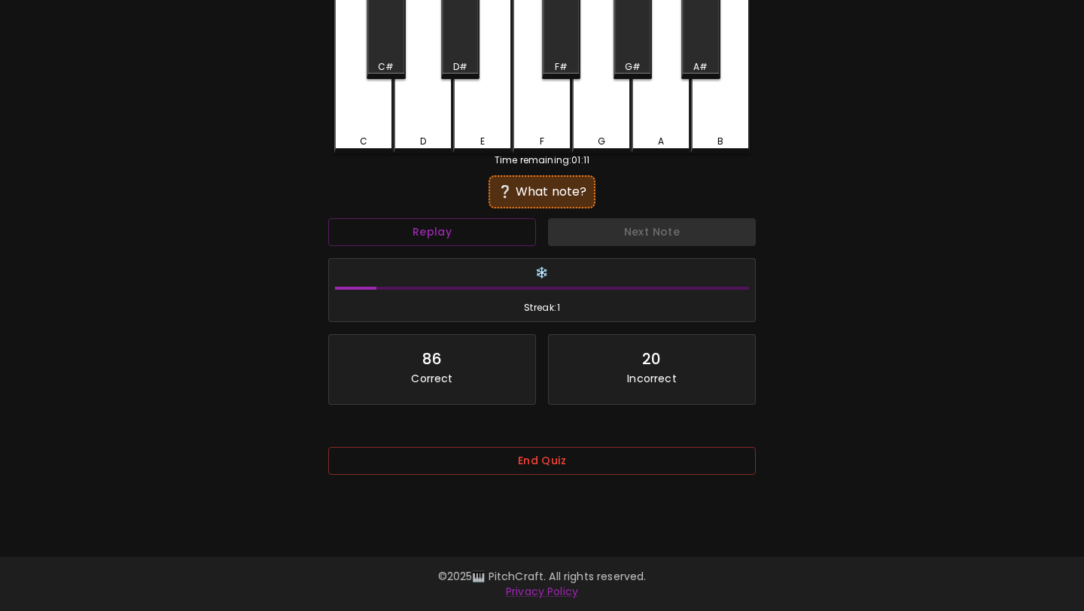
click at [414, 119] on div "D" at bounding box center [423, 71] width 59 height 166
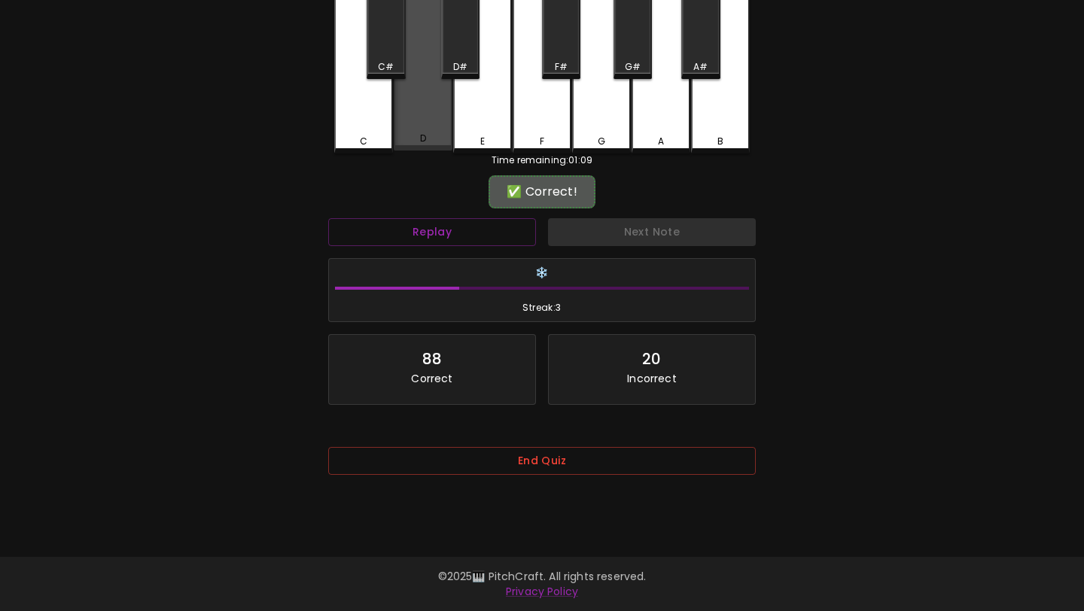
click at [413, 119] on div "D" at bounding box center [423, 69] width 59 height 163
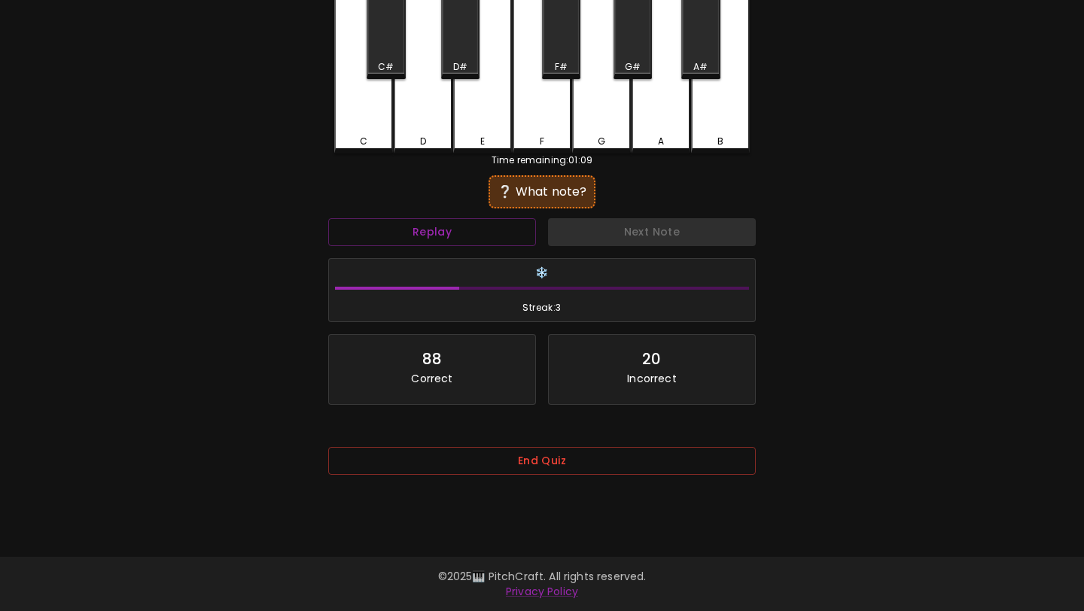
click at [352, 127] on div "C" at bounding box center [363, 71] width 59 height 166
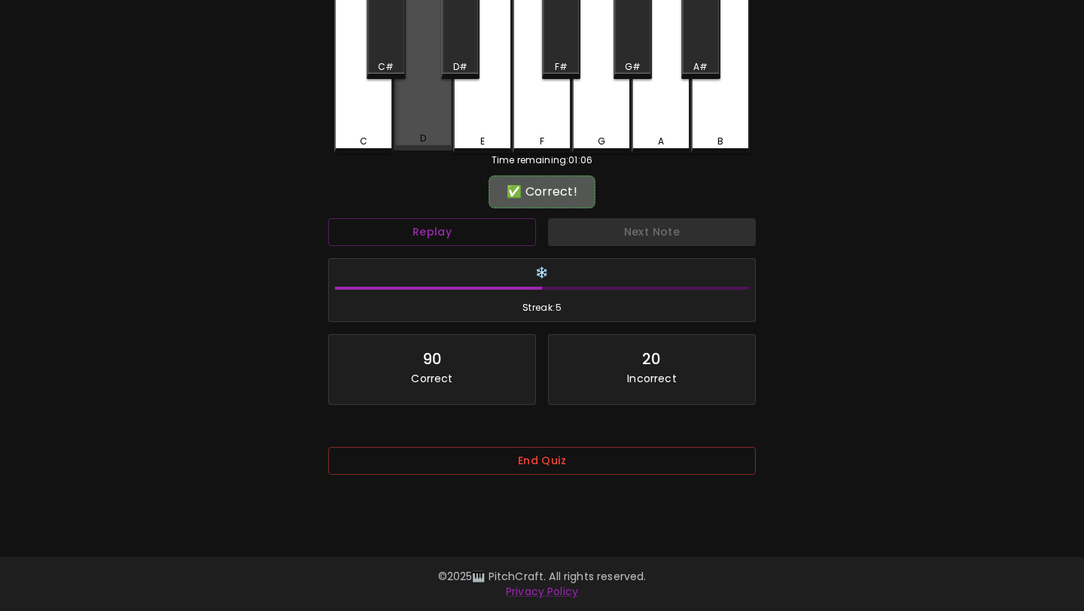
click at [407, 138] on div "D" at bounding box center [423, 139] width 56 height 14
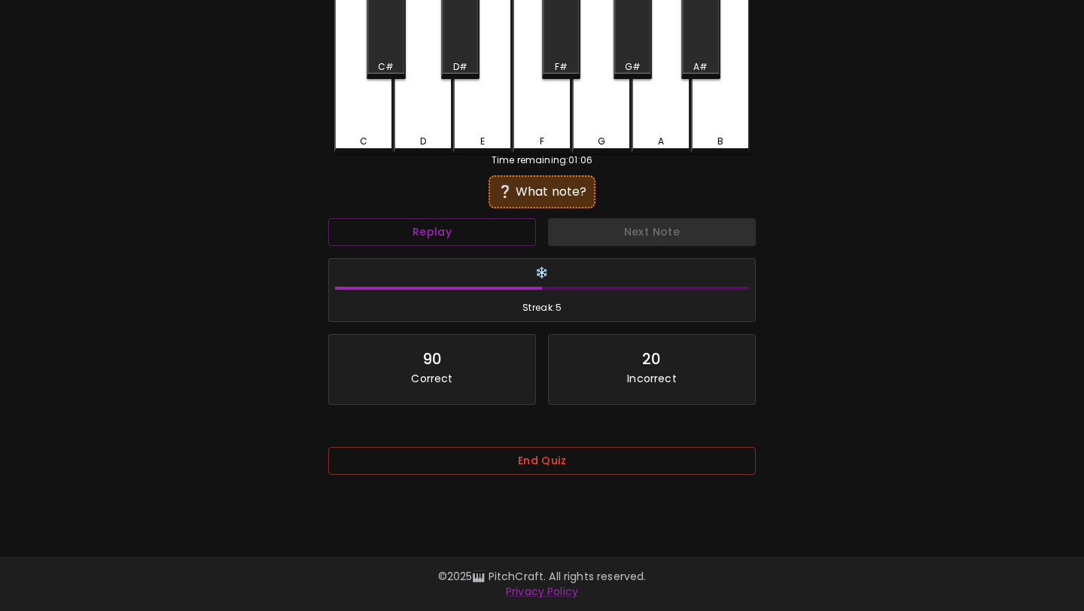
click at [368, 135] on div "C" at bounding box center [364, 142] width 56 height 14
click at [412, 224] on button "Replay" at bounding box center [432, 232] width 208 height 28
click at [405, 121] on div "D" at bounding box center [423, 71] width 59 height 166
click at [425, 125] on div "D" at bounding box center [423, 71] width 59 height 166
click at [361, 123] on div "C" at bounding box center [363, 71] width 59 height 166
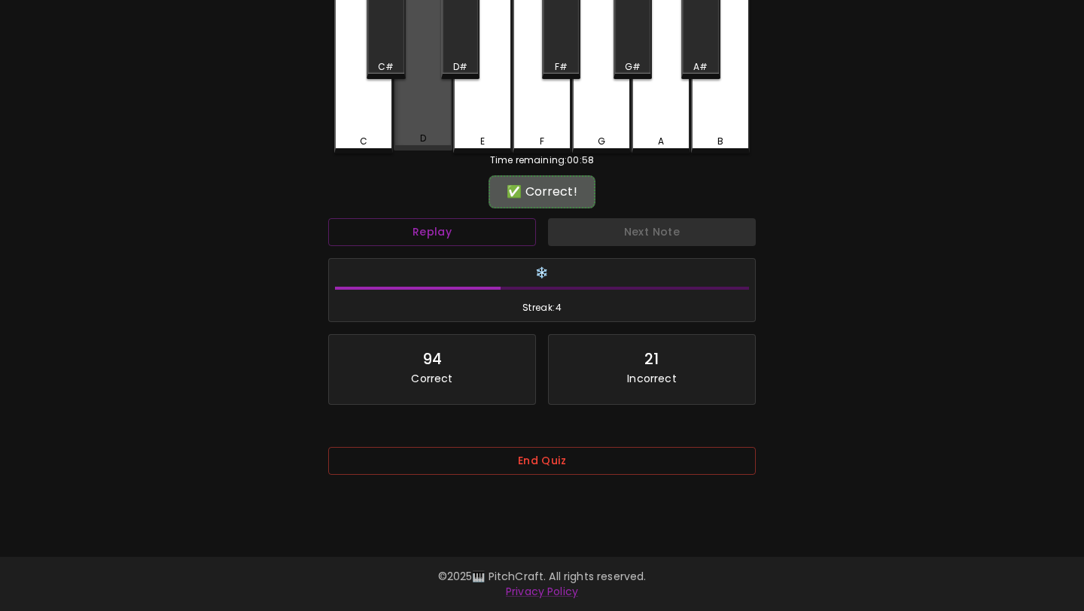
click at [424, 115] on div "D" at bounding box center [423, 69] width 59 height 163
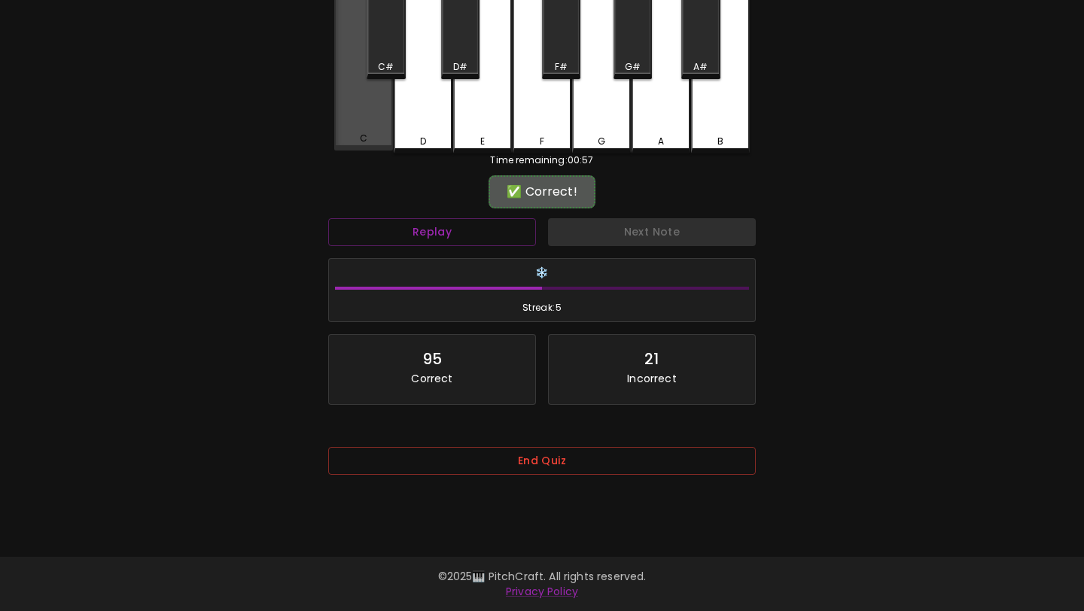
click at [377, 127] on div "C" at bounding box center [363, 69] width 59 height 163
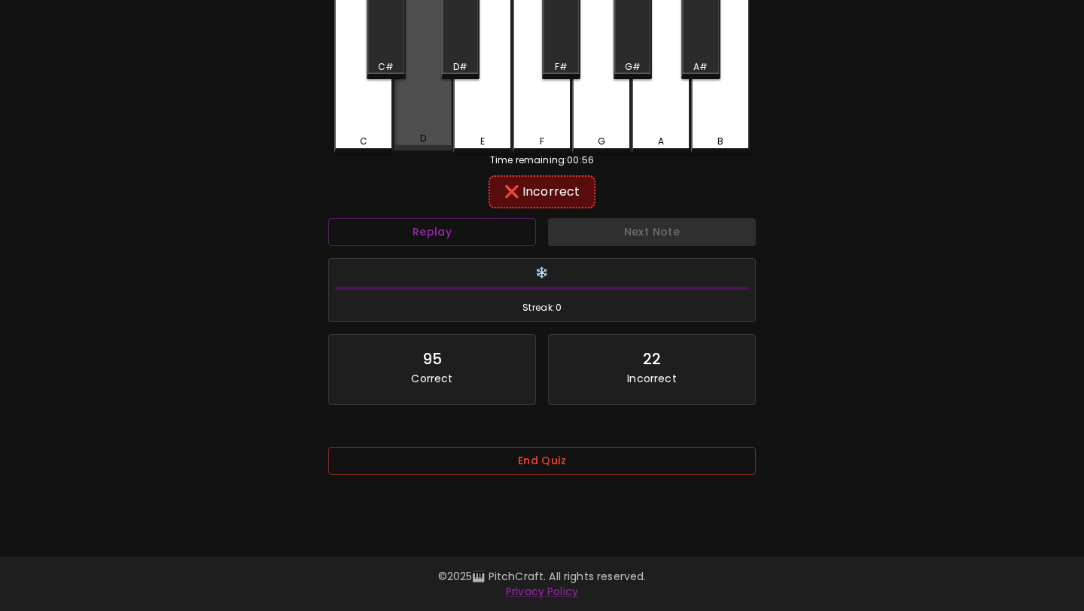
click at [403, 129] on div "D" at bounding box center [423, 69] width 59 height 163
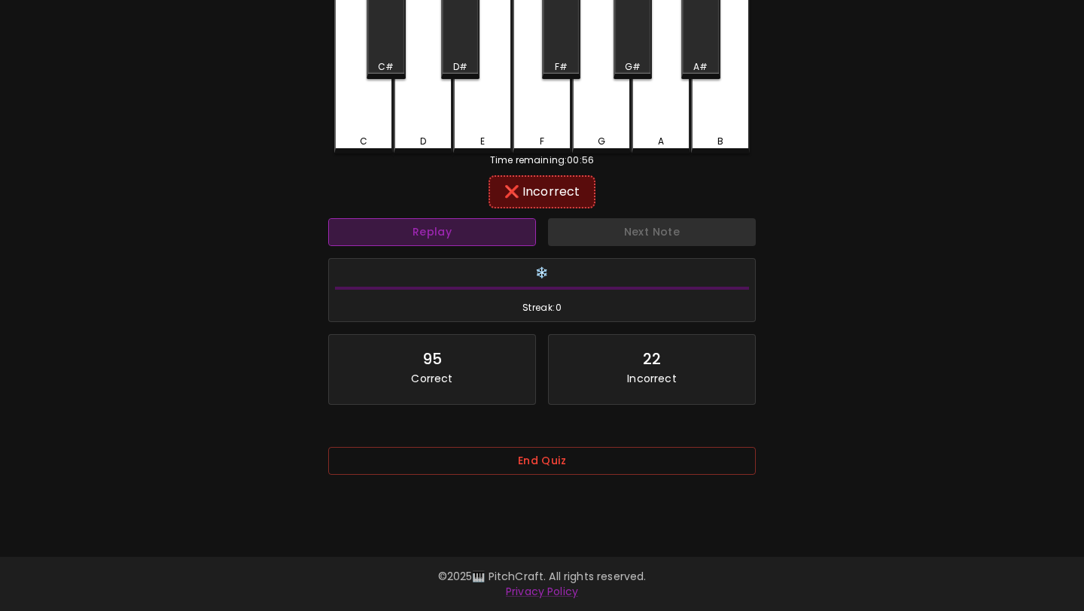
click at [410, 237] on button "Replay" at bounding box center [432, 232] width 208 height 28
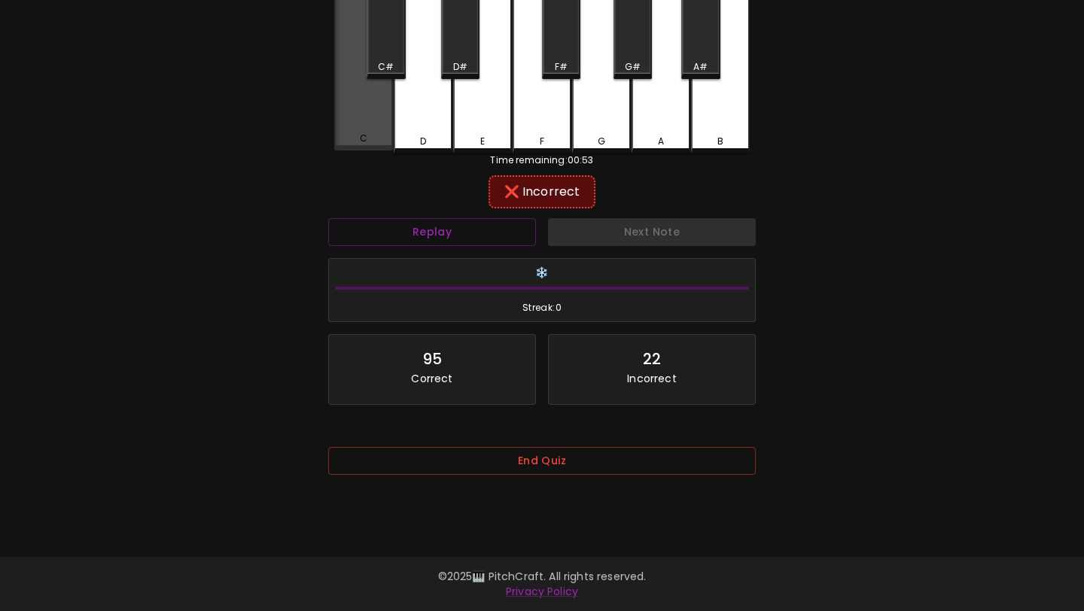
click at [359, 132] on div "C" at bounding box center [364, 139] width 56 height 14
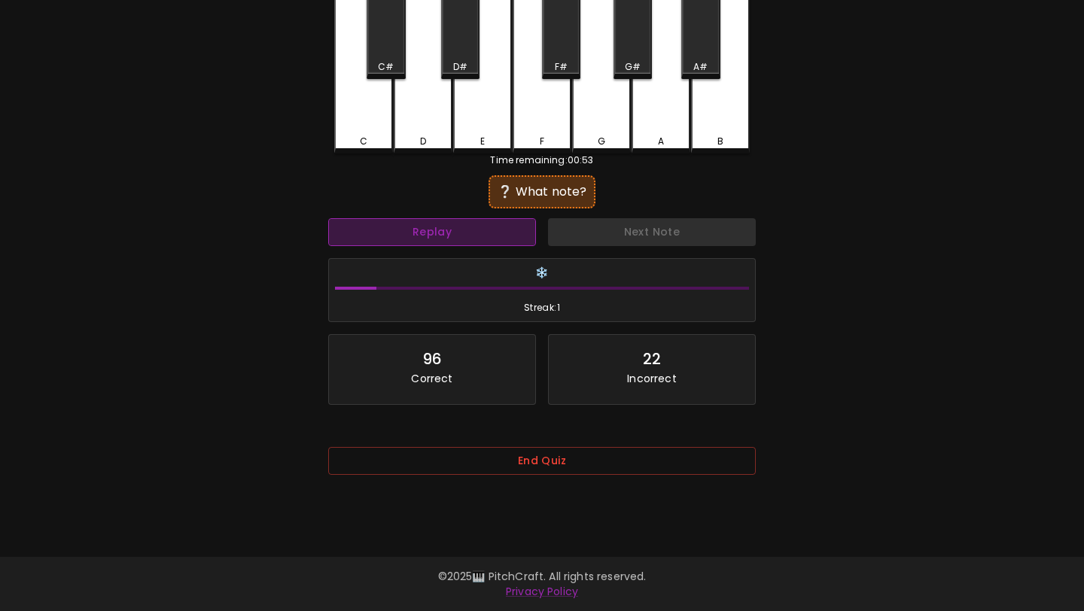
click at [395, 224] on button "Replay" at bounding box center [432, 232] width 208 height 28
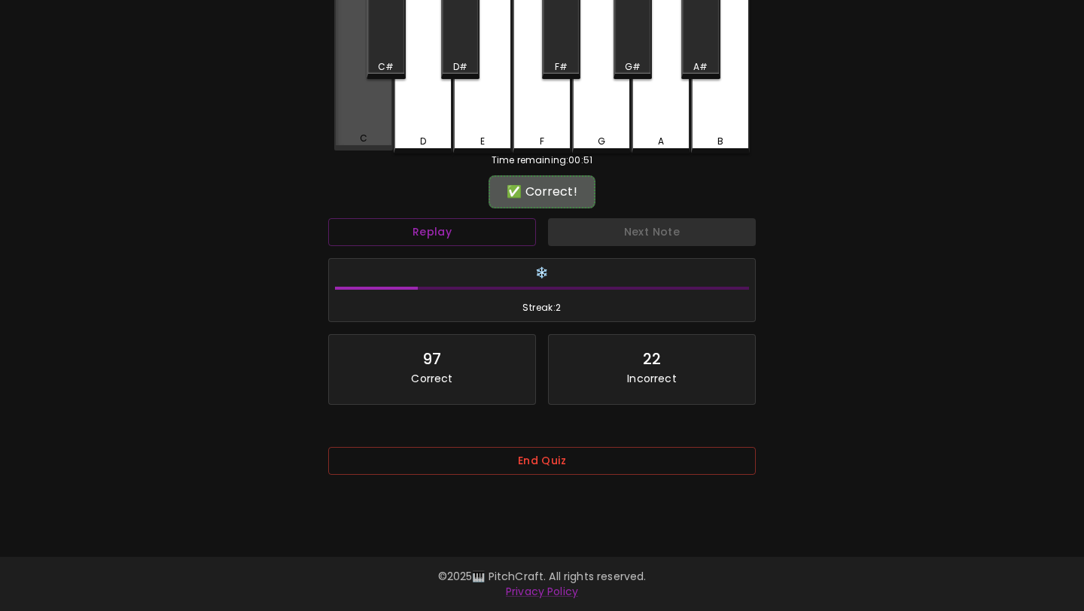
click at [358, 123] on div "C" at bounding box center [363, 69] width 59 height 163
click at [364, 78] on div "C" at bounding box center [363, 69] width 59 height 163
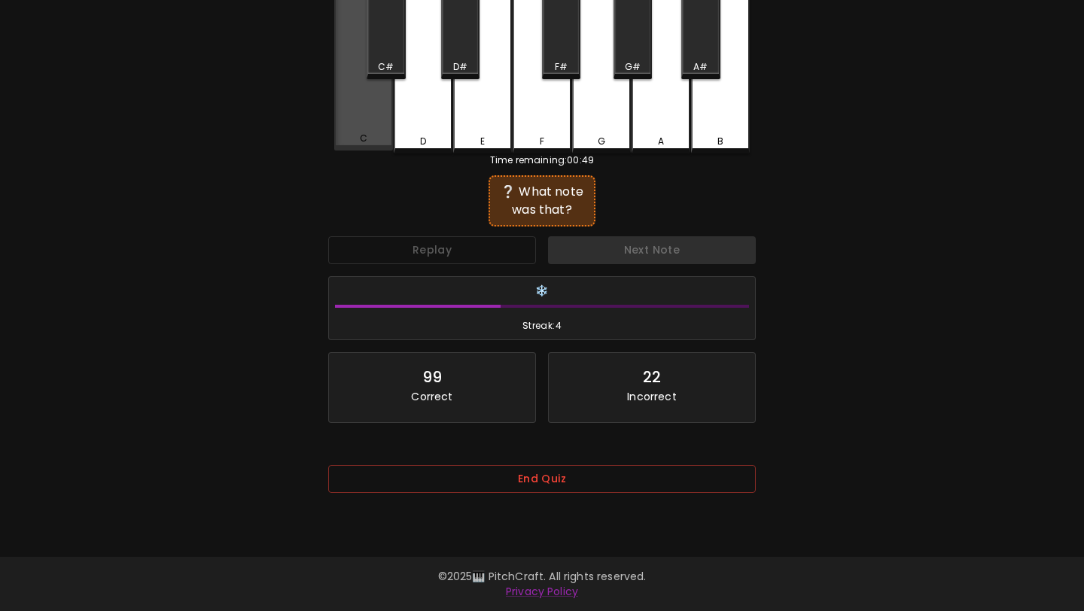
click at [363, 91] on div "C" at bounding box center [363, 69] width 59 height 163
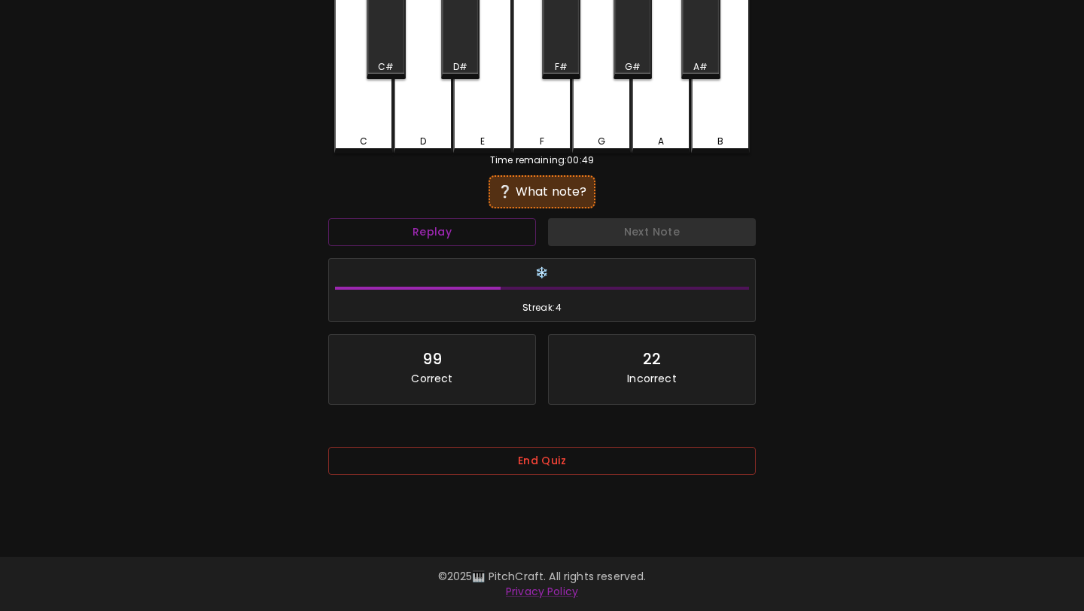
click at [361, 91] on div "C" at bounding box center [363, 71] width 59 height 166
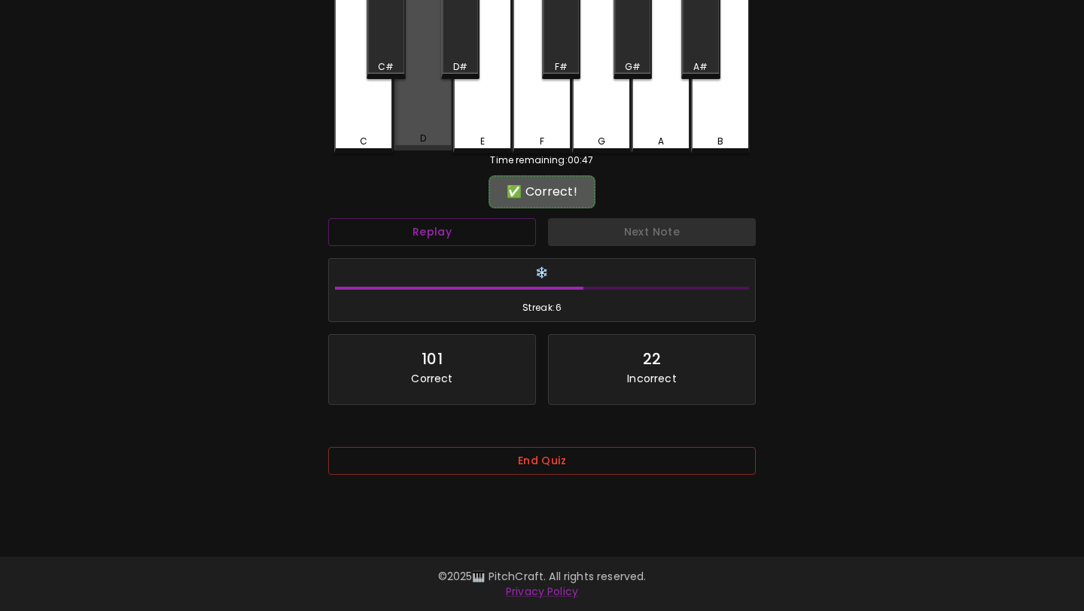
click at [431, 130] on div "D" at bounding box center [423, 69] width 59 height 163
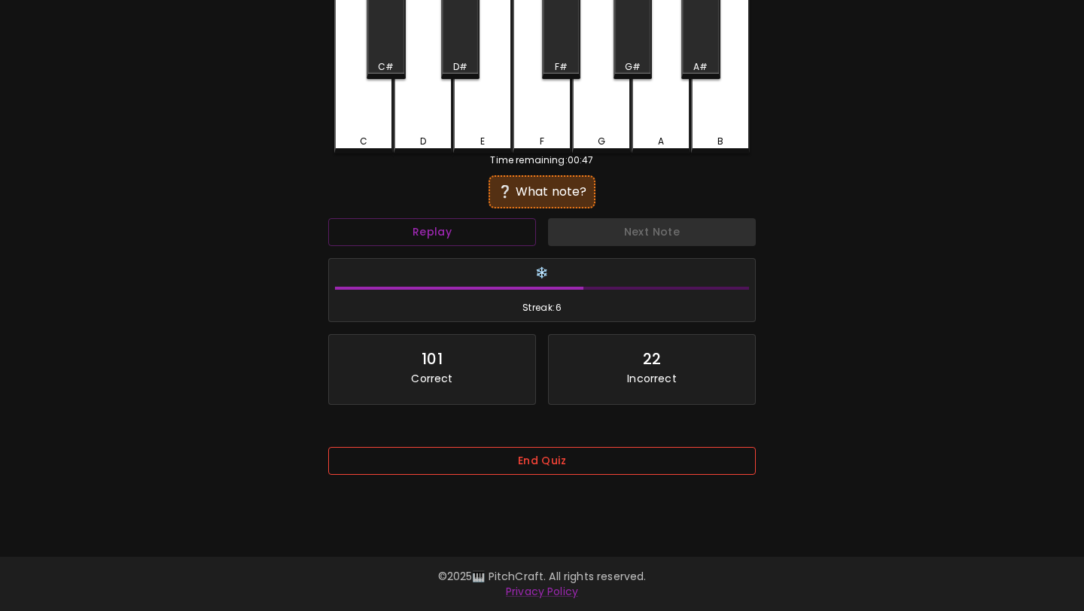
click at [536, 465] on button "End Quiz" at bounding box center [542, 461] width 428 height 28
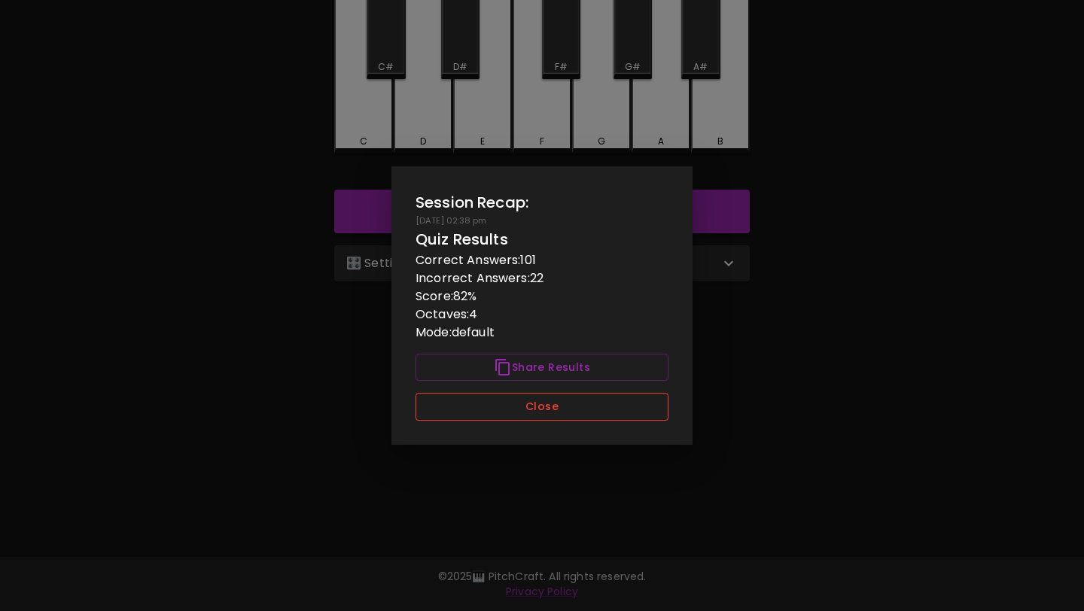
click at [538, 409] on button "Close" at bounding box center [542, 407] width 253 height 28
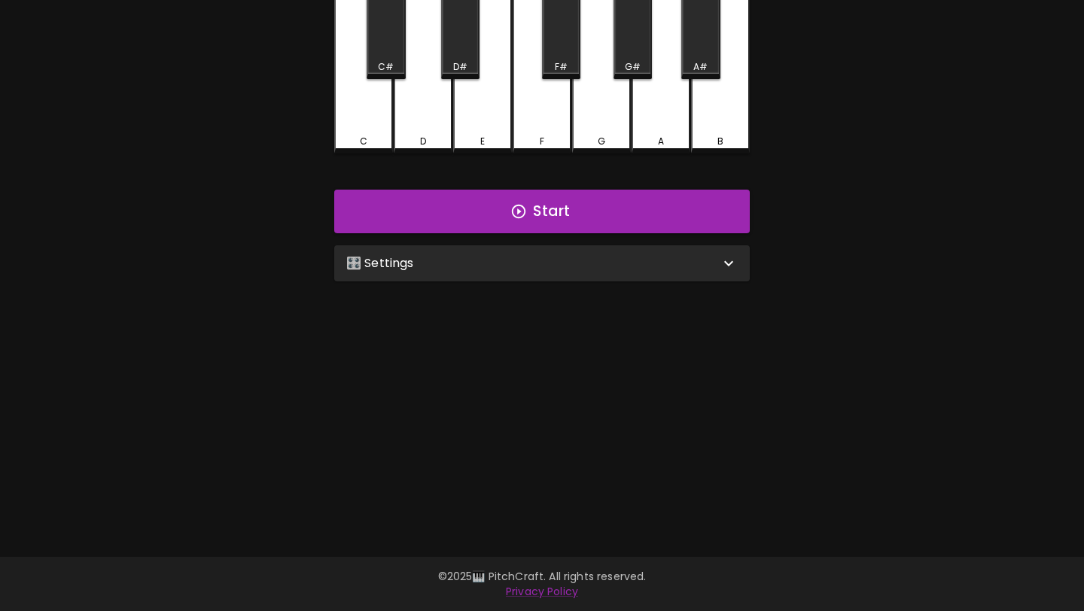
click at [559, 270] on div "🎛️ Settings" at bounding box center [542, 263] width 416 height 36
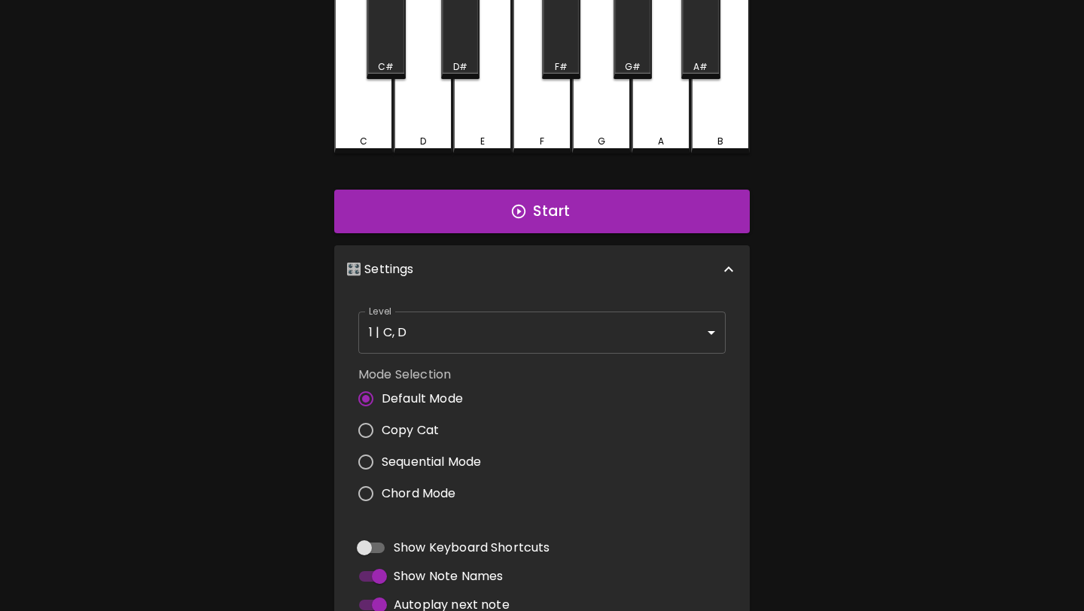
click at [416, 430] on span "Copy Cat" at bounding box center [410, 431] width 57 height 18
click at [382, 430] on input "Copy Cat" at bounding box center [366, 431] width 32 height 32
radio input "true"
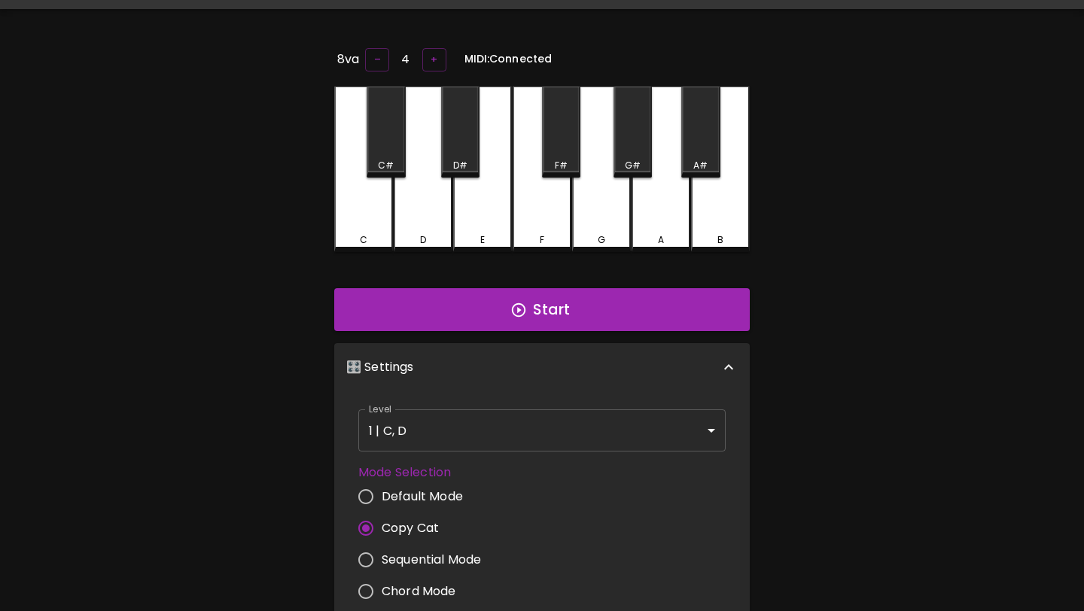
scroll to position [0, 0]
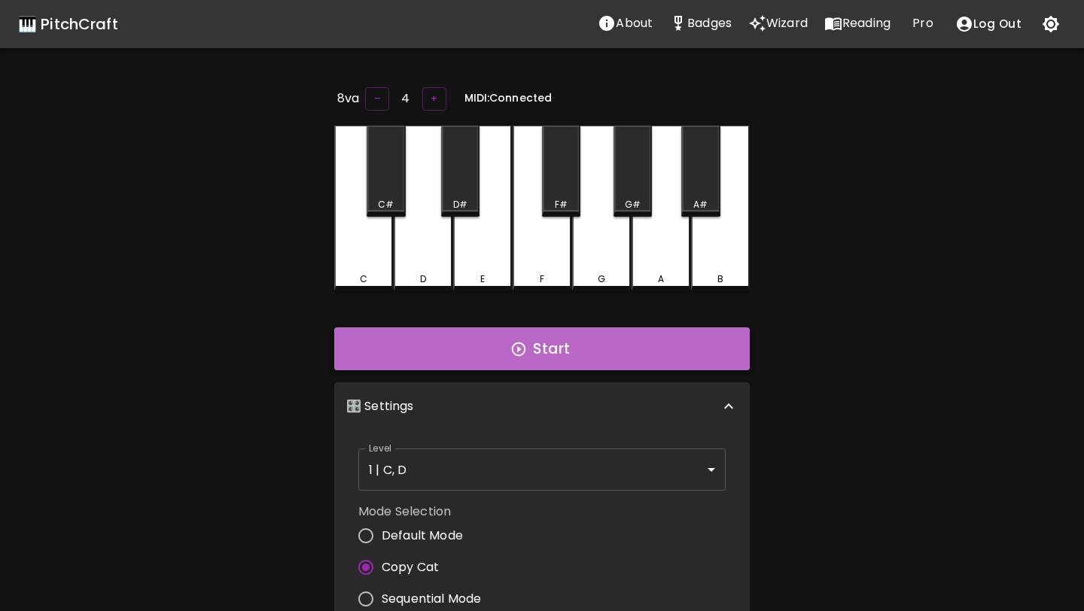
click at [577, 356] on button "Start" at bounding box center [542, 350] width 416 height 44
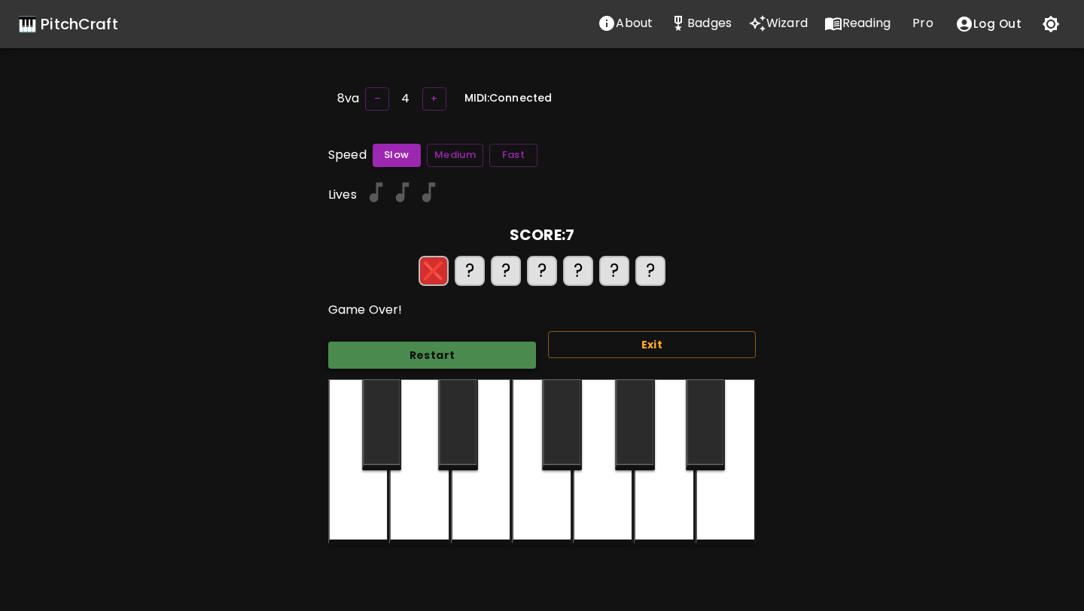
click at [478, 360] on button "Restart" at bounding box center [432, 356] width 208 height 28
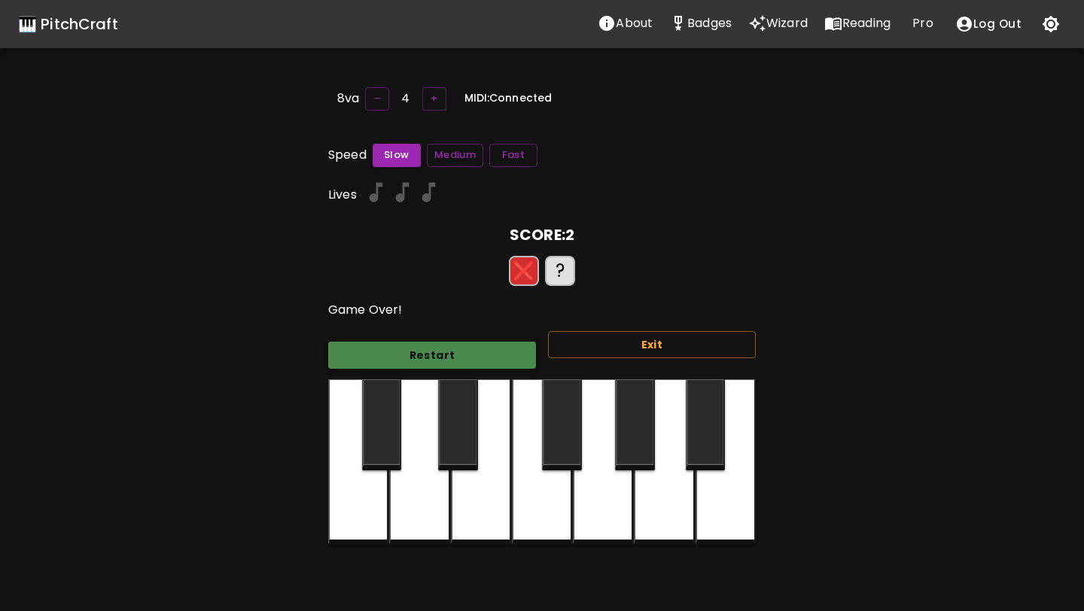
click at [477, 360] on button "Restart" at bounding box center [432, 356] width 208 height 28
click at [479, 358] on button "Restart" at bounding box center [432, 356] width 208 height 28
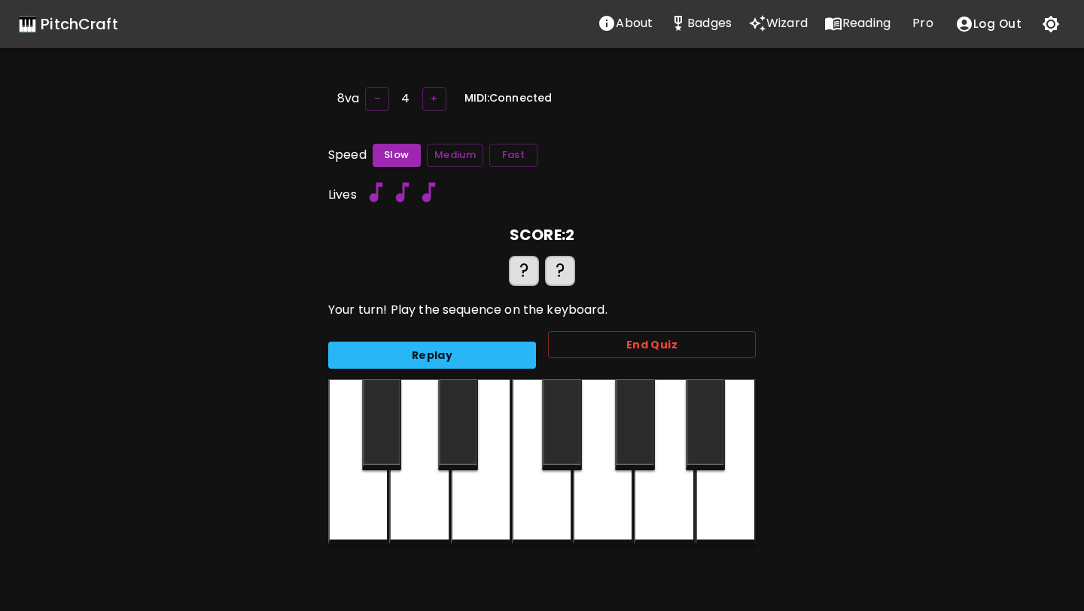
click at [351, 437] on div at bounding box center [358, 463] width 60 height 166
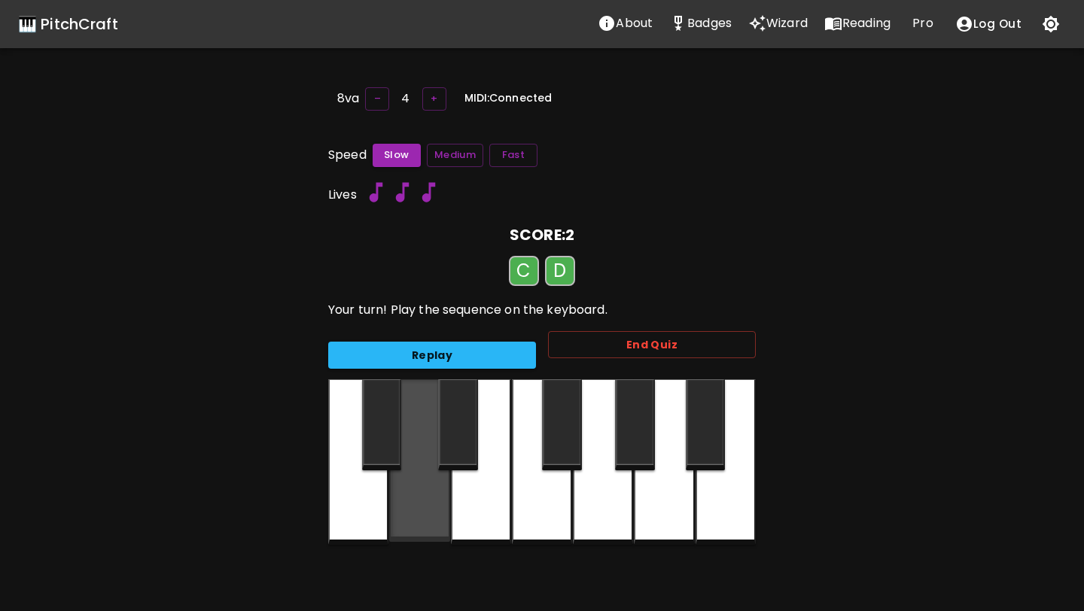
click at [409, 453] on div at bounding box center [419, 461] width 60 height 163
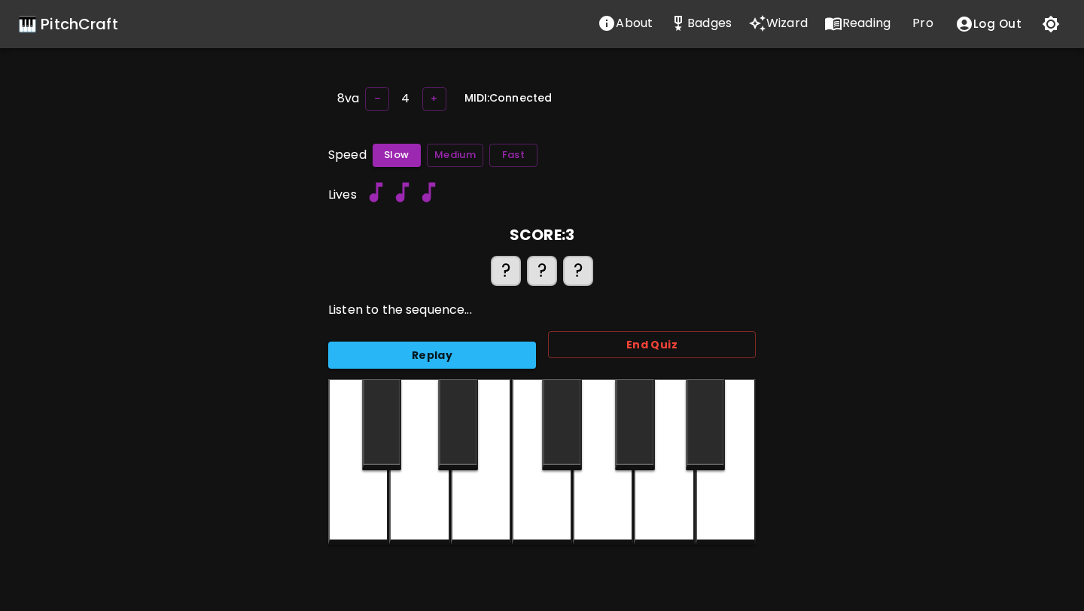
click at [352, 480] on div at bounding box center [358, 463] width 60 height 166
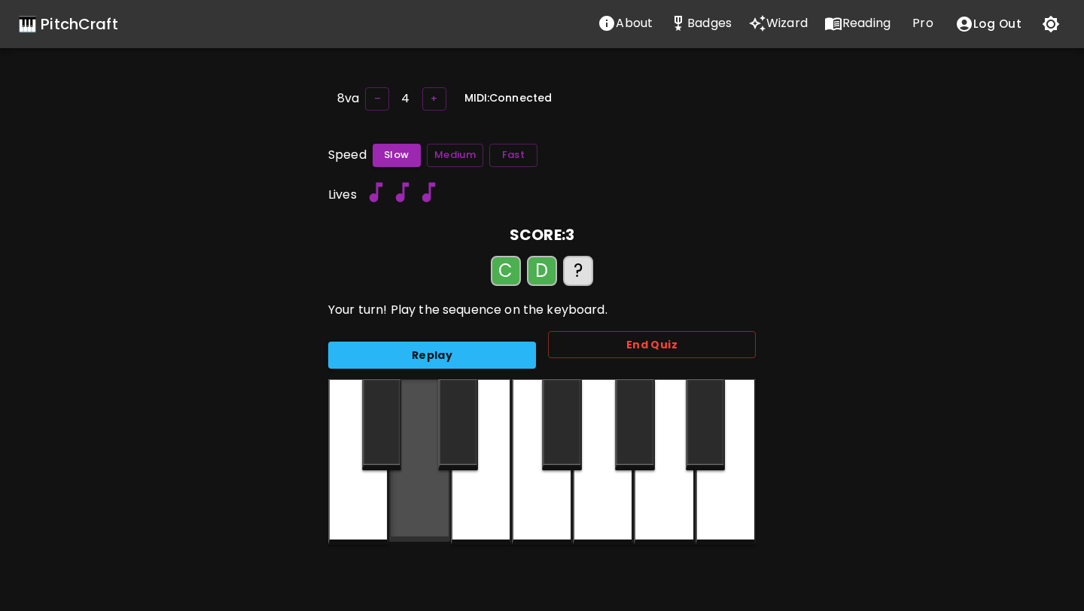
click at [394, 483] on div at bounding box center [419, 461] width 60 height 163
click at [477, 471] on div at bounding box center [481, 463] width 60 height 166
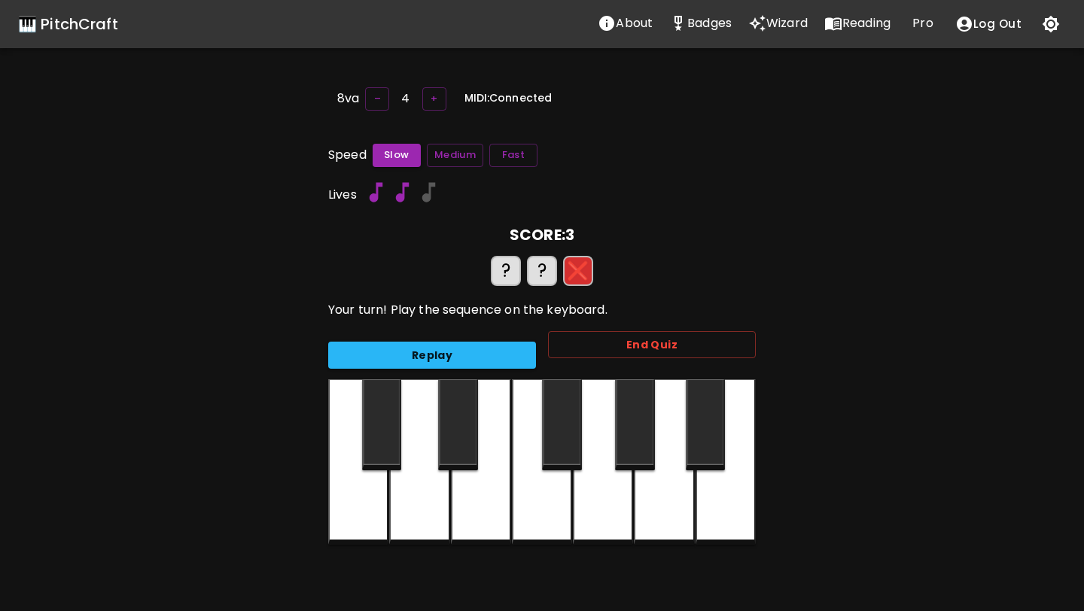
click at [343, 489] on div at bounding box center [358, 463] width 60 height 166
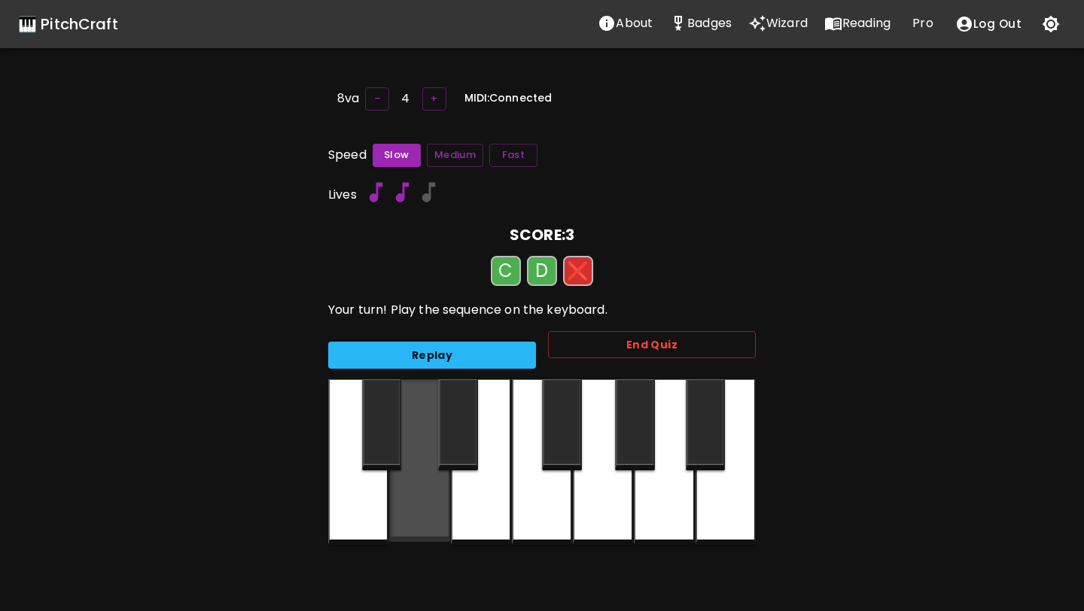
click at [418, 480] on div at bounding box center [419, 461] width 60 height 163
click at [362, 480] on div at bounding box center [358, 463] width 60 height 166
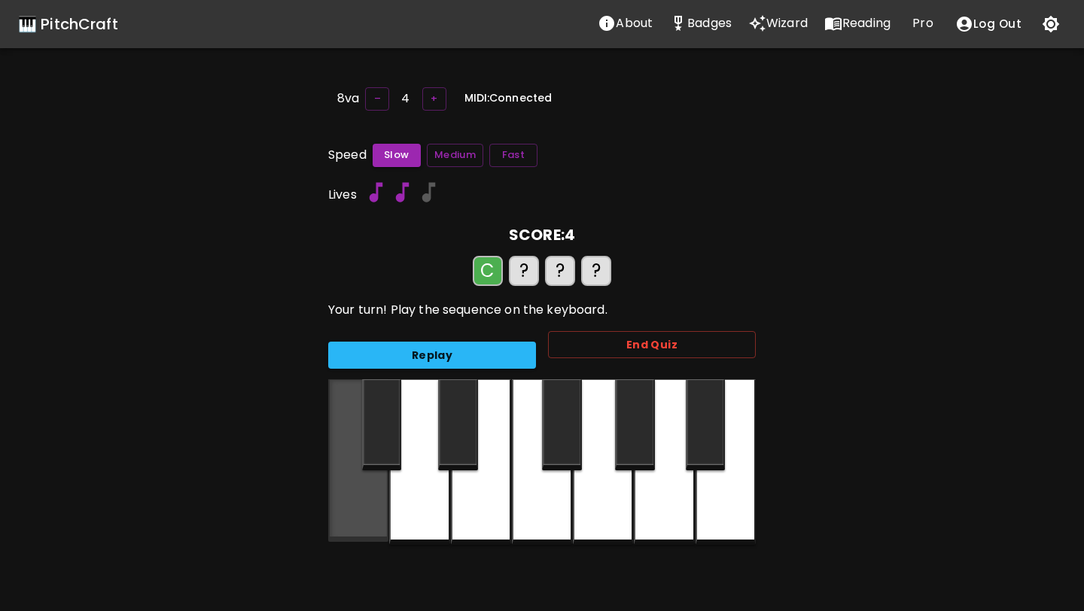
drag, startPoint x: 332, startPoint y: 477, endPoint x: 399, endPoint y: 464, distance: 68.2
click at [333, 477] on div at bounding box center [358, 461] width 60 height 163
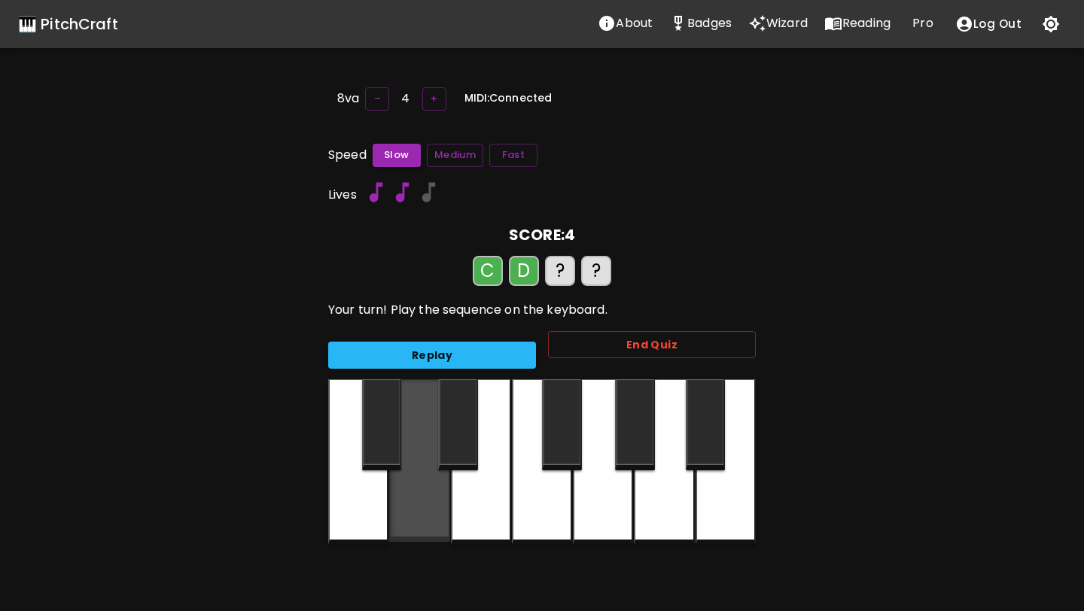
click at [399, 467] on div at bounding box center [419, 461] width 60 height 163
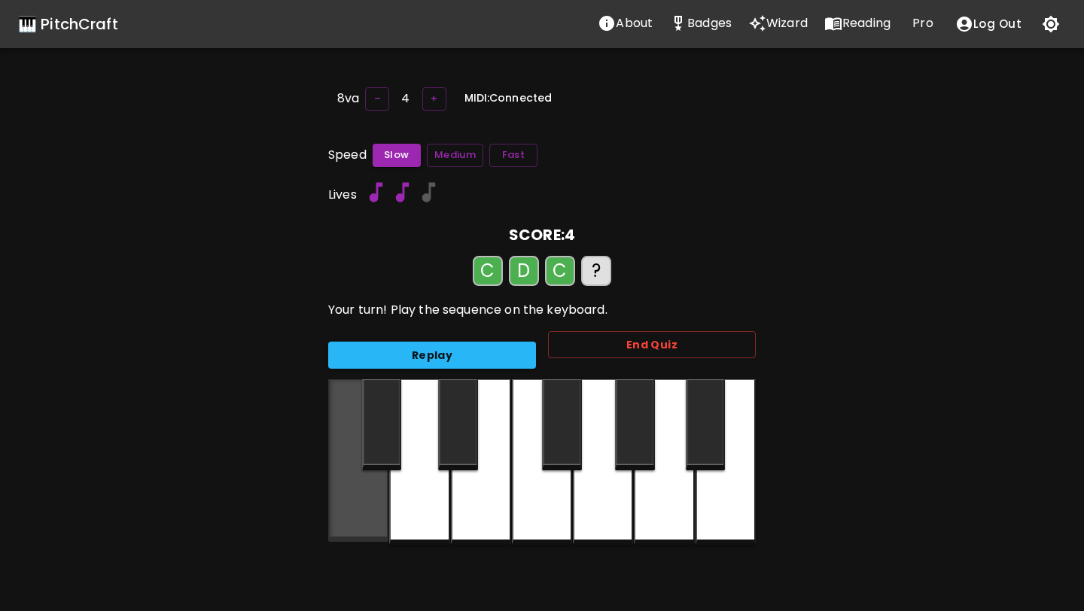
click at [353, 486] on div at bounding box center [358, 461] width 60 height 163
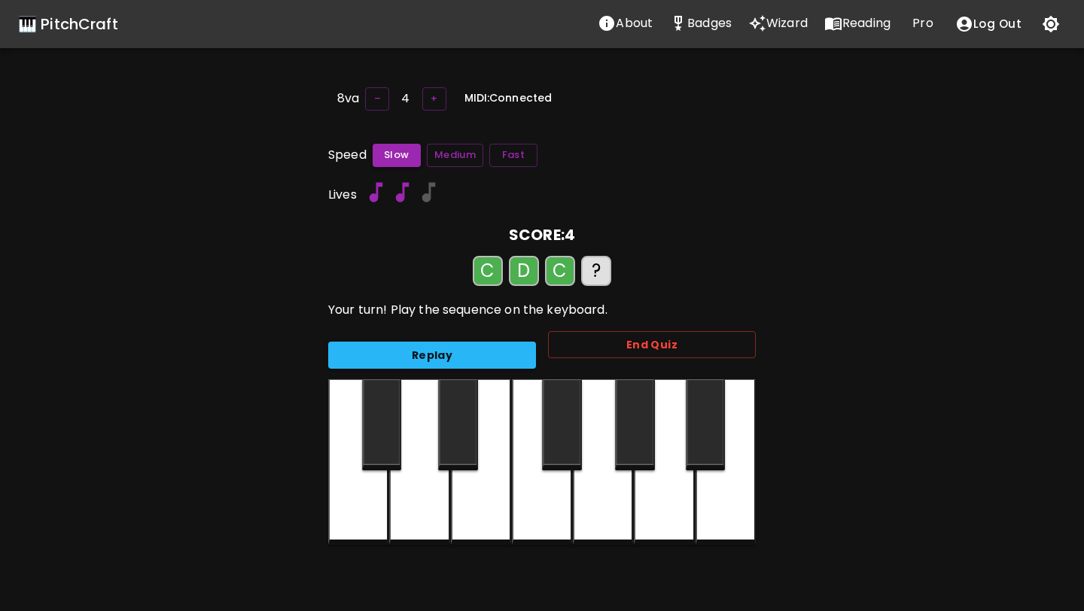
click at [387, 487] on div at bounding box center [358, 463] width 60 height 166
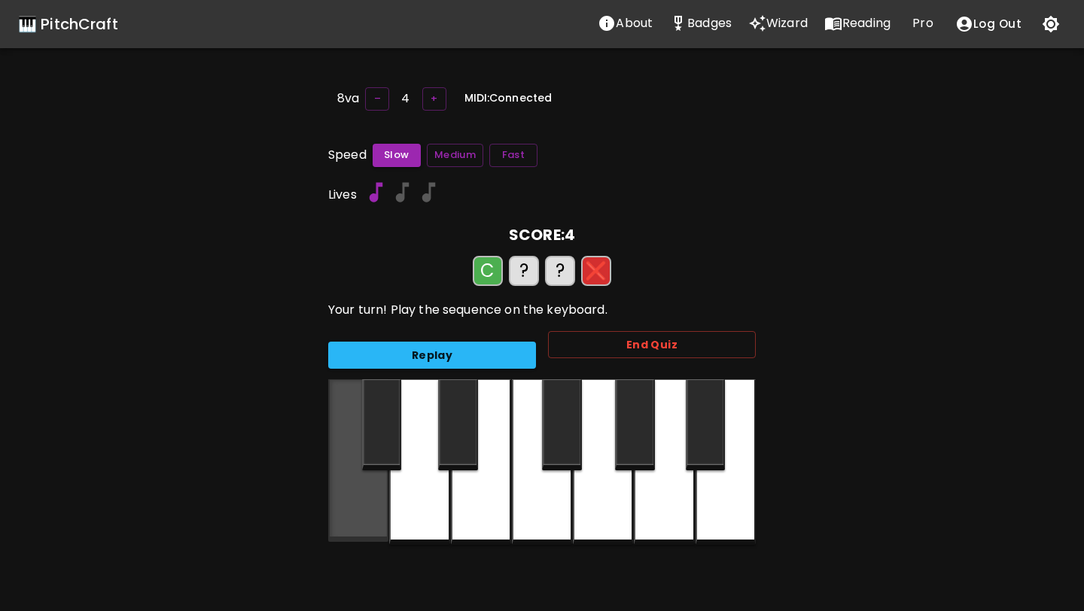
click at [354, 486] on div at bounding box center [358, 461] width 60 height 163
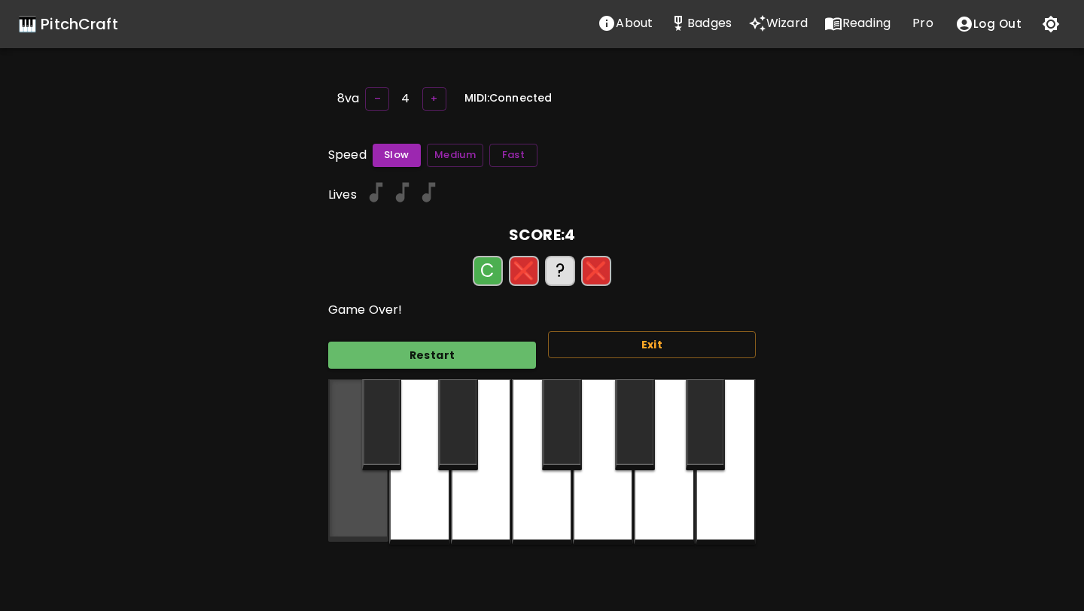
click at [388, 486] on div at bounding box center [358, 461] width 60 height 163
click at [367, 477] on div at bounding box center [358, 461] width 60 height 163
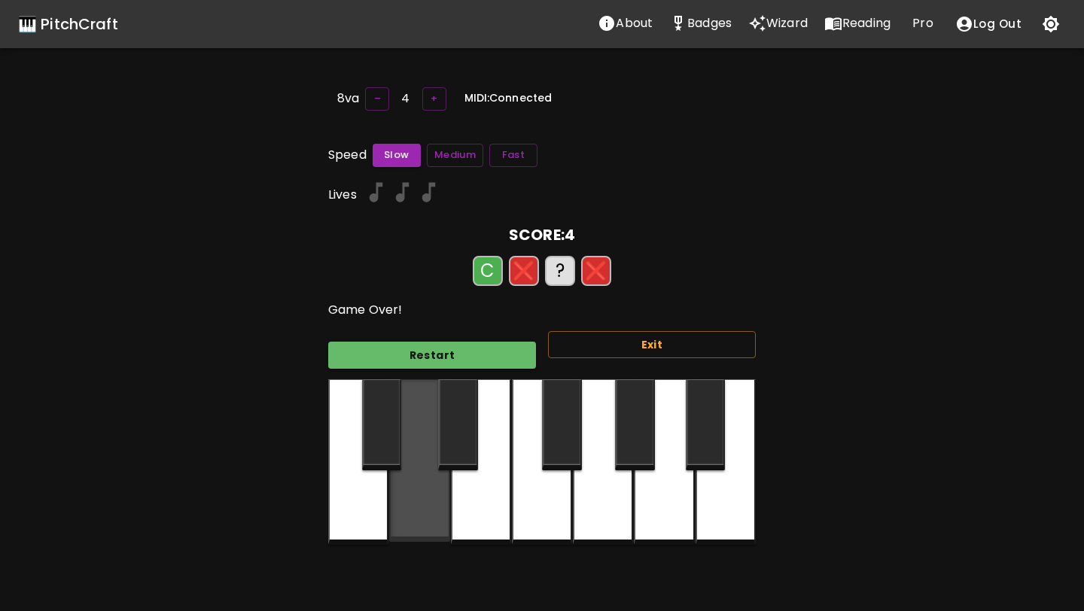
click at [448, 478] on div at bounding box center [419, 461] width 60 height 163
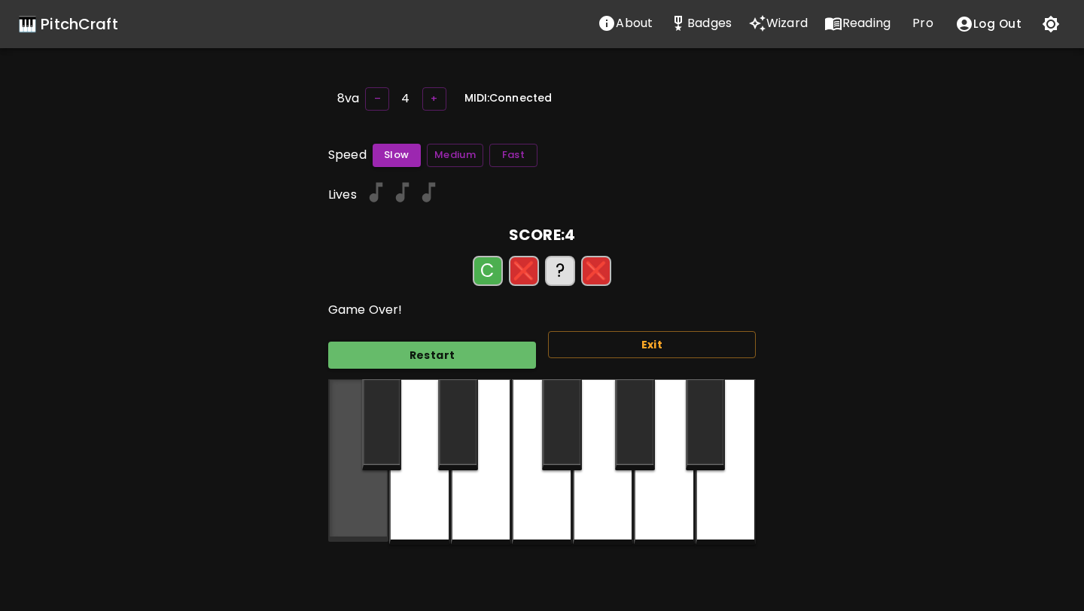
click at [360, 480] on div at bounding box center [358, 461] width 60 height 163
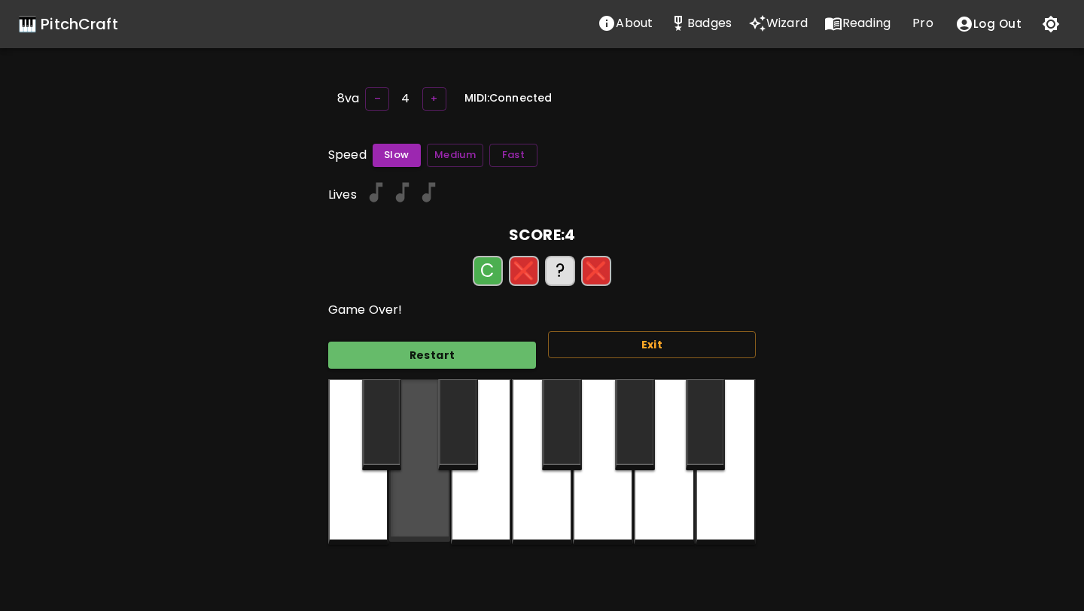
click at [438, 482] on div at bounding box center [419, 461] width 60 height 163
click at [367, 479] on div at bounding box center [358, 463] width 60 height 166
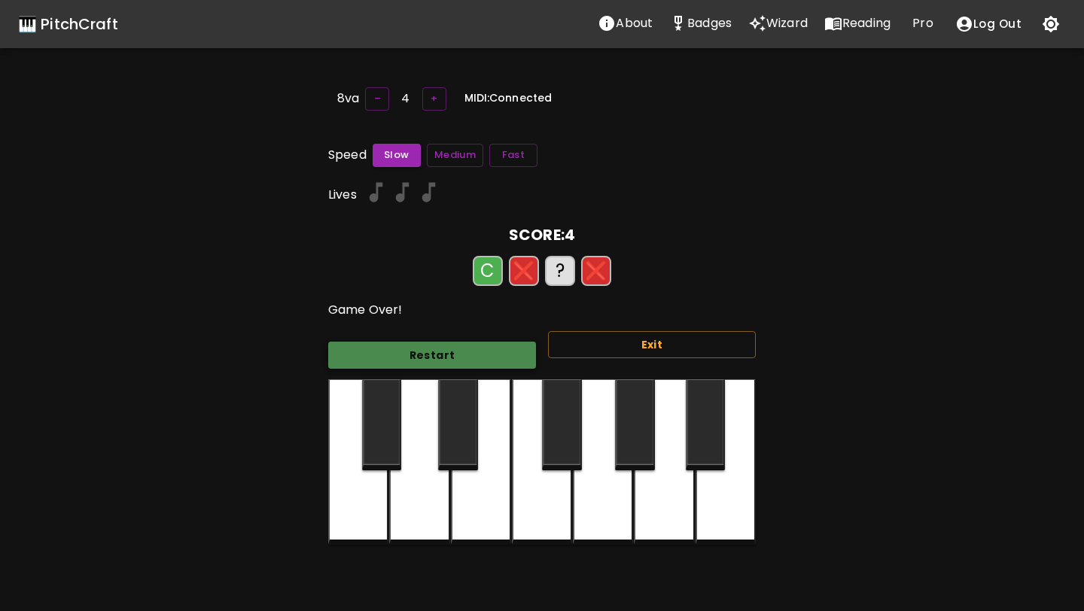
click at [400, 343] on button "Restart" at bounding box center [432, 356] width 208 height 28
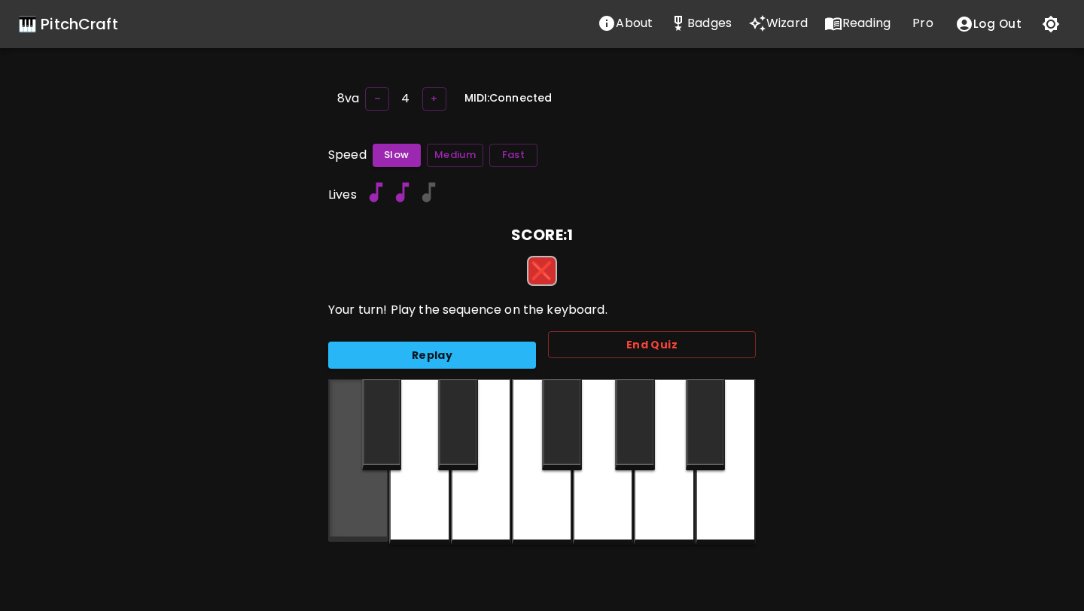
click at [334, 464] on div at bounding box center [358, 461] width 60 height 163
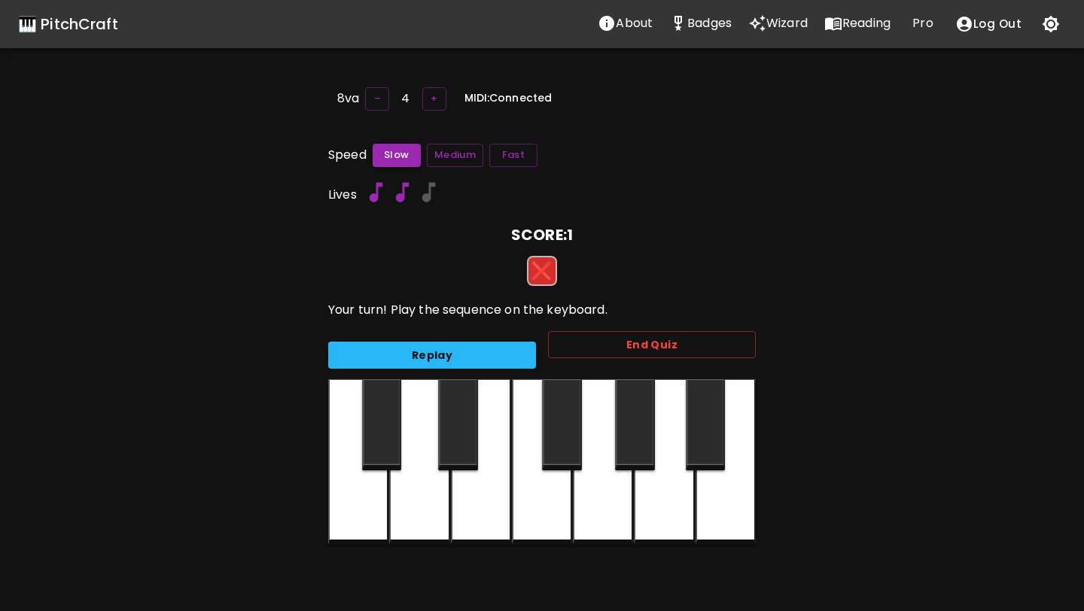
click at [400, 489] on div at bounding box center [419, 463] width 60 height 166
click at [440, 509] on div at bounding box center [419, 463] width 60 height 166
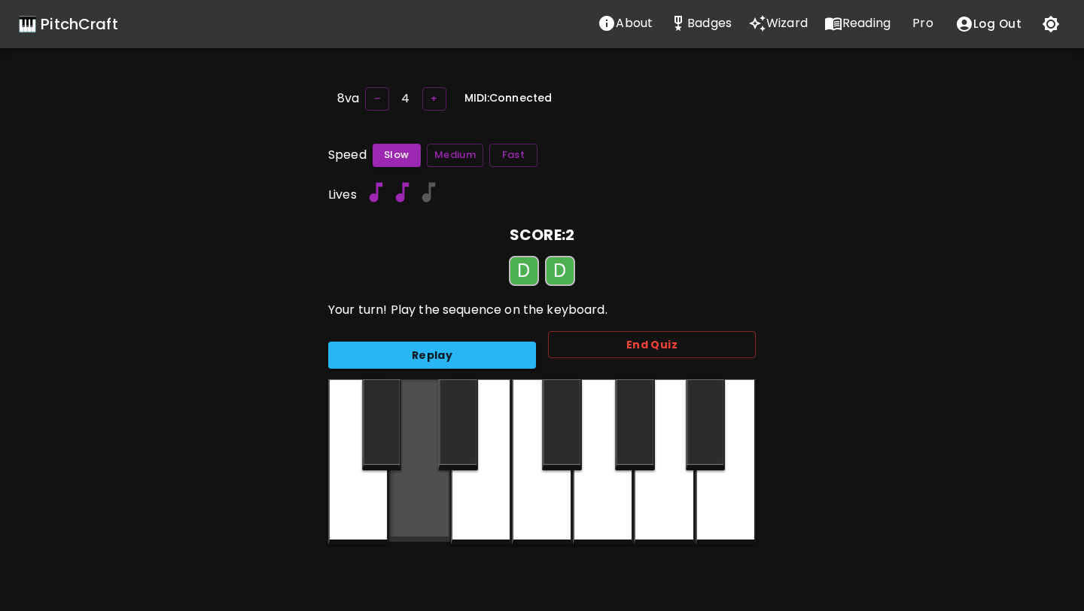
click at [440, 509] on div at bounding box center [419, 461] width 60 height 163
click at [413, 500] on div at bounding box center [419, 461] width 60 height 163
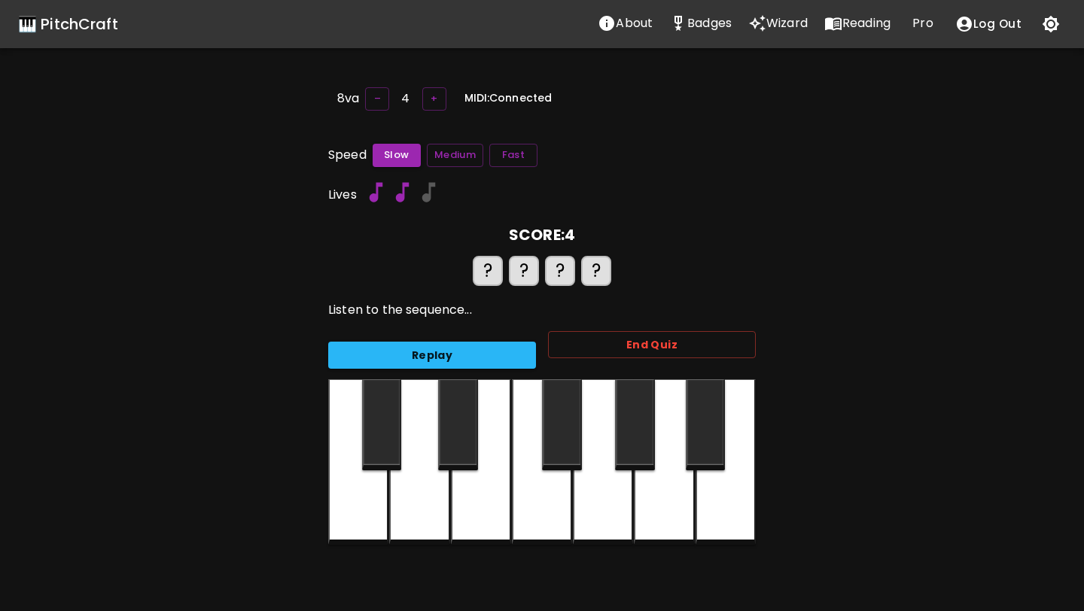
click at [413, 500] on div at bounding box center [419, 463] width 60 height 166
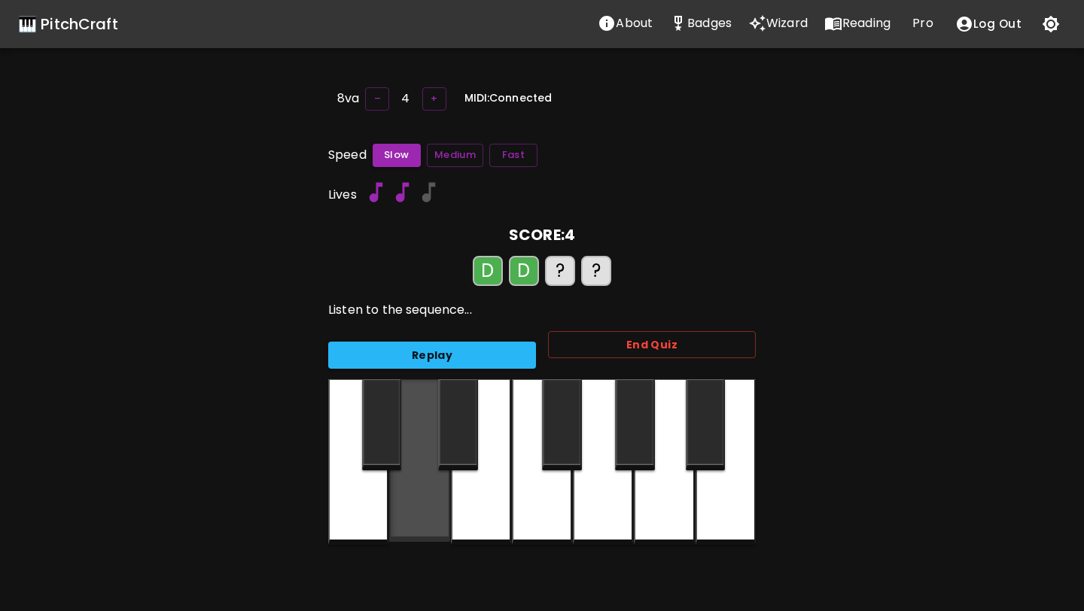
click at [413, 500] on div at bounding box center [419, 461] width 60 height 163
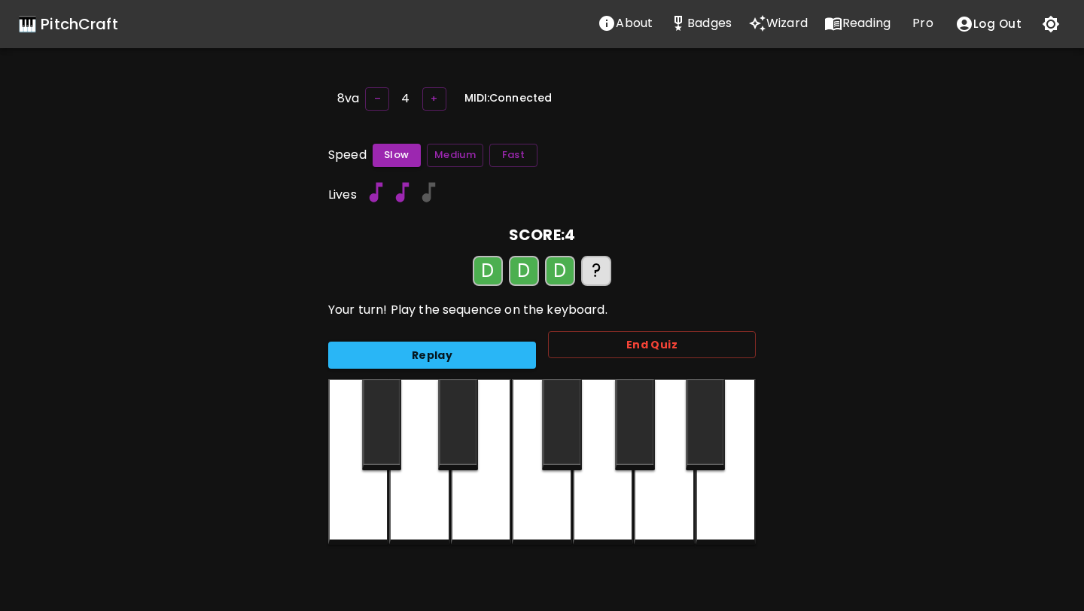
click at [413, 500] on div at bounding box center [419, 463] width 60 height 166
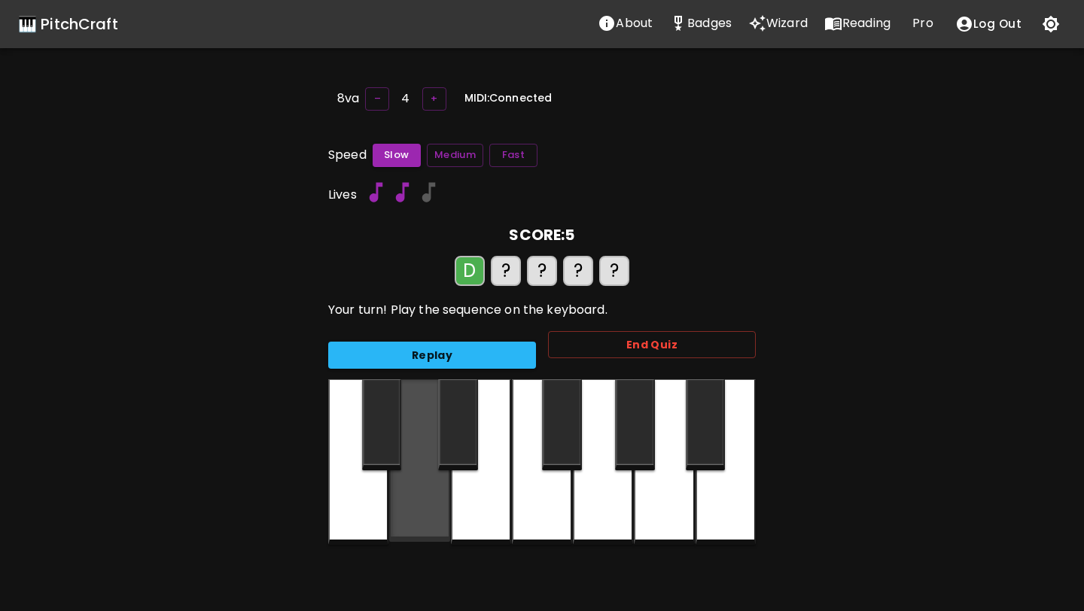
click at [413, 500] on div at bounding box center [419, 461] width 60 height 163
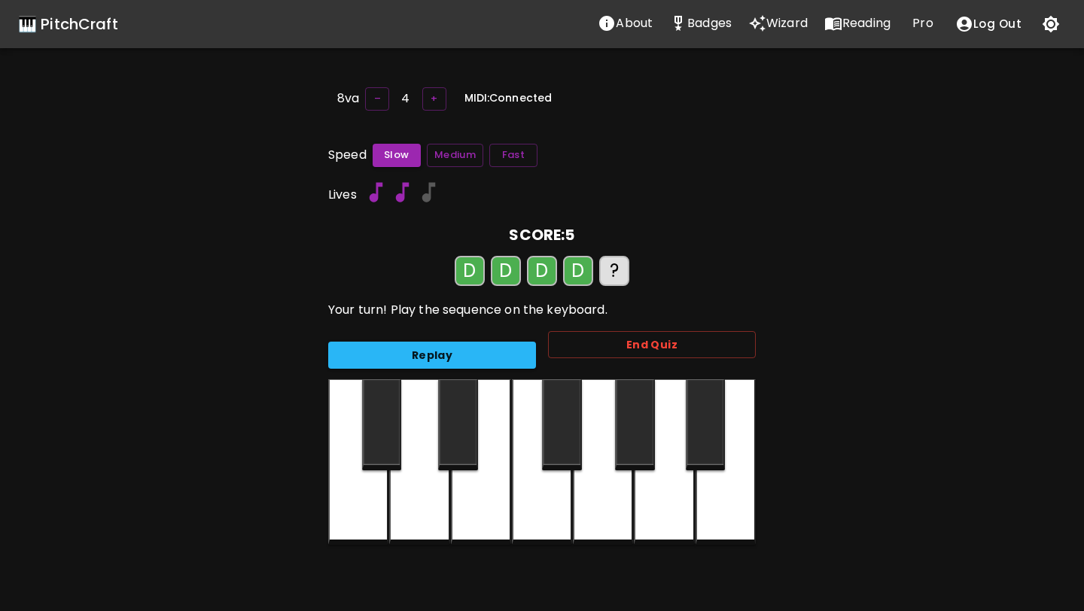
click at [413, 500] on div at bounding box center [419, 463] width 60 height 166
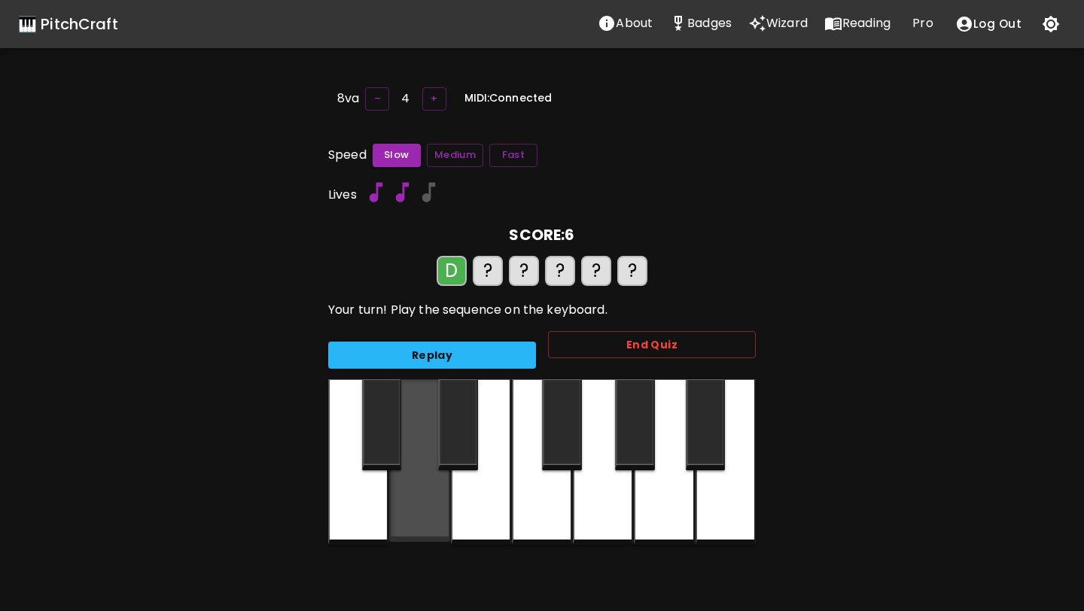
click at [413, 500] on div at bounding box center [419, 461] width 60 height 163
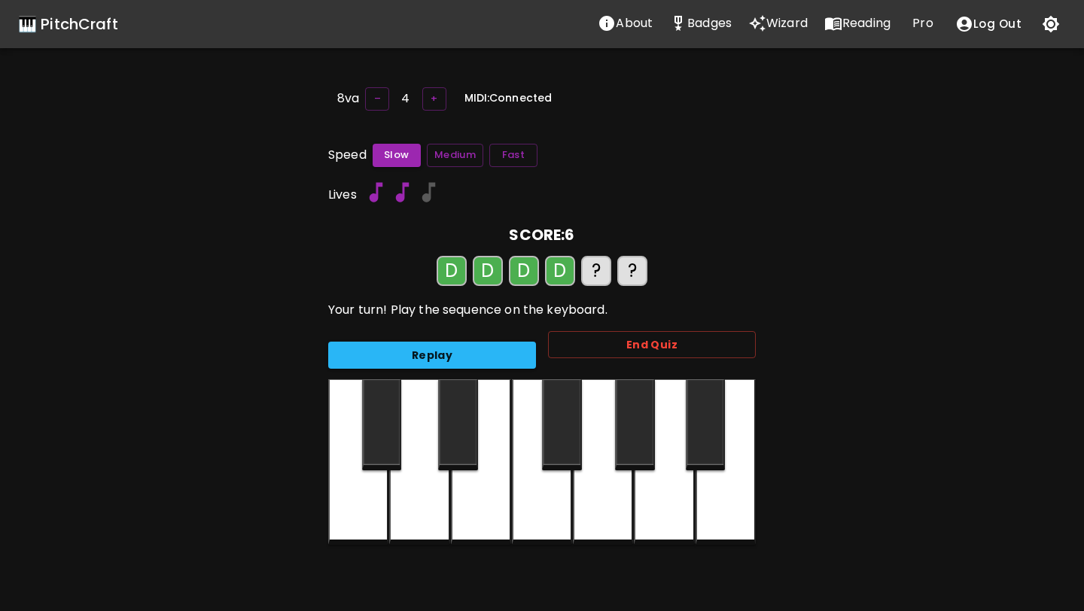
click at [413, 500] on div at bounding box center [419, 463] width 60 height 166
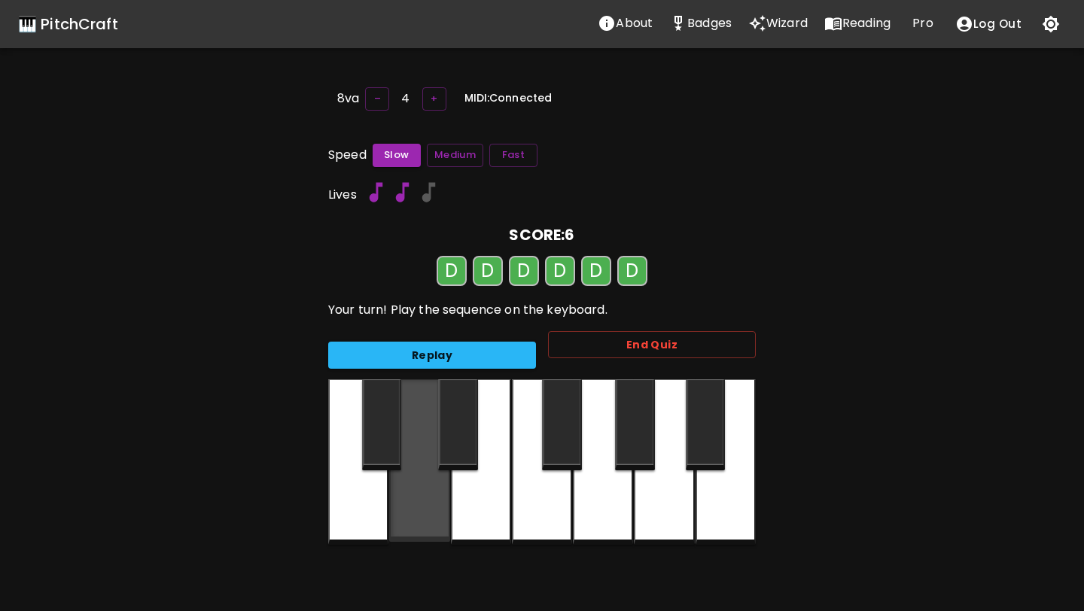
click at [413, 500] on div at bounding box center [419, 461] width 60 height 163
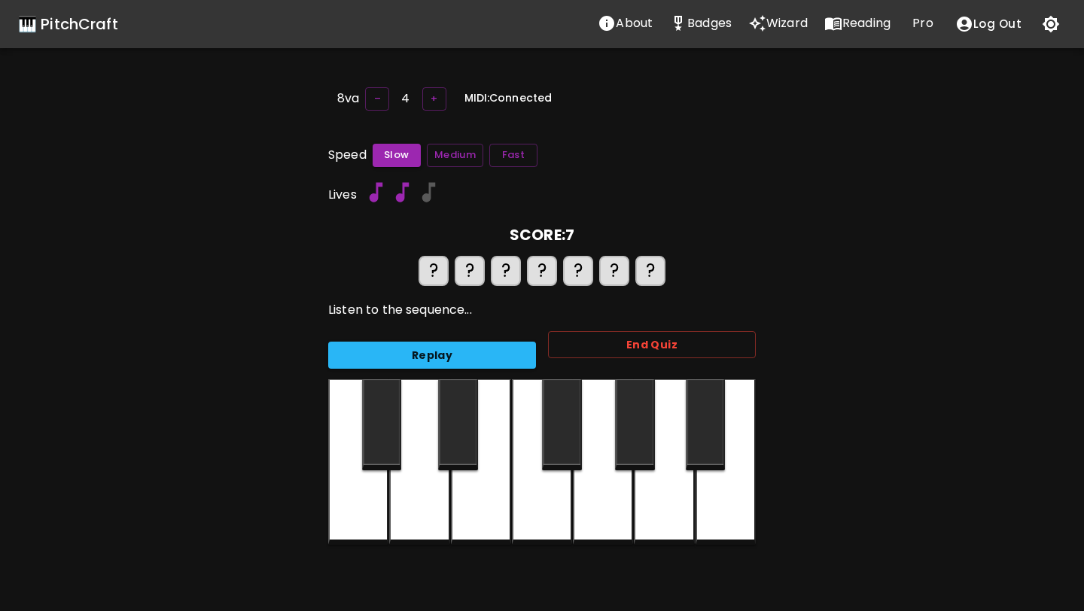
click at [413, 500] on div at bounding box center [419, 463] width 60 height 166
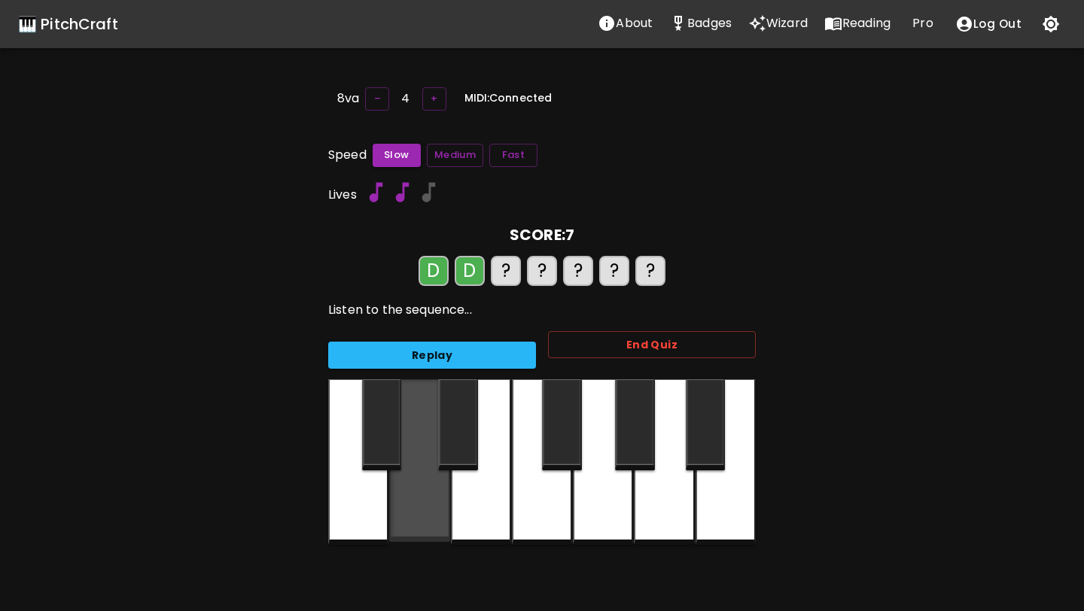
click at [413, 500] on div at bounding box center [419, 461] width 60 height 163
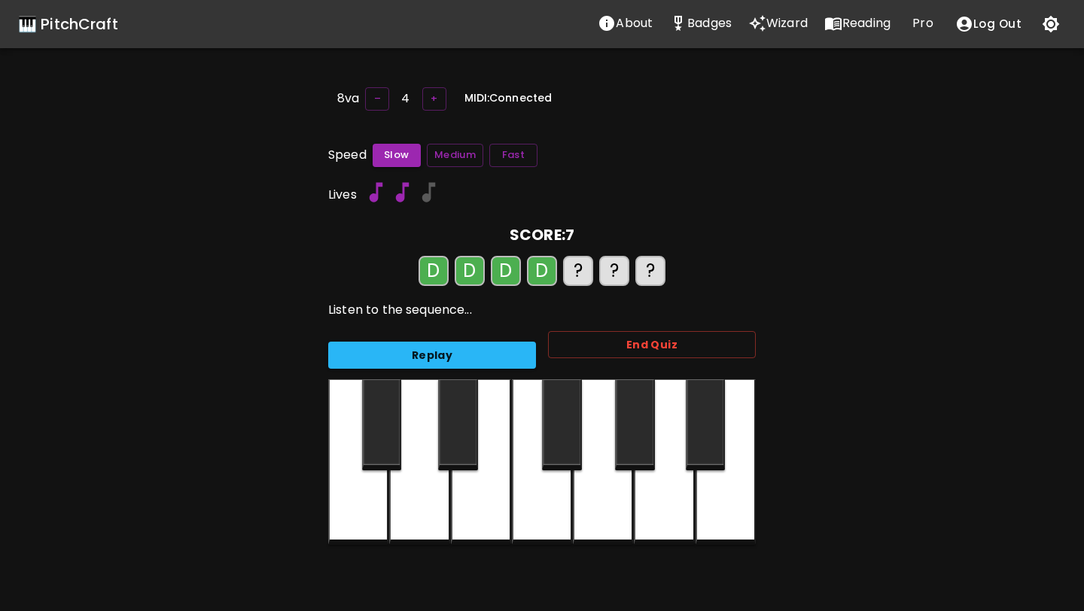
click at [413, 500] on div at bounding box center [419, 463] width 60 height 166
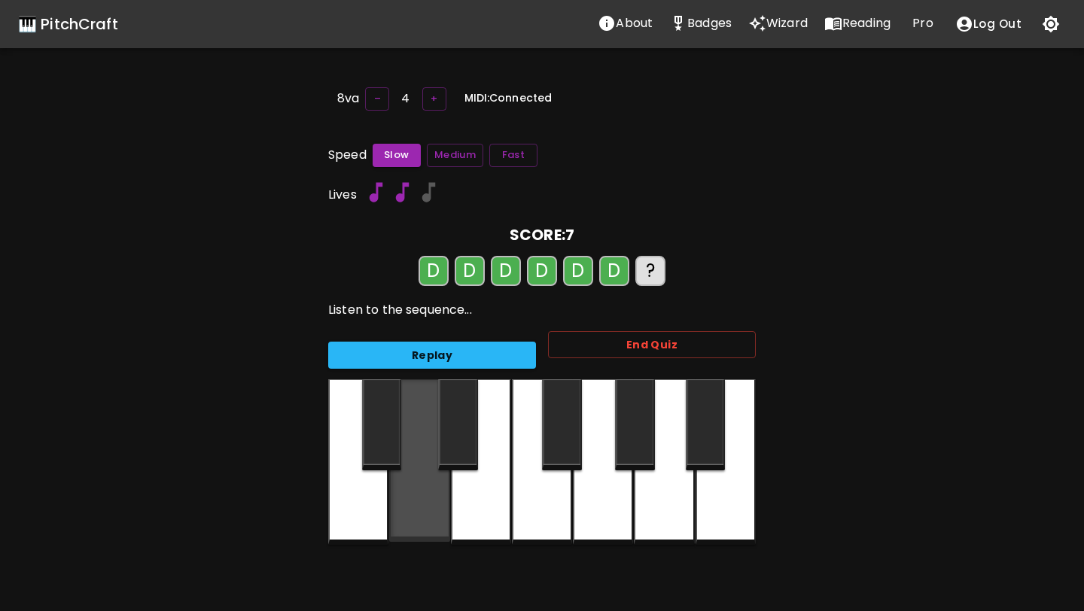
click at [413, 500] on div at bounding box center [419, 461] width 60 height 163
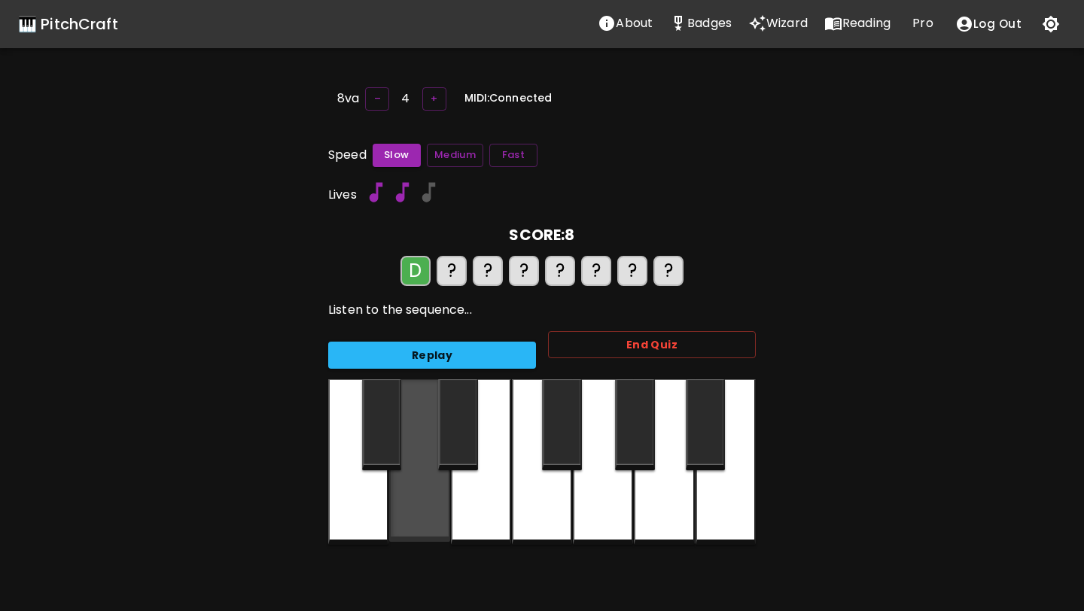
click at [413, 500] on div at bounding box center [419, 461] width 60 height 163
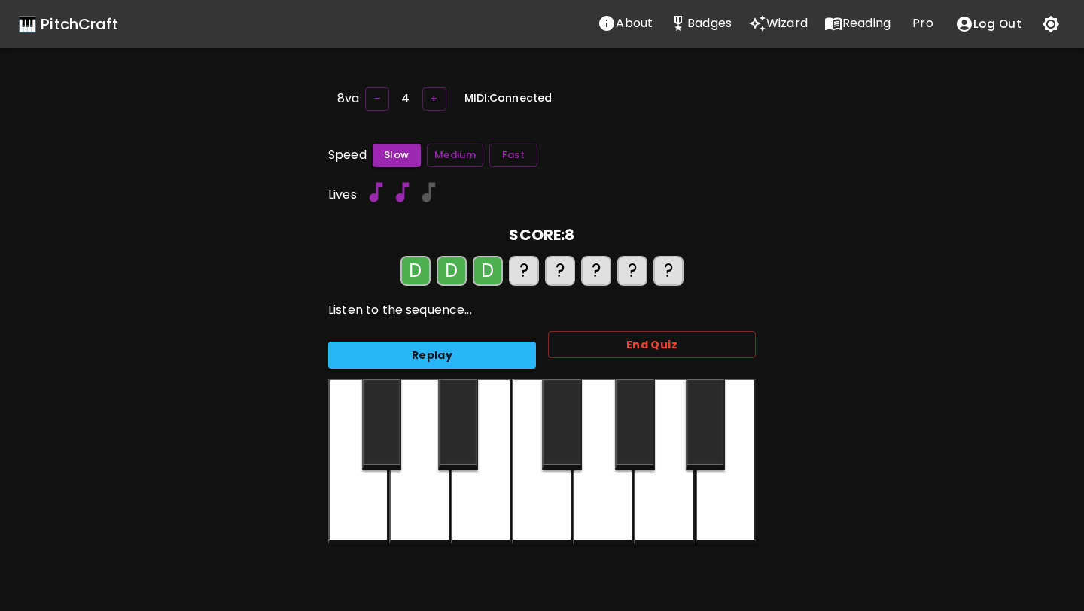
click at [413, 500] on div at bounding box center [419, 463] width 60 height 166
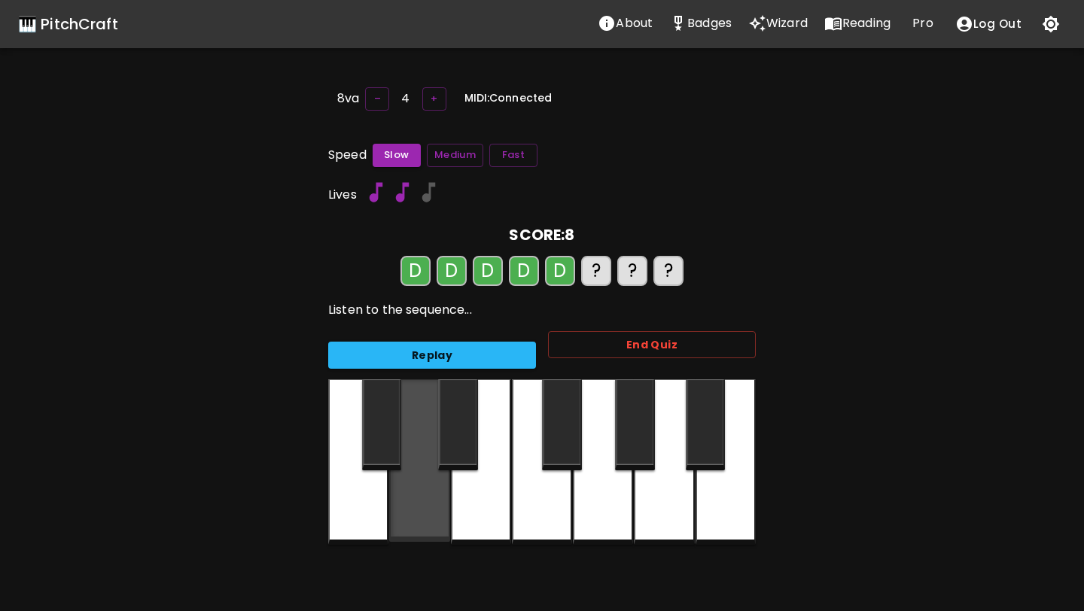
click at [413, 500] on div at bounding box center [419, 461] width 60 height 163
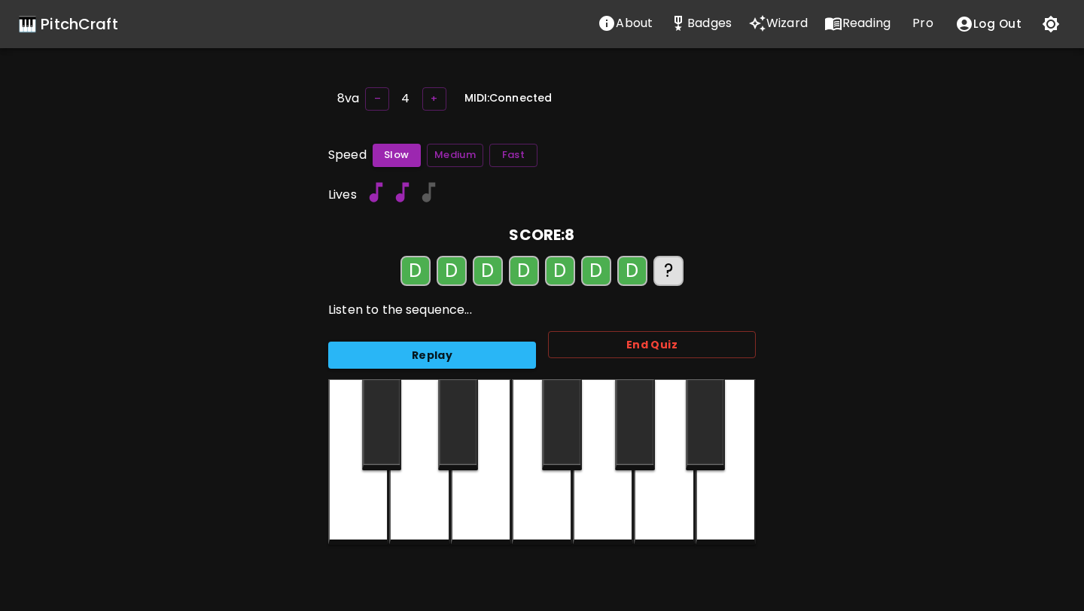
click at [413, 500] on div at bounding box center [419, 463] width 60 height 166
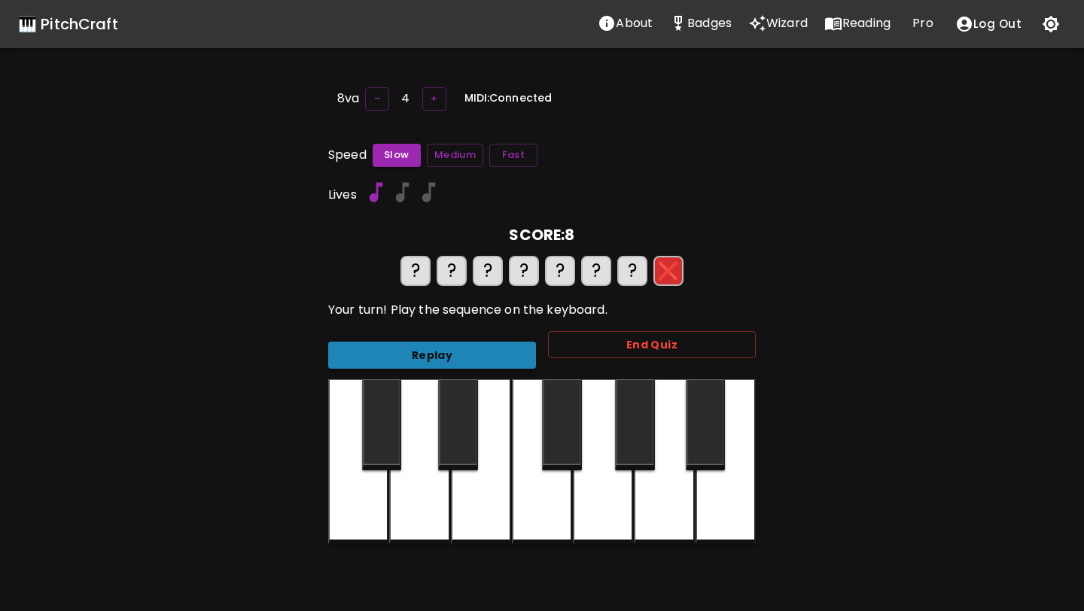
click at [398, 355] on button "Replay" at bounding box center [432, 356] width 208 height 28
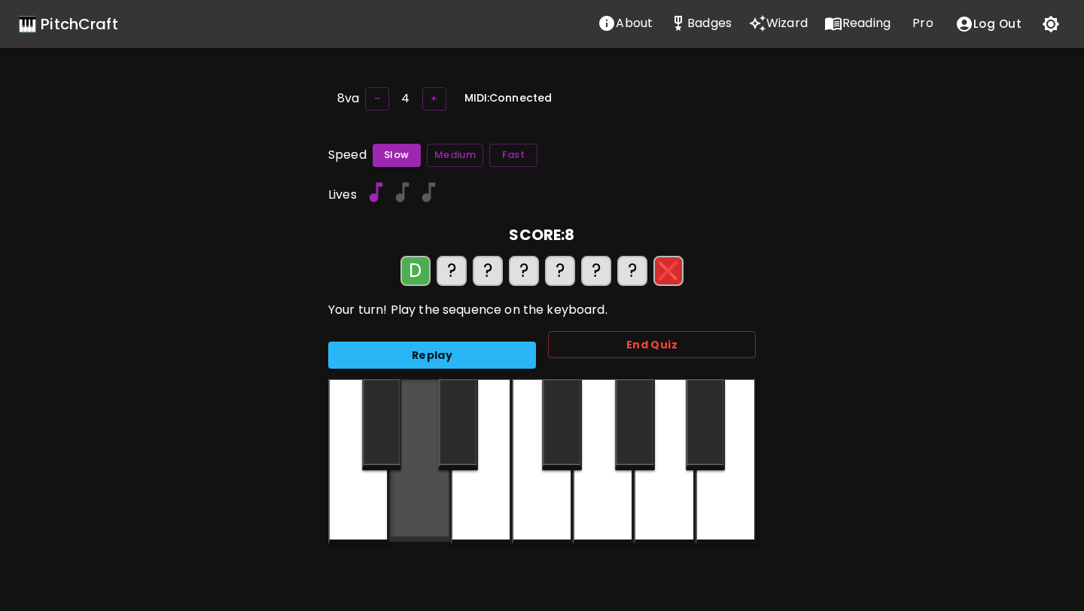
click at [413, 478] on div at bounding box center [419, 461] width 60 height 163
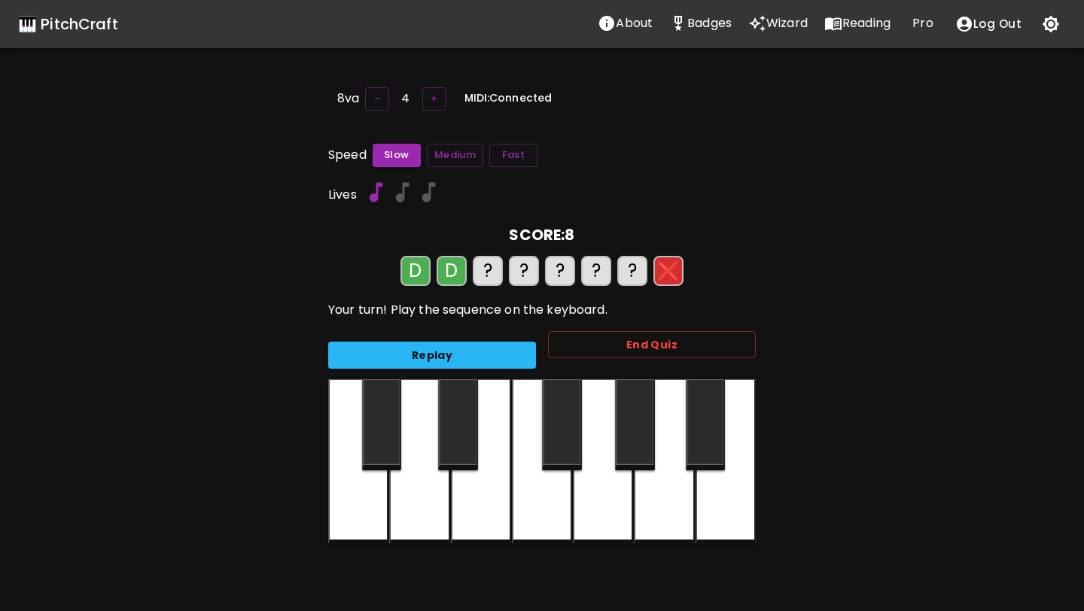
click at [413, 477] on div at bounding box center [419, 463] width 60 height 166
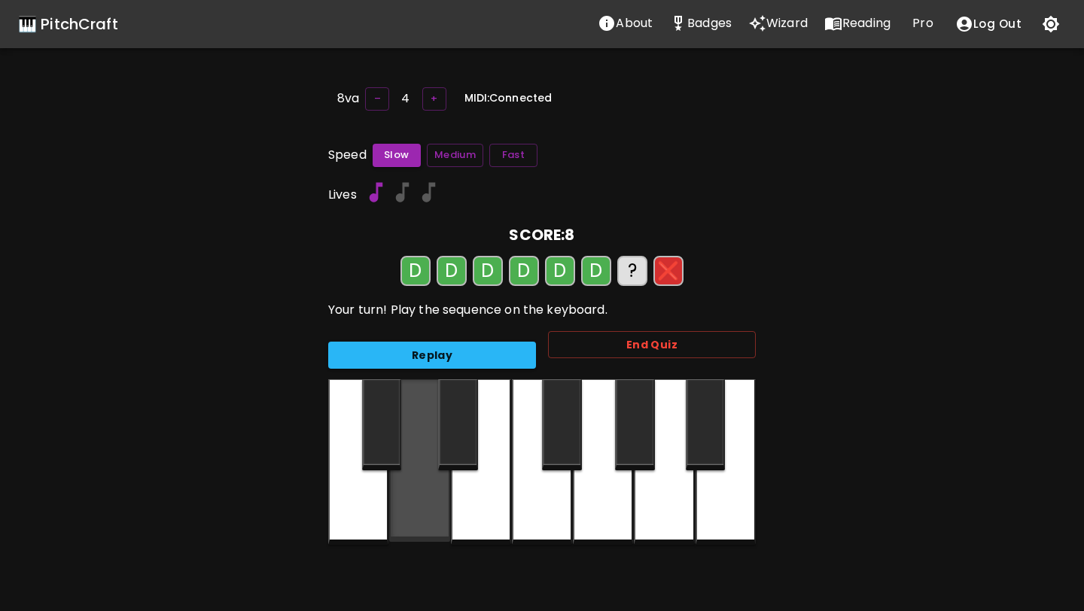
click at [413, 477] on div at bounding box center [419, 461] width 60 height 163
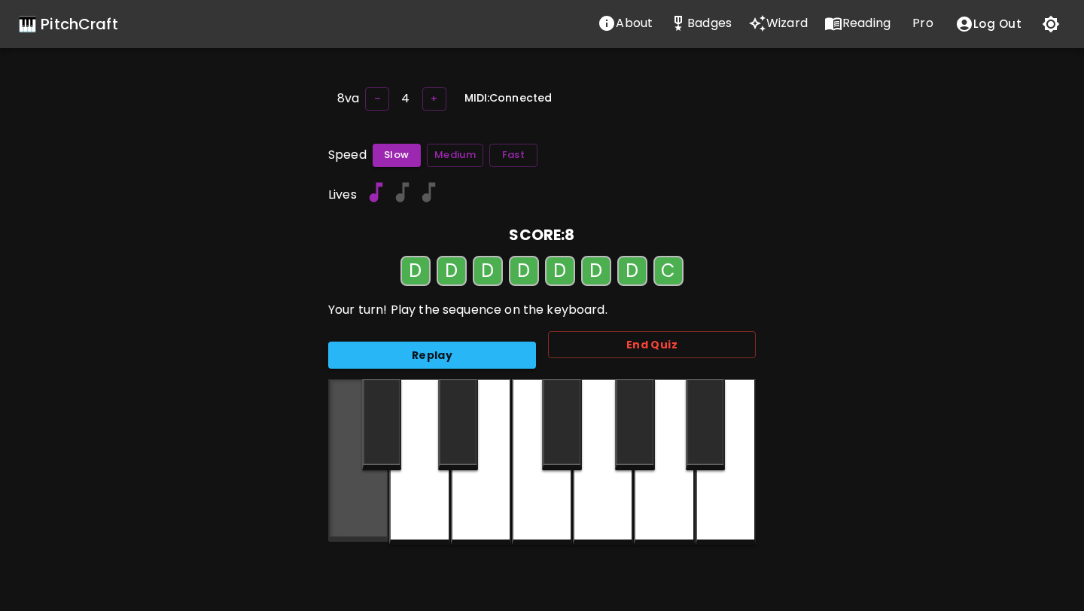
click at [364, 495] on div at bounding box center [358, 461] width 60 height 163
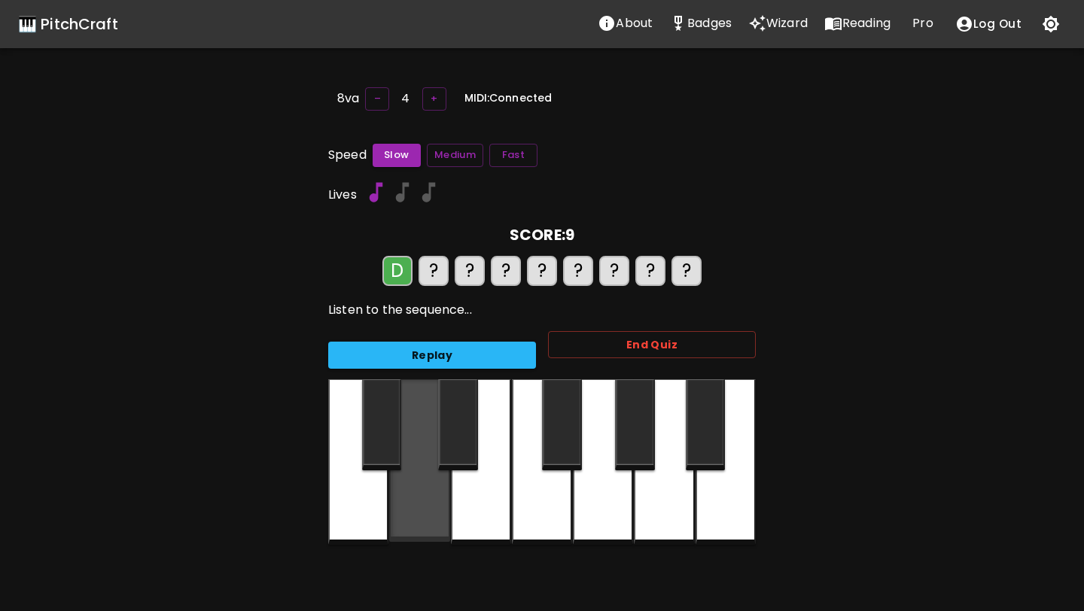
click at [419, 493] on div at bounding box center [419, 461] width 60 height 163
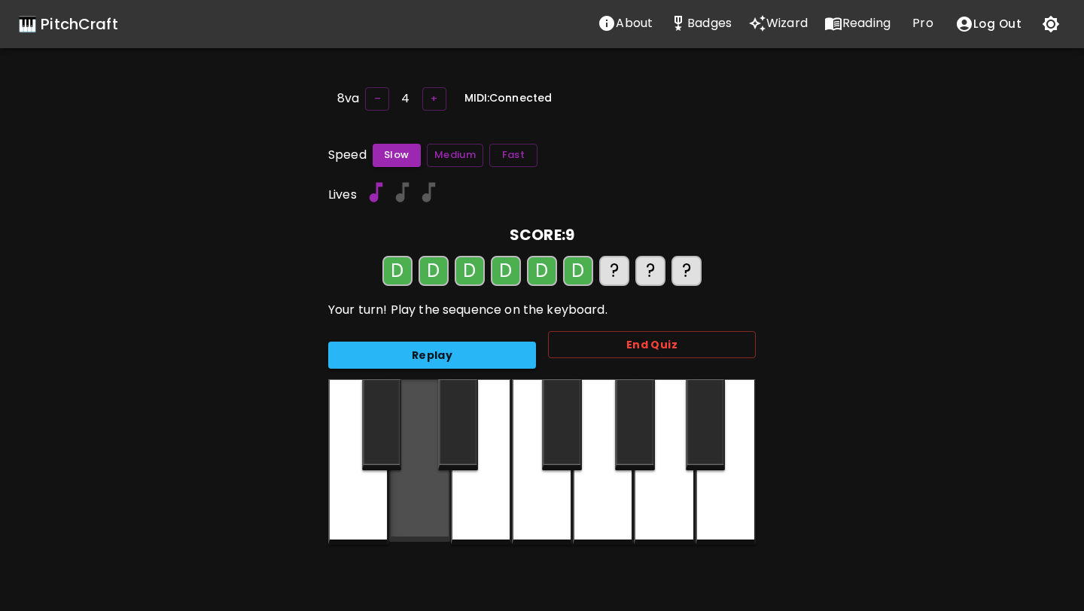
click at [419, 493] on div at bounding box center [419, 461] width 60 height 163
click at [419, 493] on div at bounding box center [419, 463] width 60 height 166
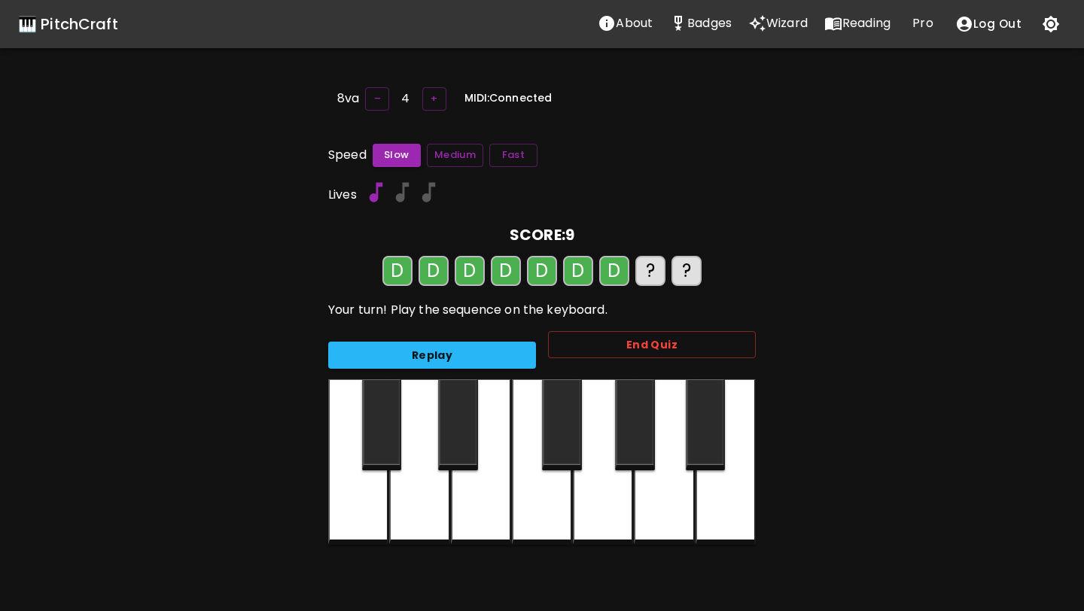
click at [408, 483] on div at bounding box center [419, 463] width 60 height 166
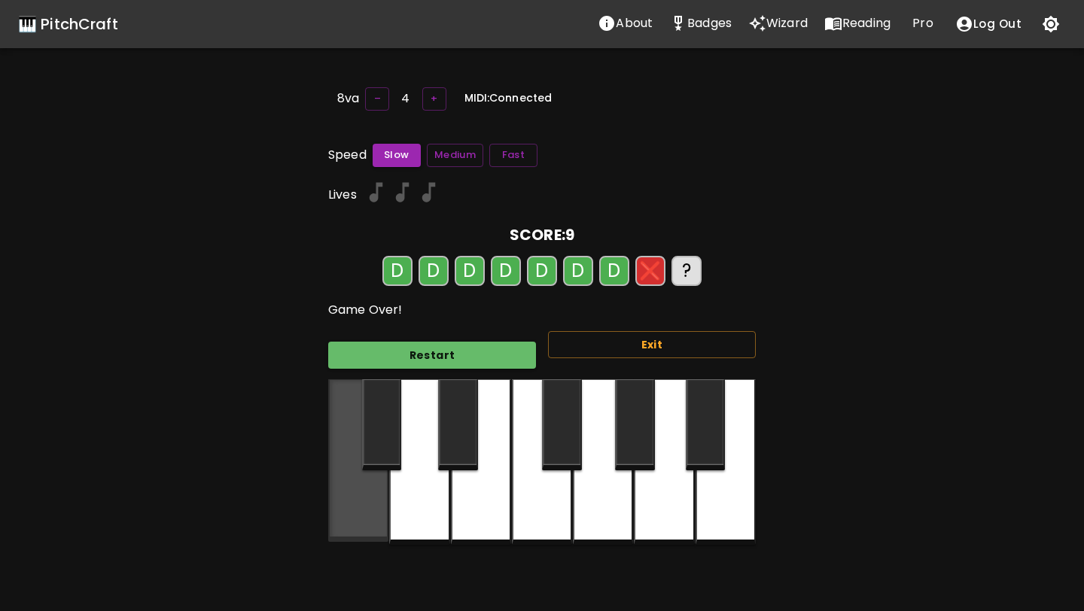
click at [341, 525] on div at bounding box center [358, 461] width 60 height 163
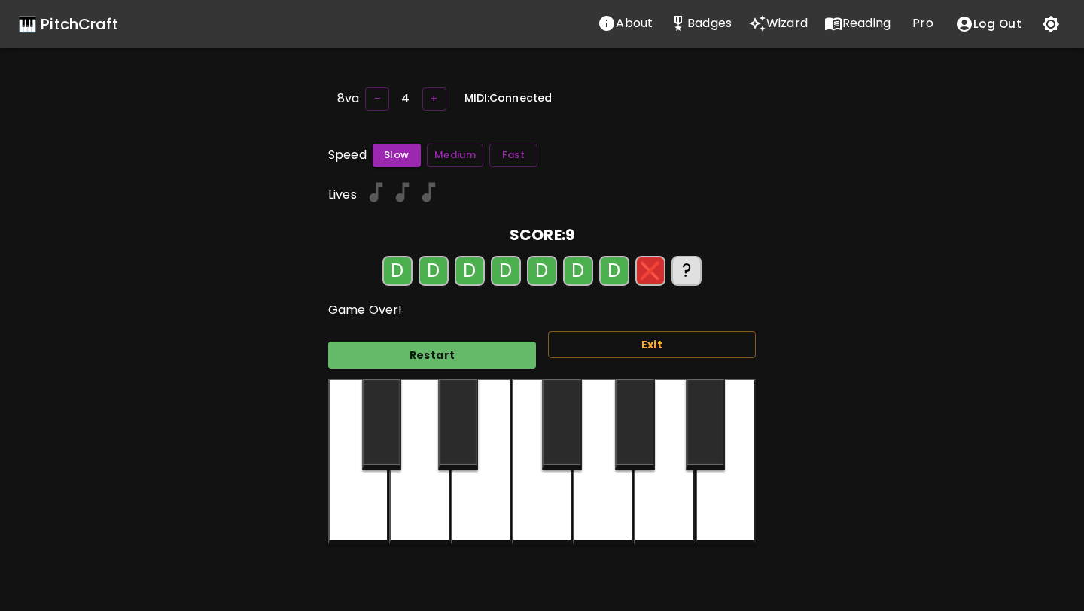
click at [352, 517] on div at bounding box center [358, 463] width 60 height 166
click at [392, 514] on div at bounding box center [419, 461] width 60 height 163
click at [345, 523] on div at bounding box center [358, 463] width 60 height 166
click at [422, 523] on div at bounding box center [419, 461] width 60 height 163
click at [428, 523] on div at bounding box center [419, 461] width 60 height 163
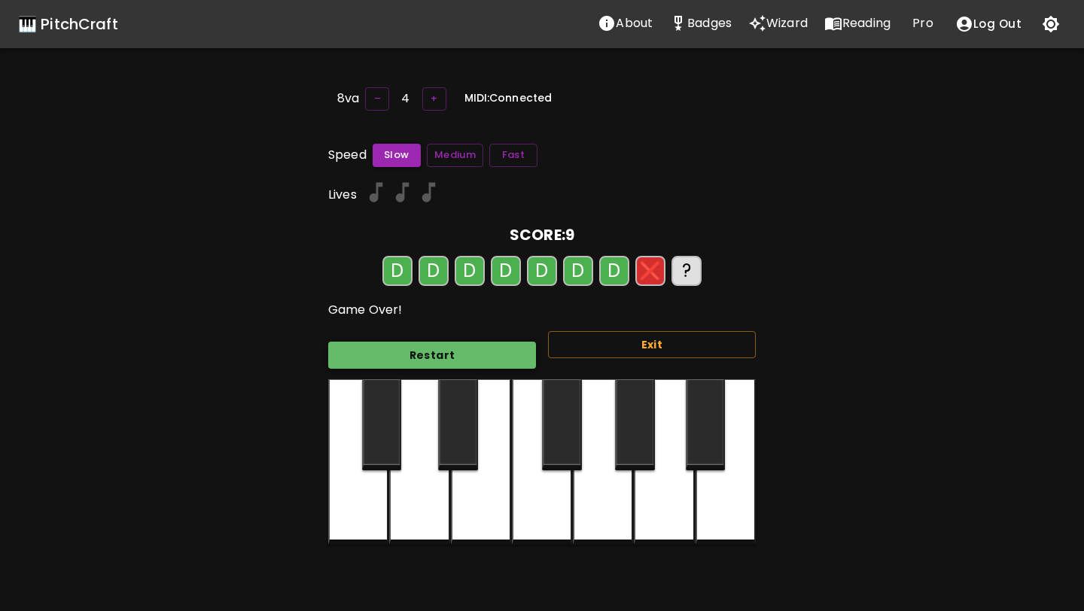
click at [401, 358] on button "Restart" at bounding box center [432, 356] width 208 height 28
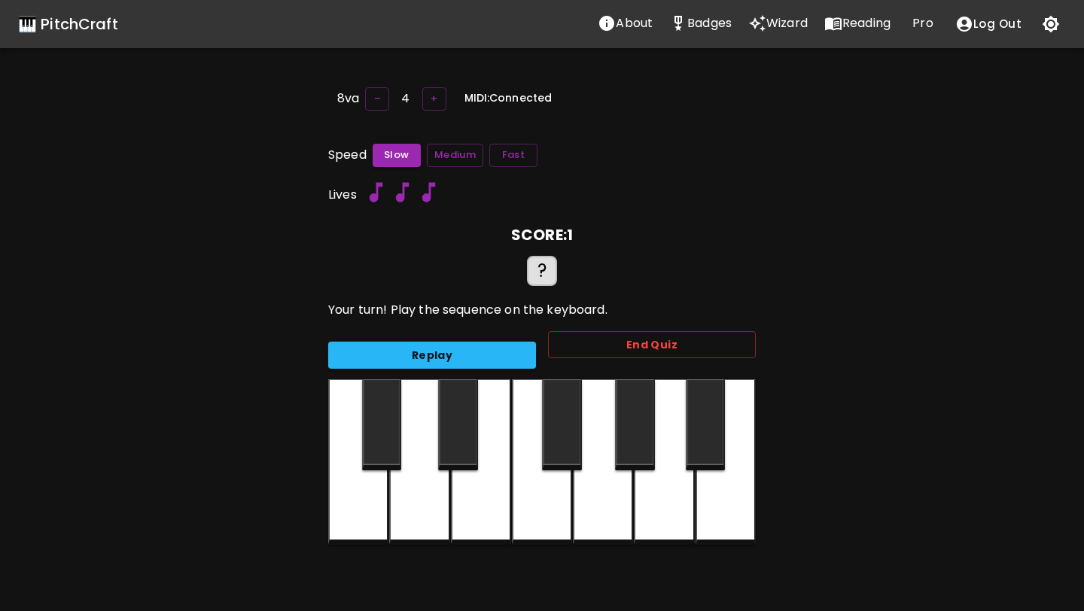
click at [325, 501] on div "8va – 4 + MIDI: Connected Speed Slow Medium Fast Lives SCORE: 1 ? Your turn! Pl…" at bounding box center [542, 389] width 452 height 611
click at [325, 502] on div "8va – 4 + MIDI: Connected Speed Slow Medium Fast Lives SCORE: 1 ? Your turn! Pl…" at bounding box center [542, 389] width 452 height 611
click at [343, 500] on div at bounding box center [358, 463] width 60 height 166
click at [343, 498] on div at bounding box center [358, 463] width 60 height 166
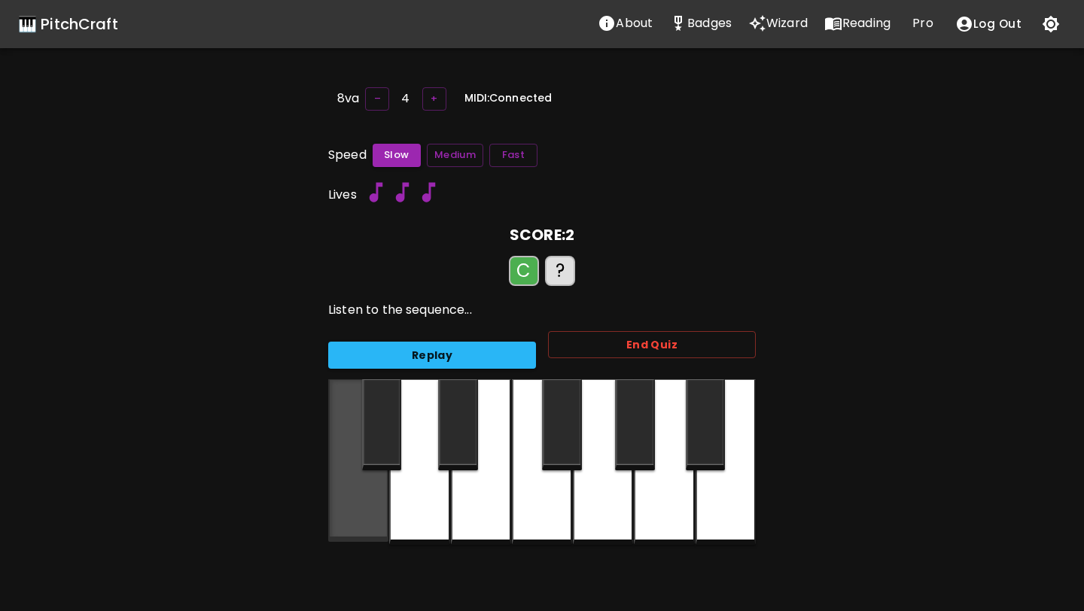
click at [343, 499] on div at bounding box center [358, 461] width 60 height 163
click at [343, 498] on div at bounding box center [358, 461] width 60 height 163
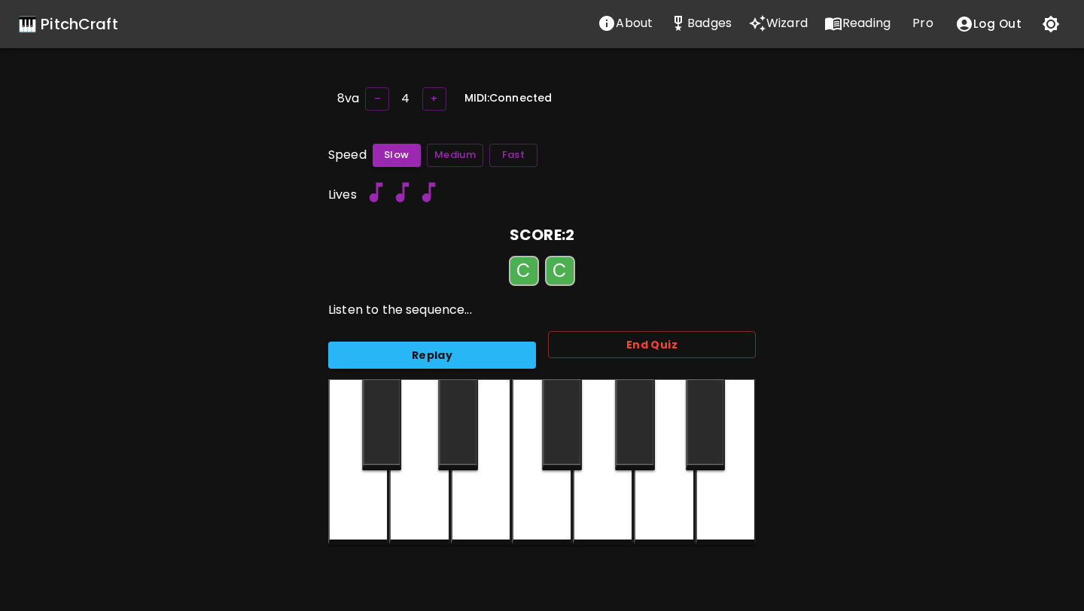
click at [343, 495] on div at bounding box center [358, 463] width 60 height 166
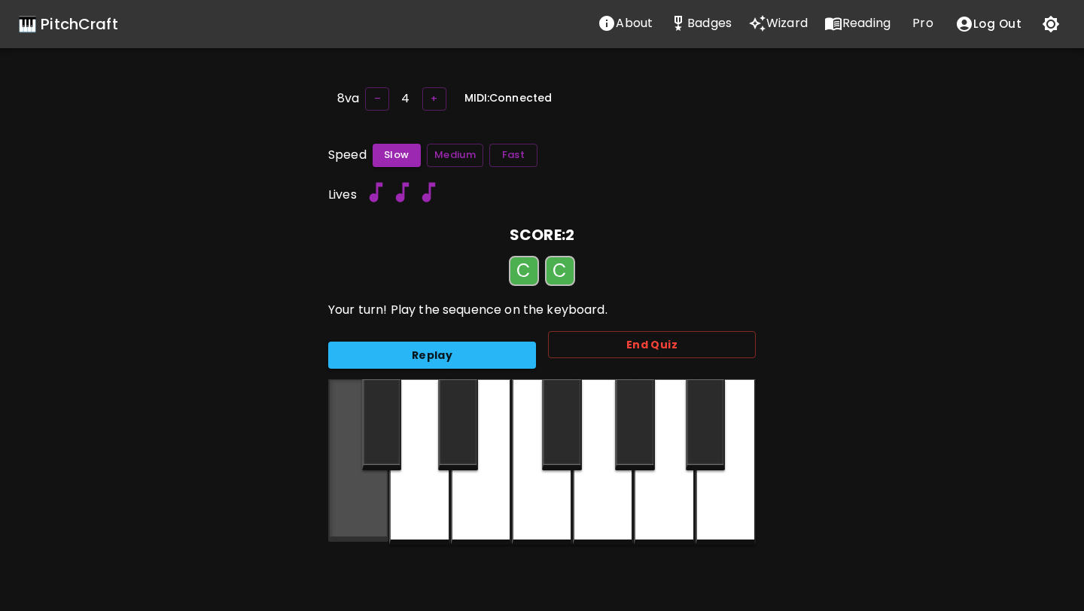
click at [343, 495] on div at bounding box center [358, 461] width 60 height 163
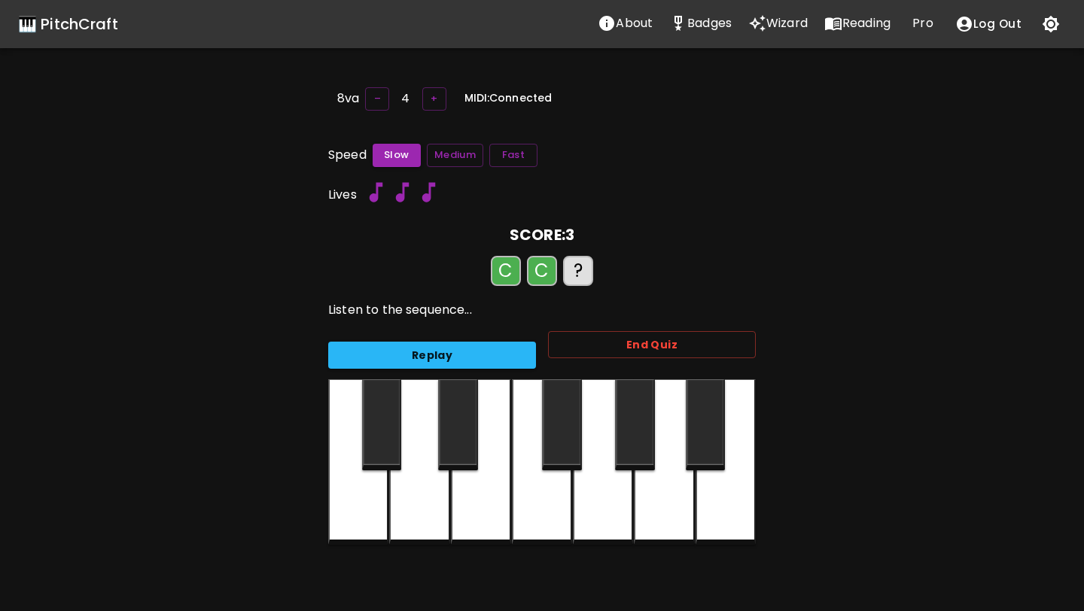
click at [343, 492] on div at bounding box center [358, 463] width 60 height 166
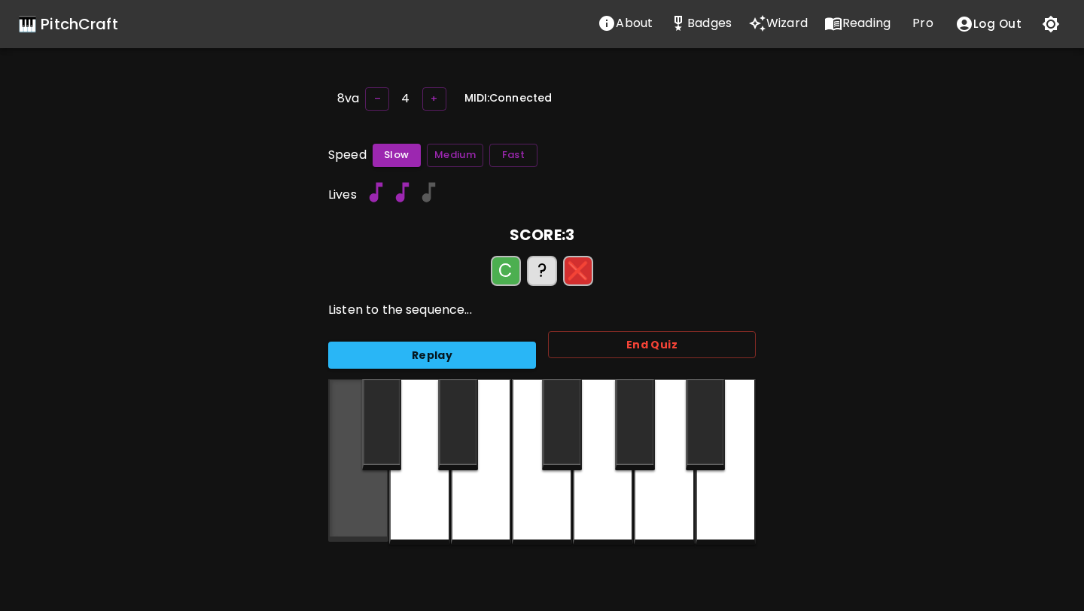
click at [343, 491] on div at bounding box center [358, 461] width 60 height 163
